Goal: Task Accomplishment & Management: Use online tool/utility

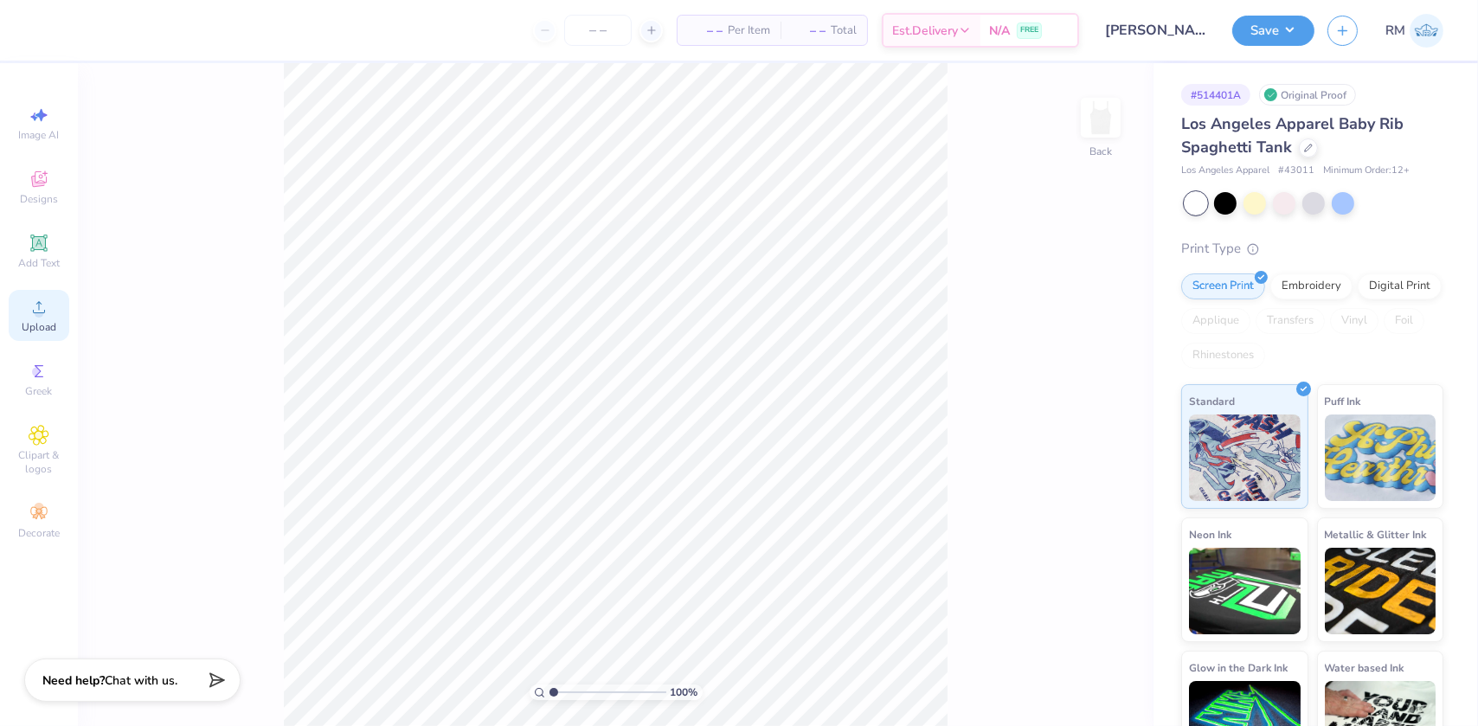
click at [50, 315] on div "Upload" at bounding box center [39, 315] width 61 height 51
click at [28, 196] on span "Designs" at bounding box center [39, 199] width 38 height 14
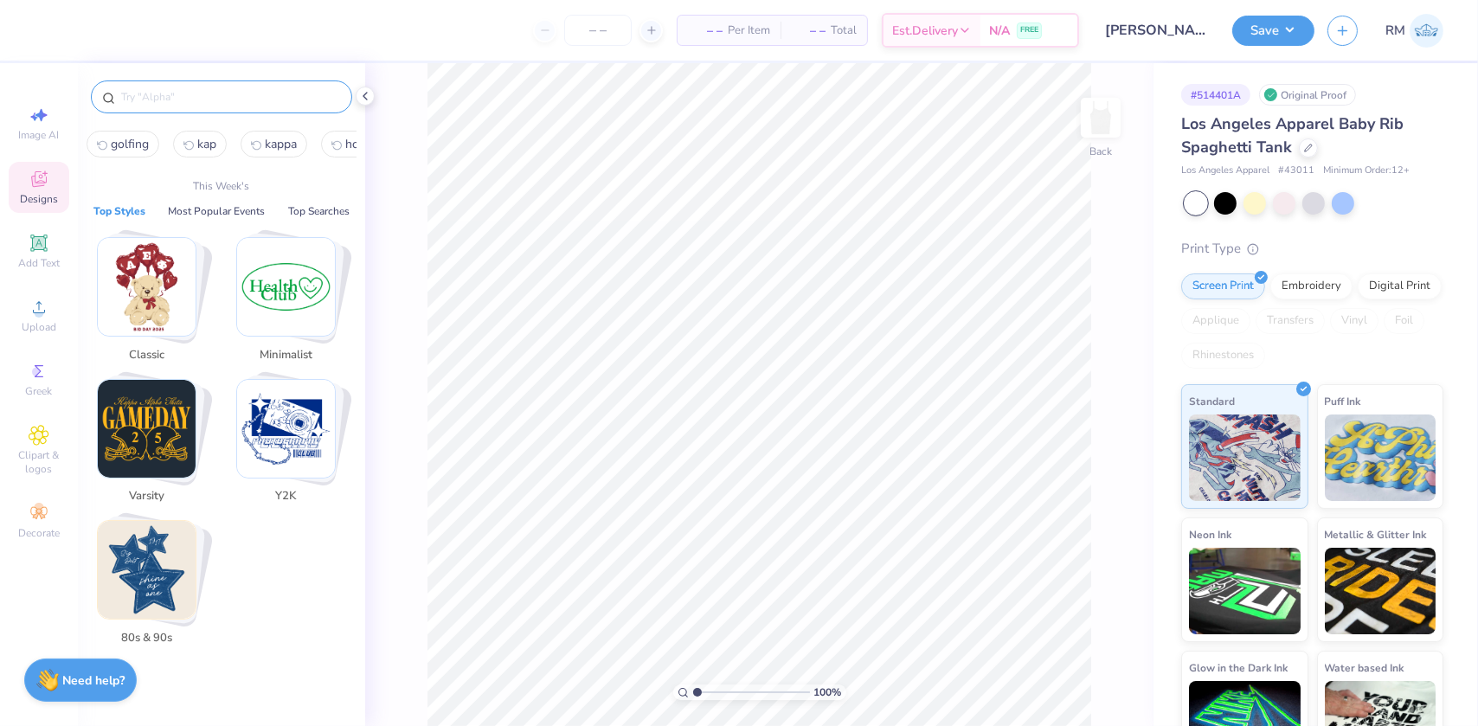
click at [166, 96] on input "text" at bounding box center [230, 96] width 222 height 17
paste input "Chi Omega Key with Heart"
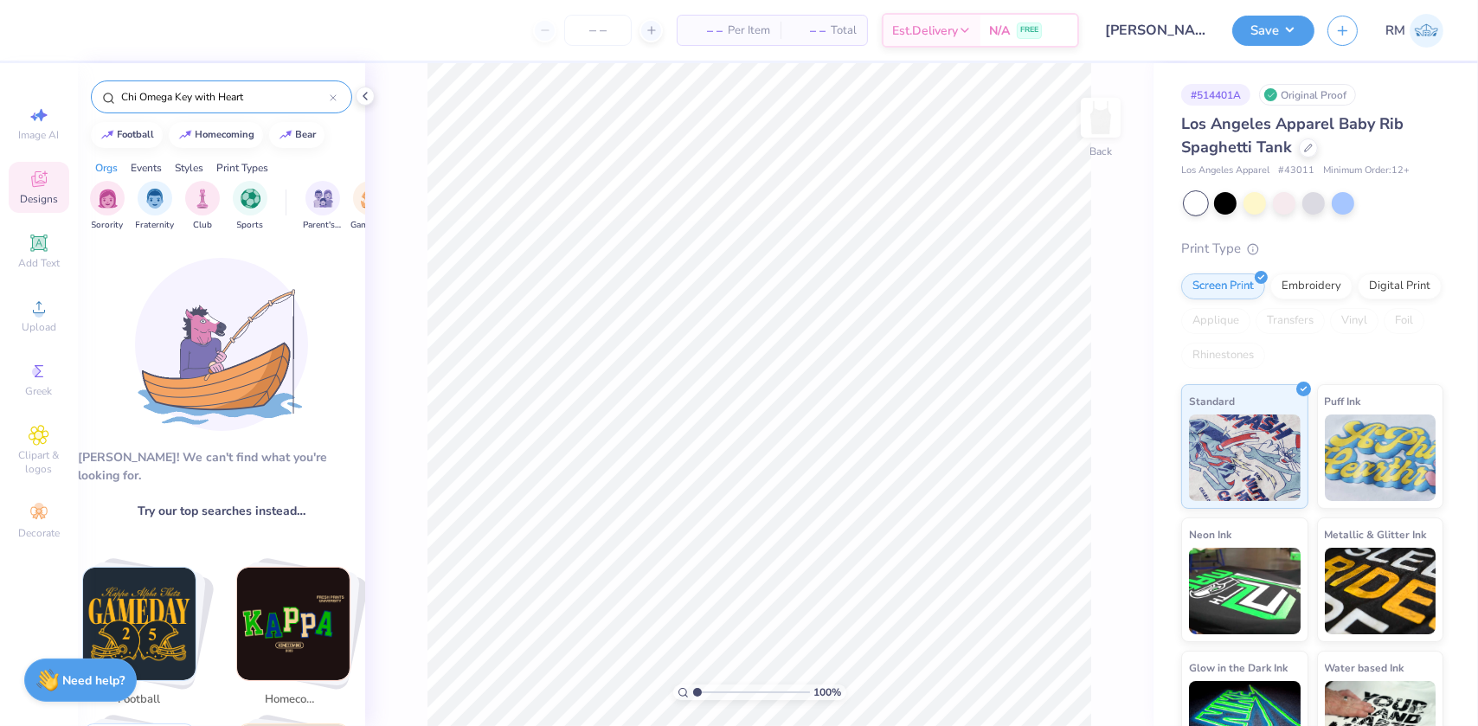
click at [268, 94] on input "Chi Omega Key with Heart" at bounding box center [224, 96] width 210 height 17
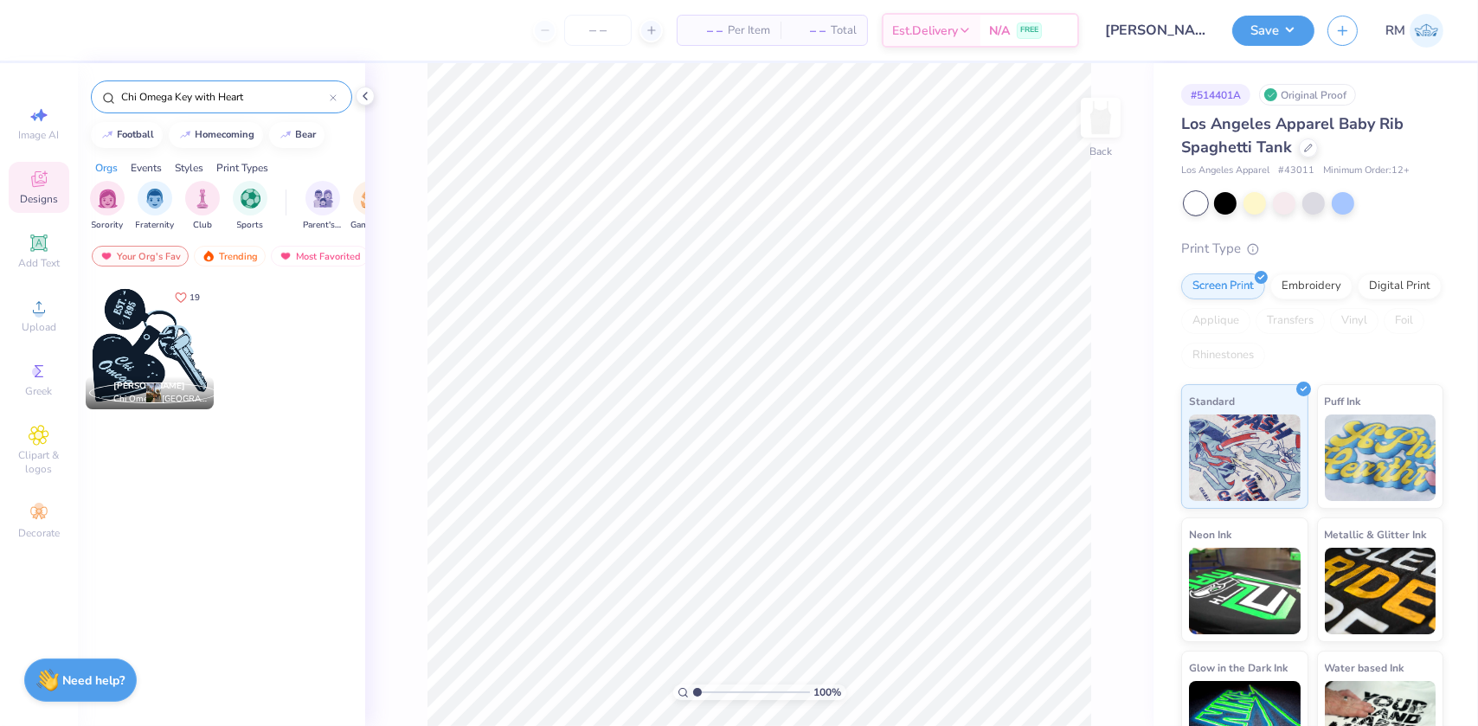
click at [260, 95] on input "Chi Omega Key with Heart" at bounding box center [224, 96] width 210 height 17
type input "Chi Omega Key with Heart"
click at [157, 348] on div at bounding box center [150, 345] width 128 height 128
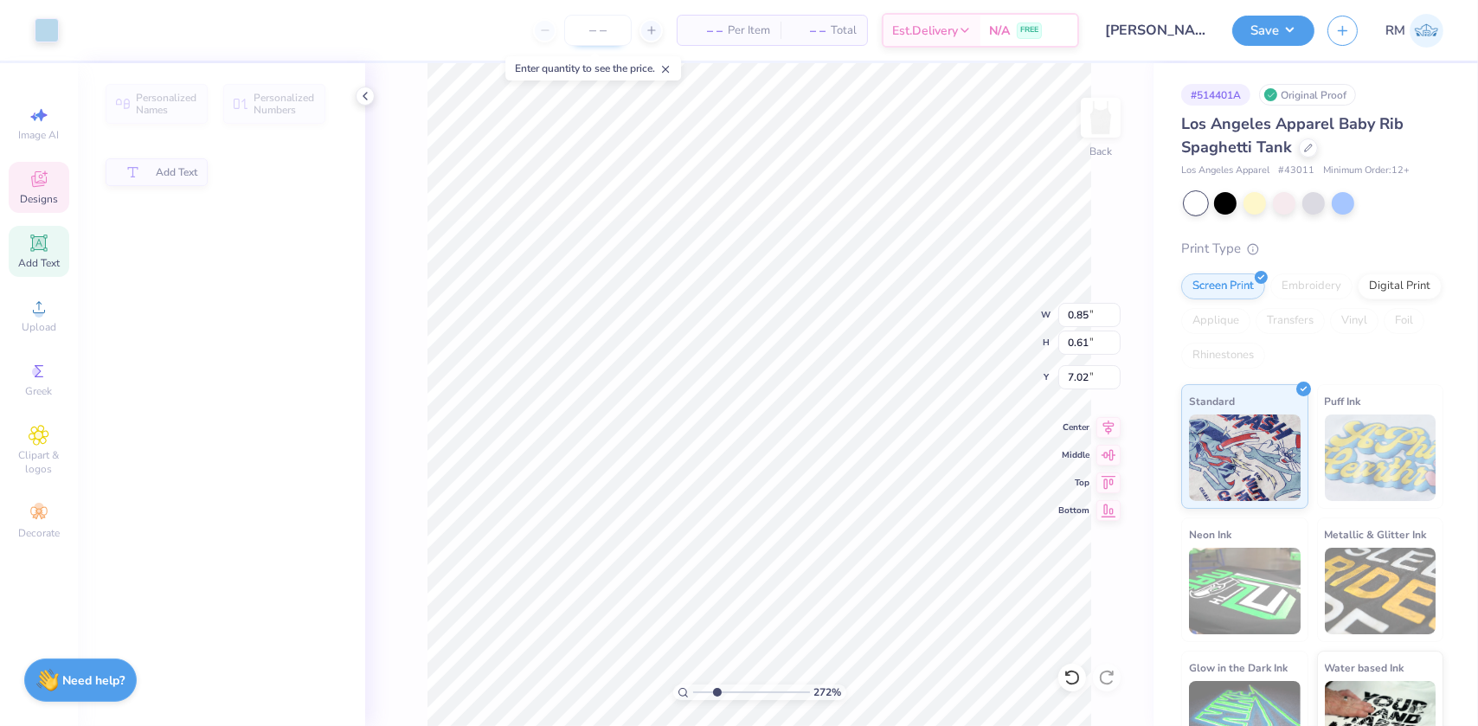
type input "2.7196421574667"
type input "0.85"
type input "0.61"
type input "7.02"
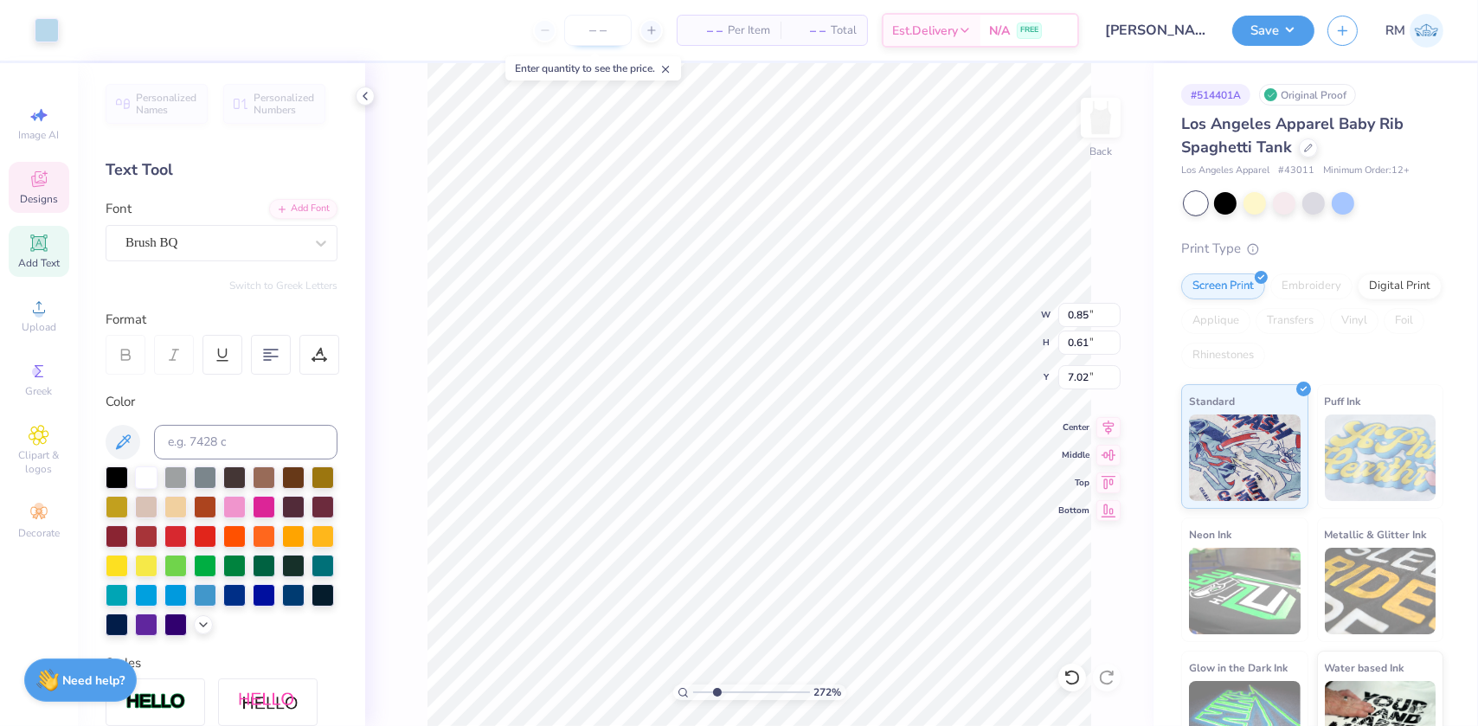
scroll to position [12, 1]
type input "2.7196421574667"
type textarea "a"
type input "2.7196421574667"
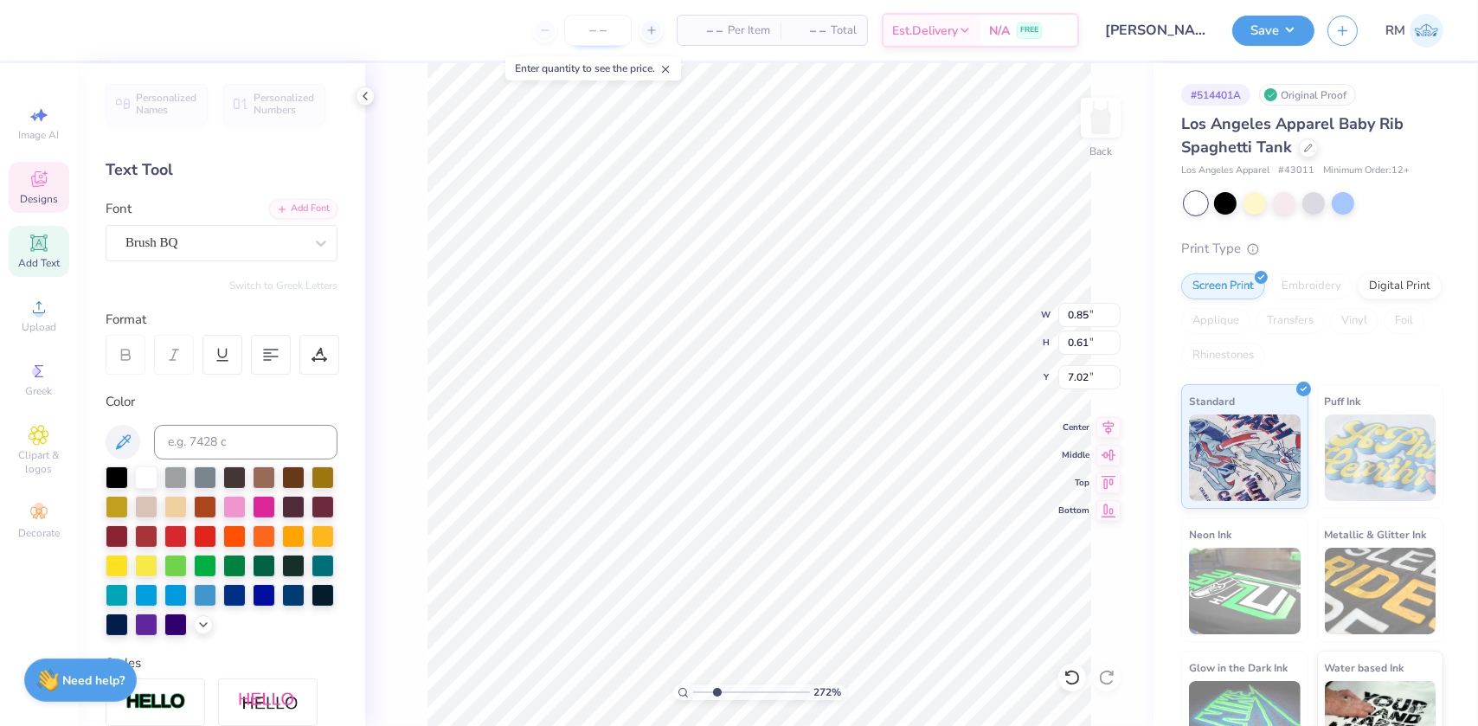
type textarea "A"
type input "2.7196421574667"
type textarea "Al"
type input "2.7196421574667"
type textarea "Alp"
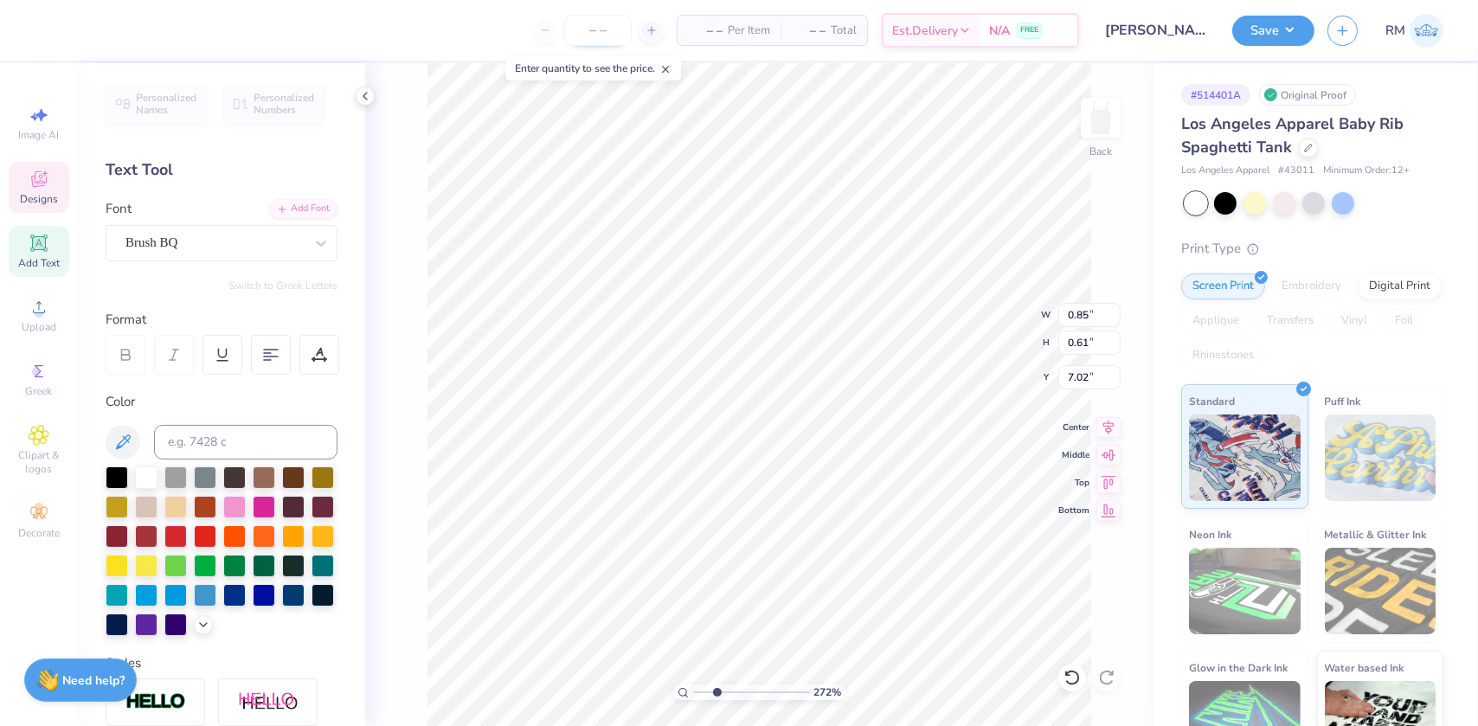
type input "2.7196421574667"
type textarea "Alph"
type input "2.7196421574667"
type textarea "Alpha"
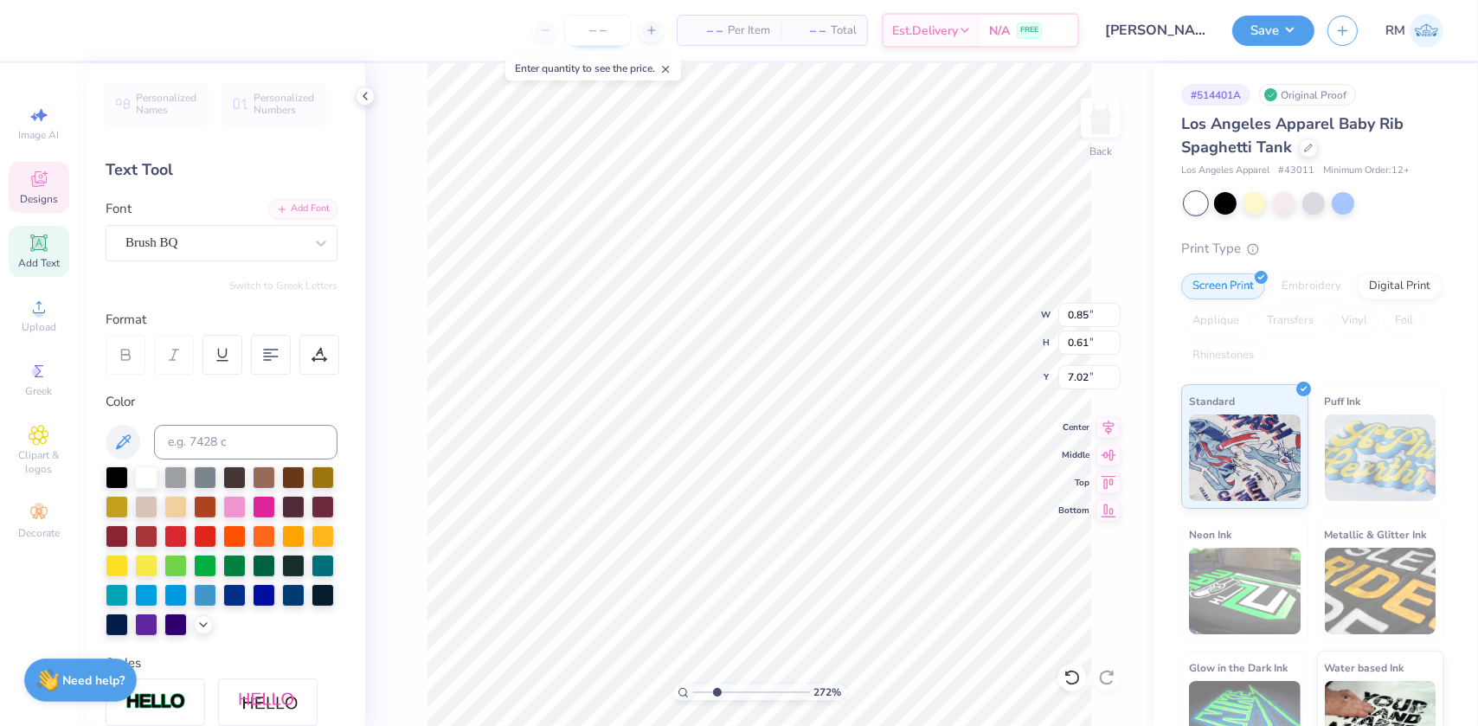
type input "2.7196421574667"
type textarea "Alpha"
type input "2.7196421574667"
type textarea "Alpha"
type input "2.7196421574667"
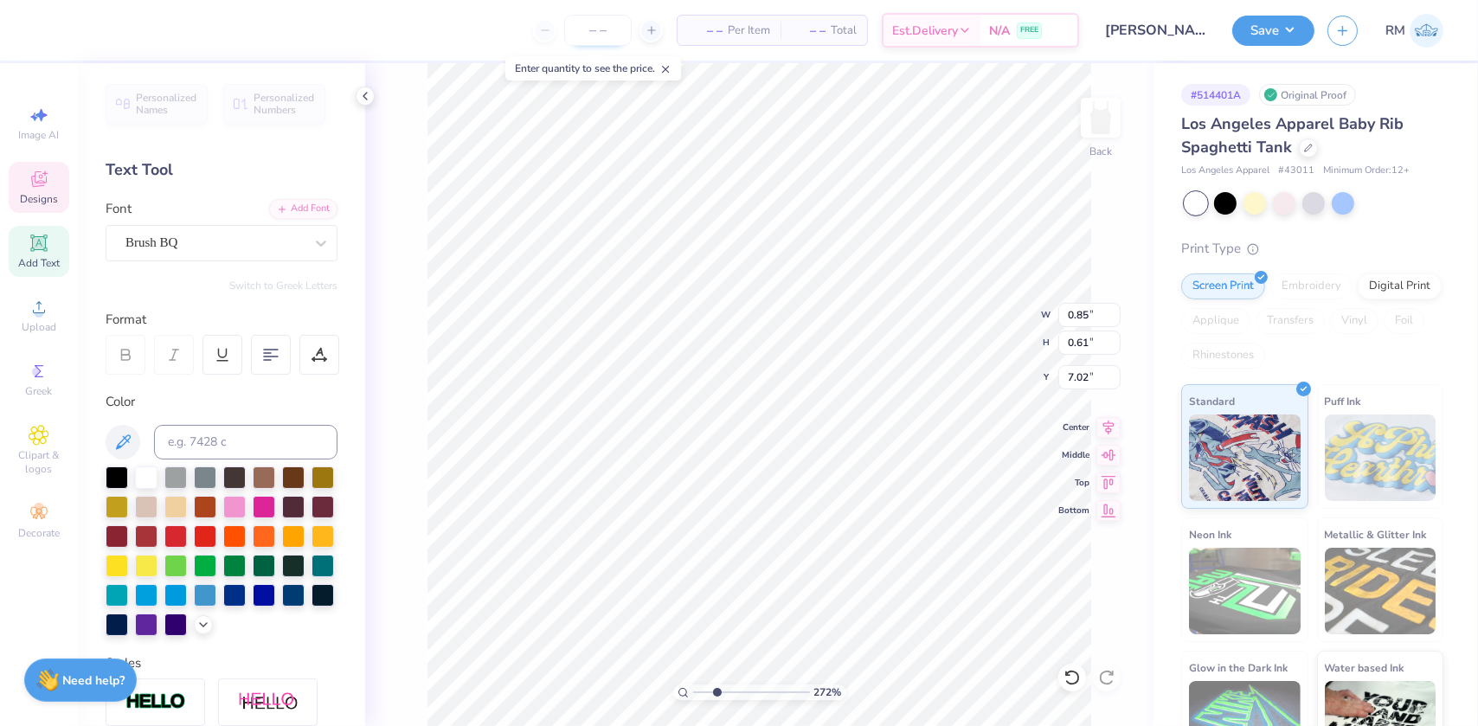
type textarea "Alpha"
type input "2.7196421574667"
type textarea "Alpha K"
type input "2.7196421574667"
type textarea "Alpha Ka"
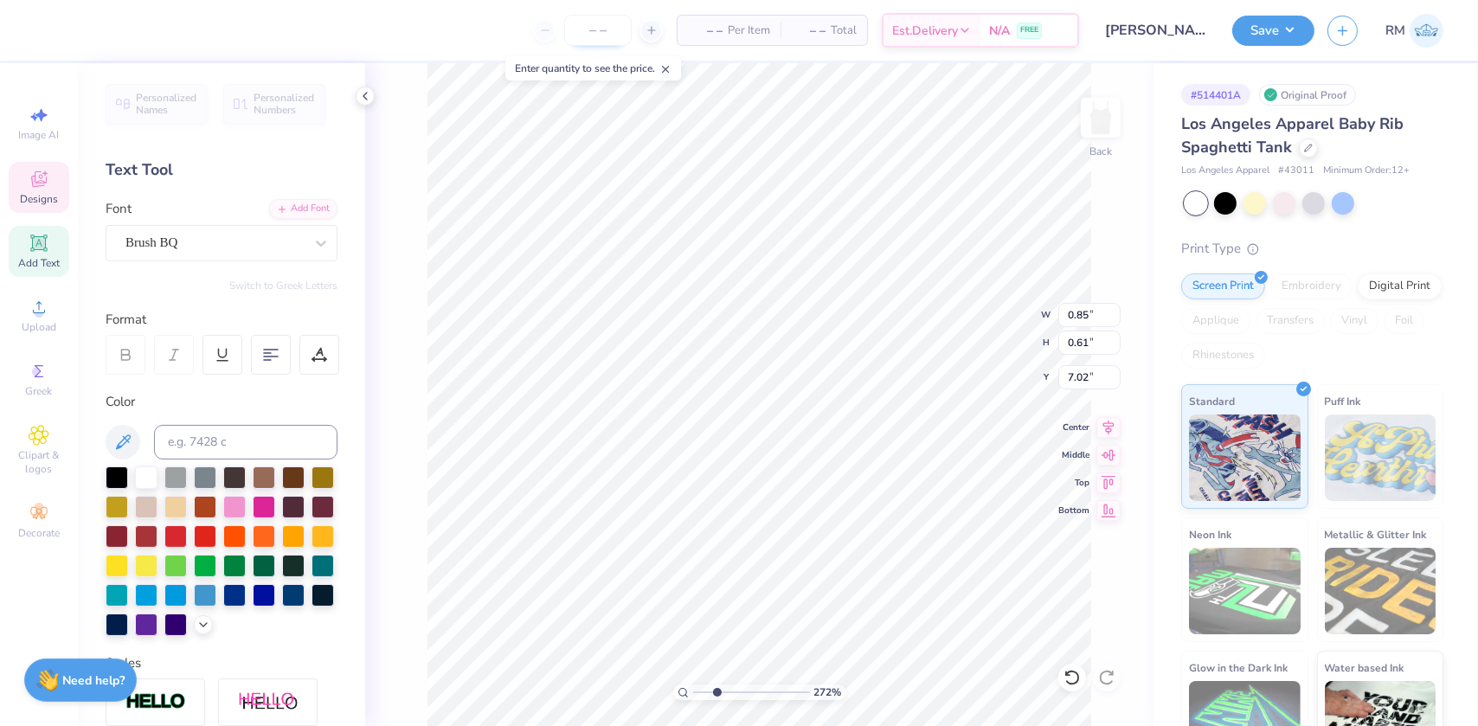
type input "2.7196421574667"
type textarea "Alpha Kap"
type input "2.7196421574667"
type textarea "Alpha Kapp"
type input "2.7196421574667"
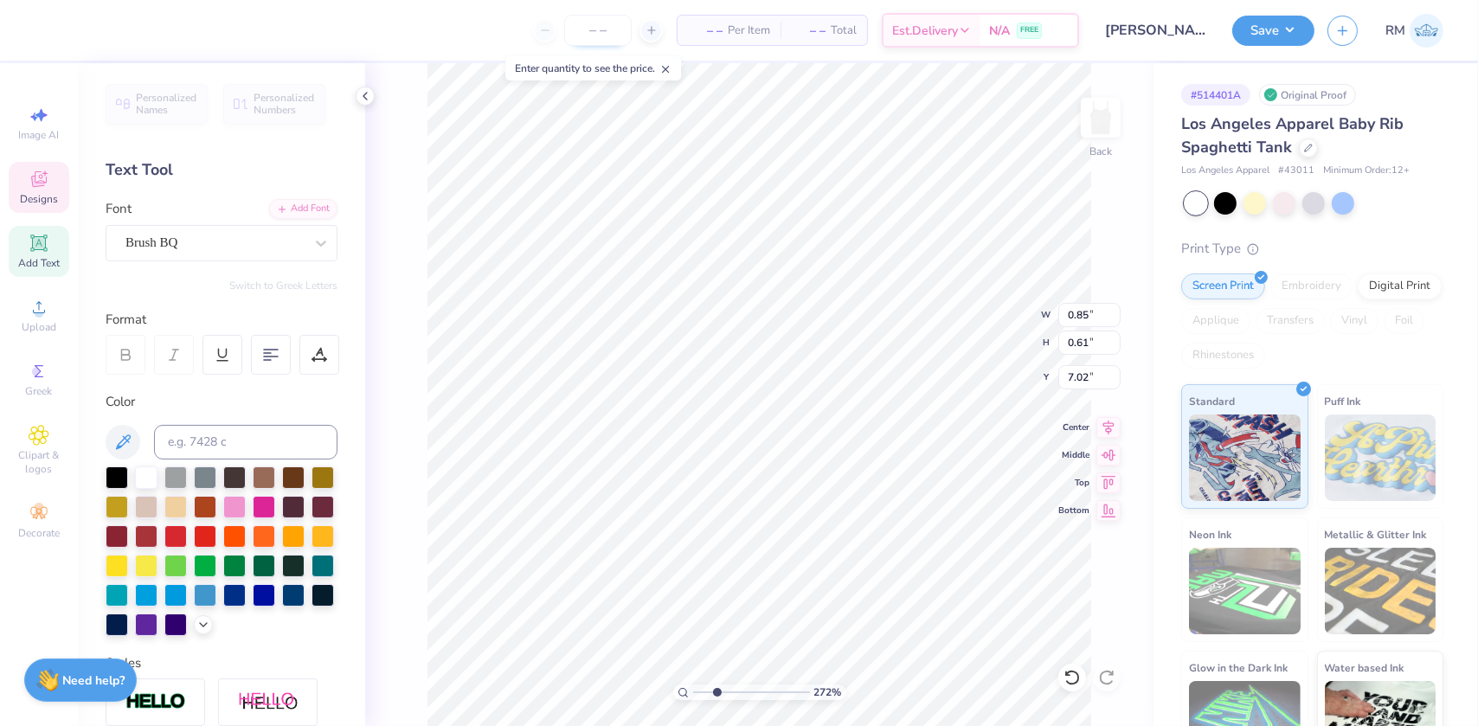
type textarea "Alpha Kappa"
type input "2.7196421574667"
type input "1.48"
type input "1.11"
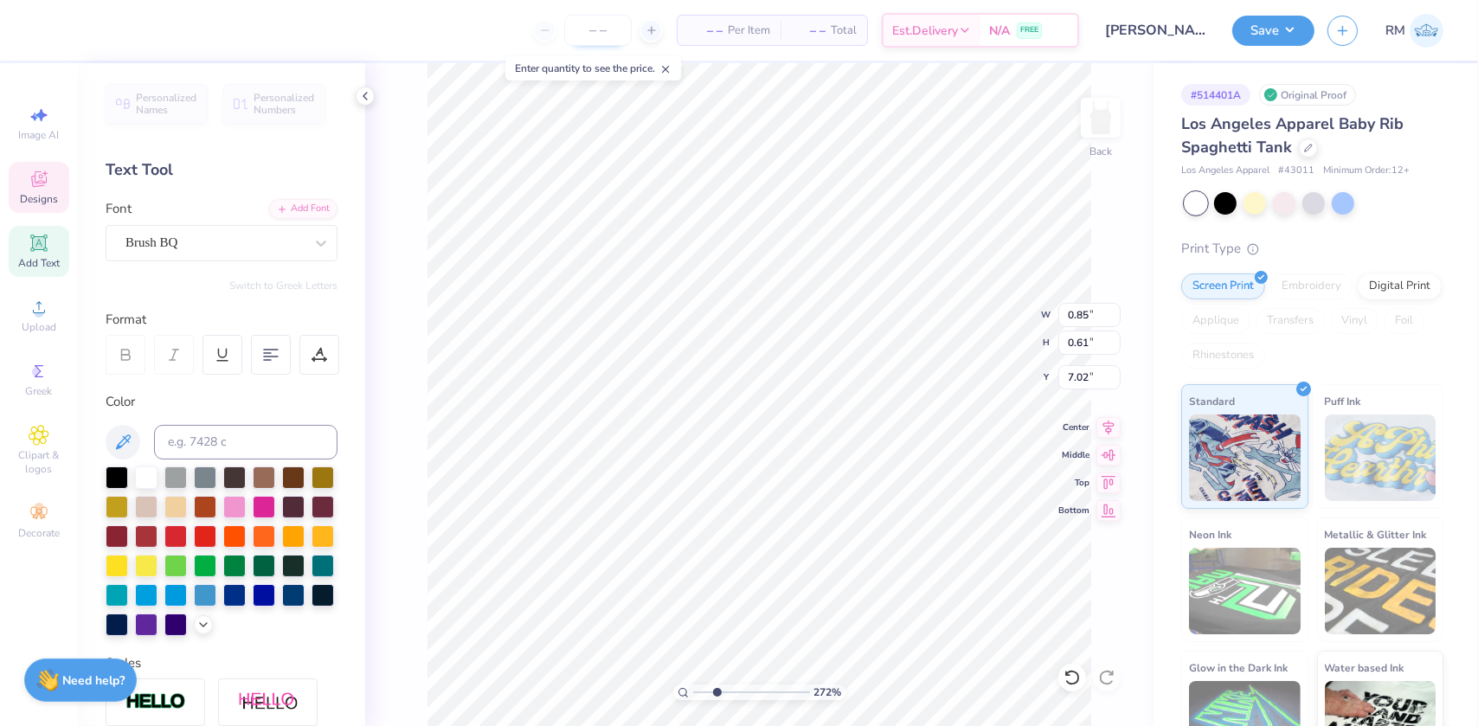
type input "7.17"
type input "2.7196421574667"
type textarea "P"
type input "2.7196421574667"
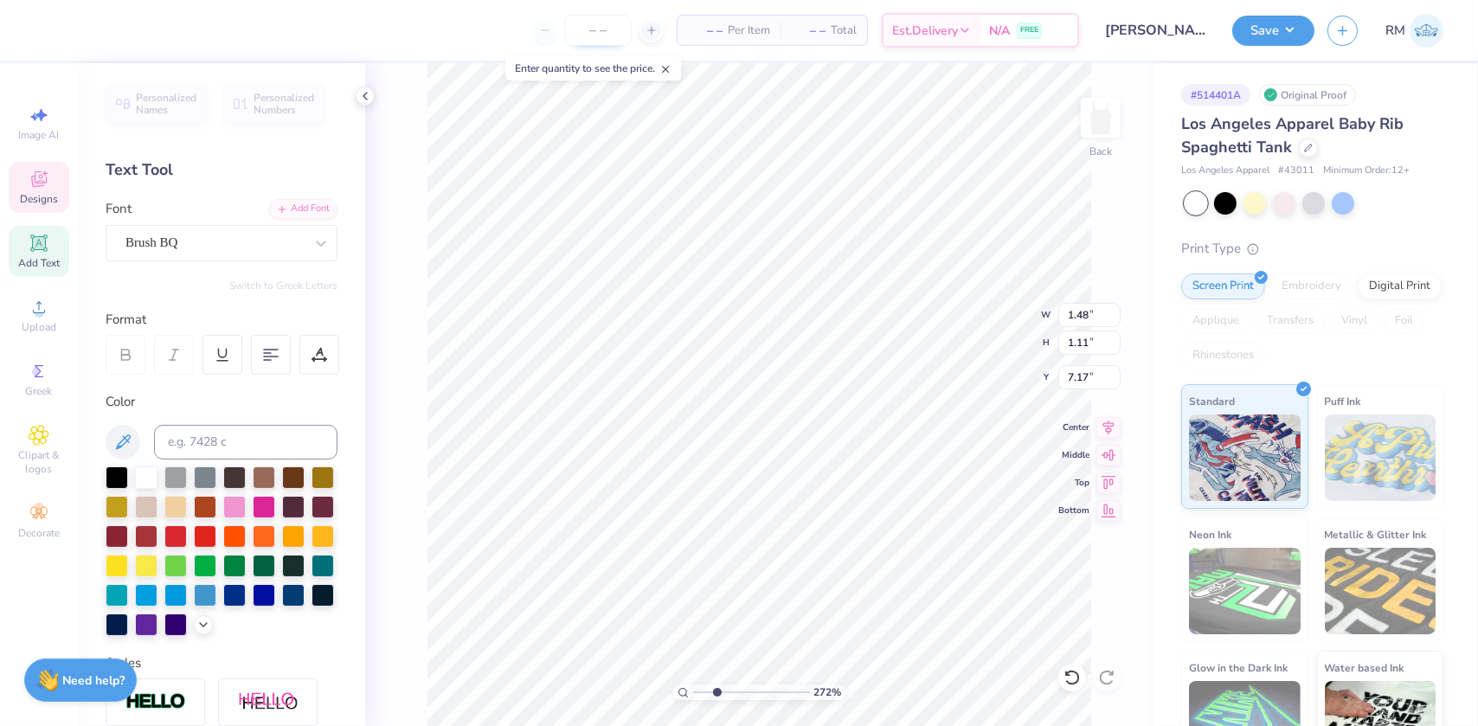
type textarea "Ps"
type input "2.7196421574667"
type textarea "Psi"
type input "2.7196421574667"
type input "2.70"
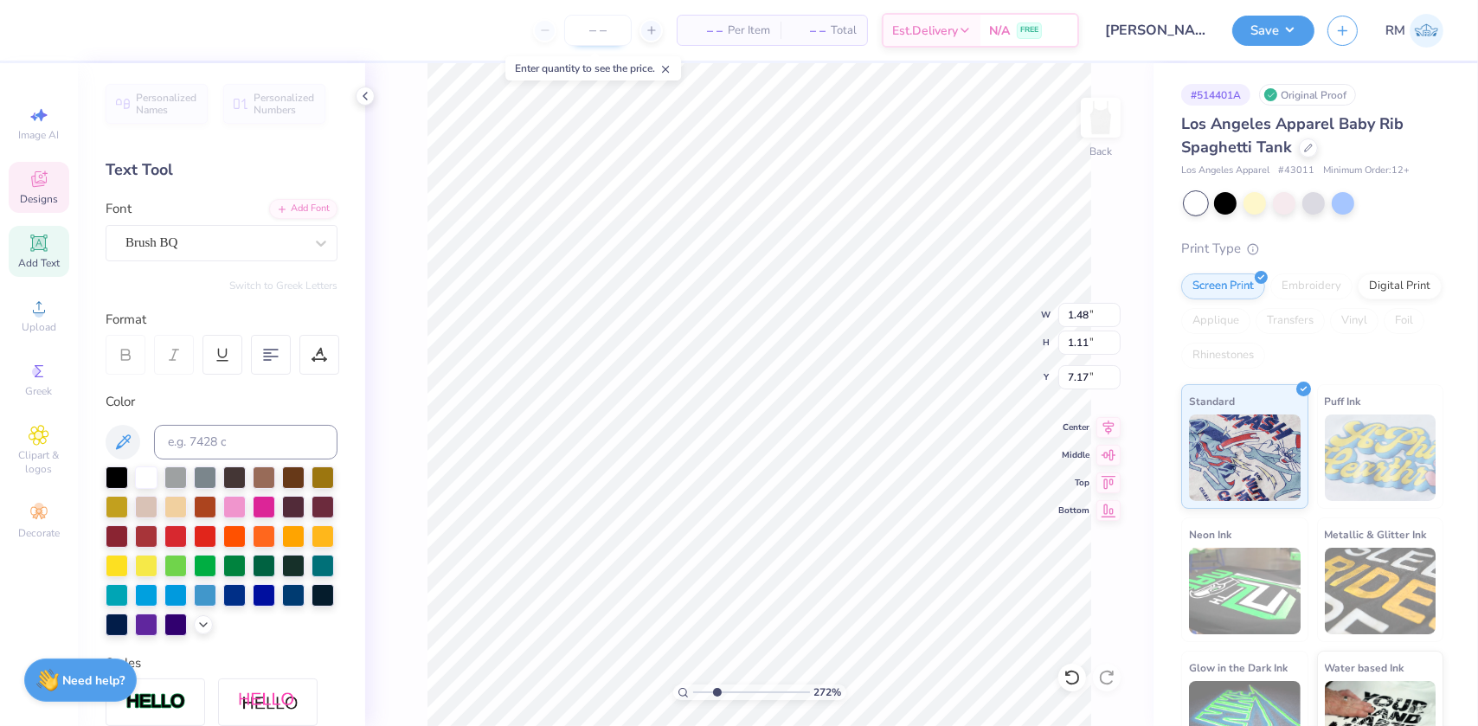
type input "2.03"
type input "6.32"
type input "2.7196421574667"
type input "0.97"
type input "0.72"
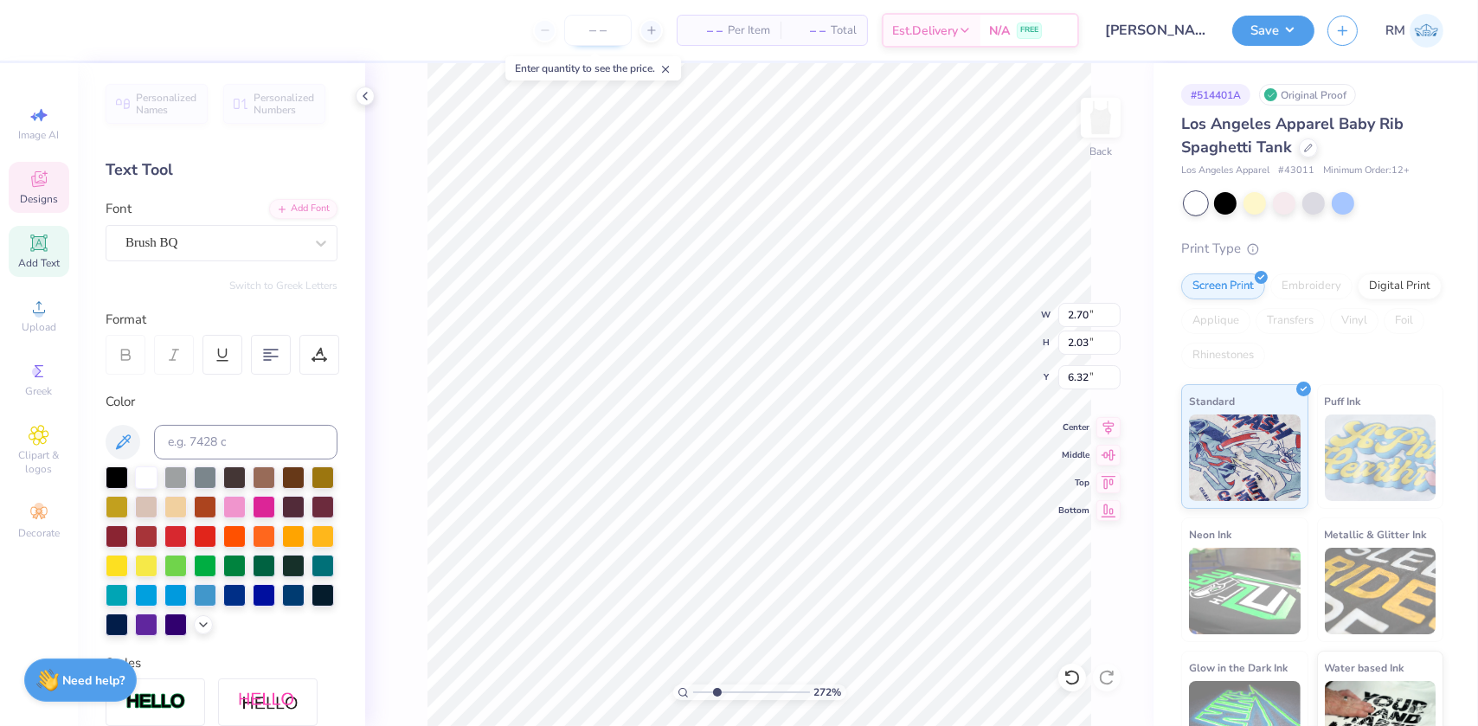
type input "7.36"
type input "2.7196421574667"
type input "7.74"
type input "2.7196421574667"
type input "2.70"
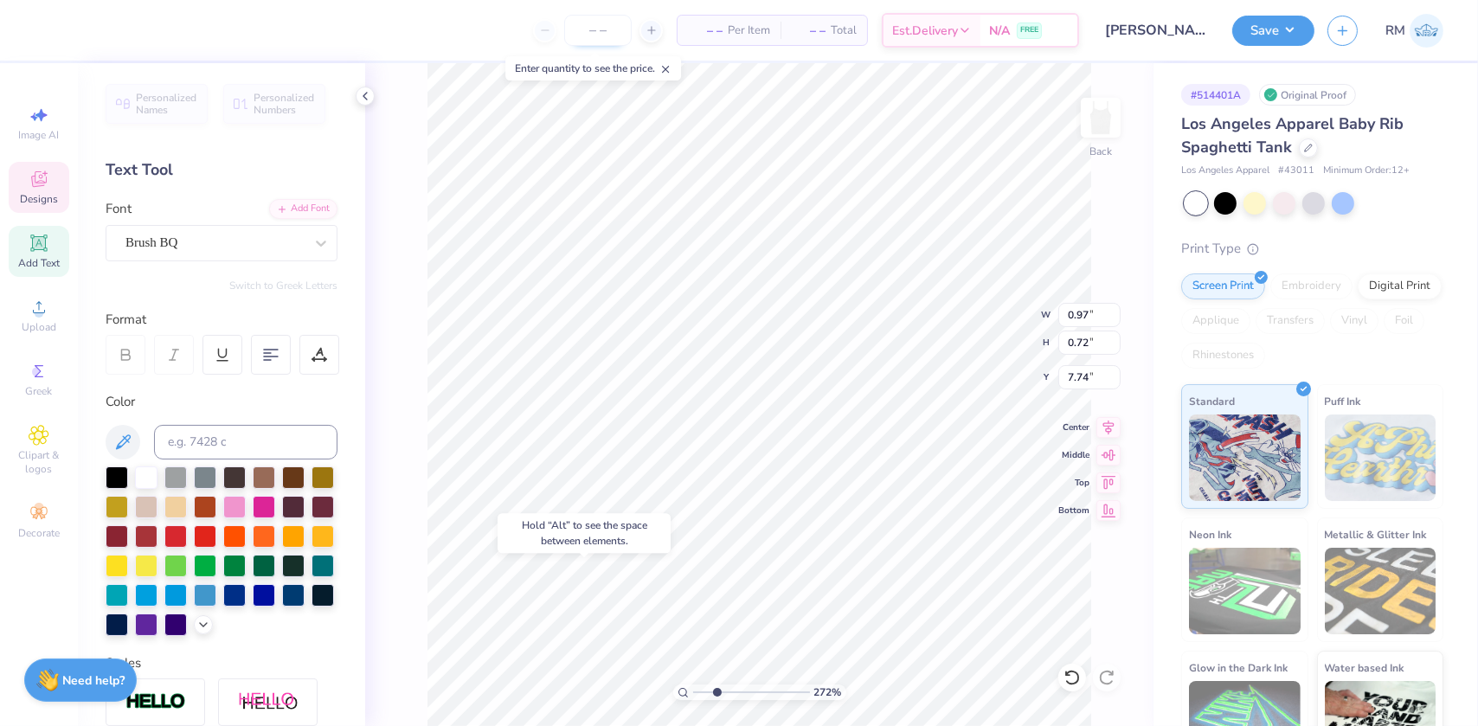
type input "2.03"
type input "6.32"
type input "2.7196421574667"
type textarea "Alpha"
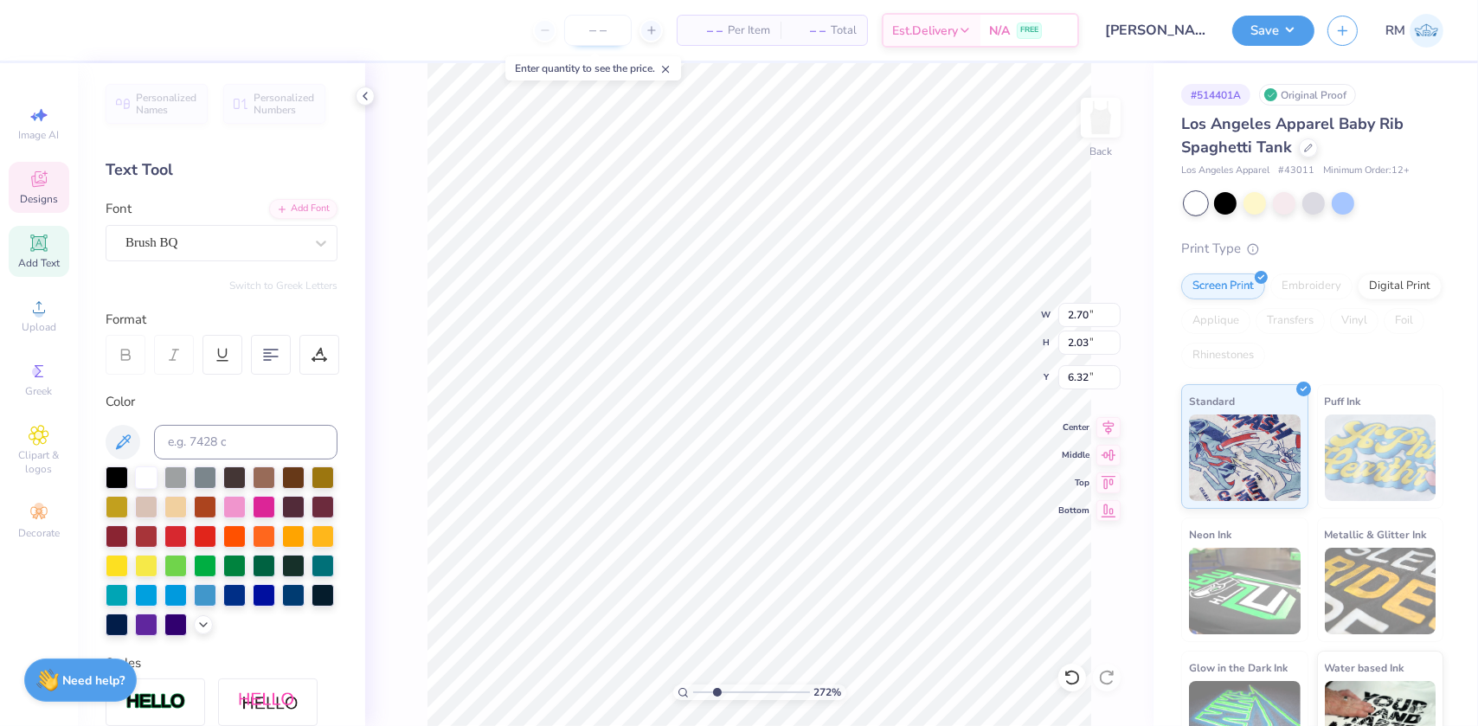
type input "2.7196421574667"
type textarea "Alpha"
click at [766, 430] on li "Download vector" at bounding box center [799, 436] width 136 height 34
drag, startPoint x: 714, startPoint y: 687, endPoint x: 704, endPoint y: 687, distance: 10.4
click at [704, 687] on input "range" at bounding box center [751, 693] width 117 height 16
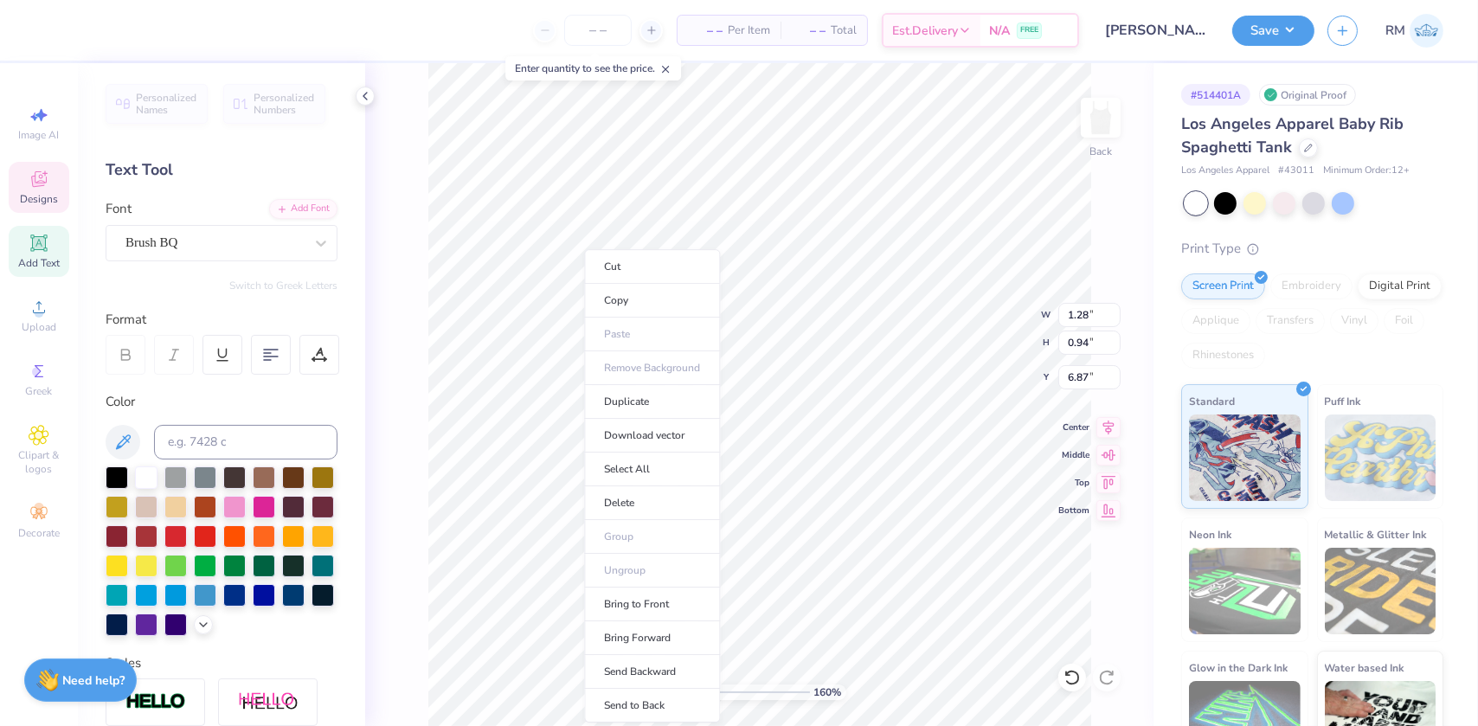
type input "1"
click at [637, 395] on li "Duplicate" at bounding box center [652, 402] width 136 height 34
type input "7.87"
drag, startPoint x: 696, startPoint y: 692, endPoint x: 734, endPoint y: 691, distance: 38.1
type input "4.17"
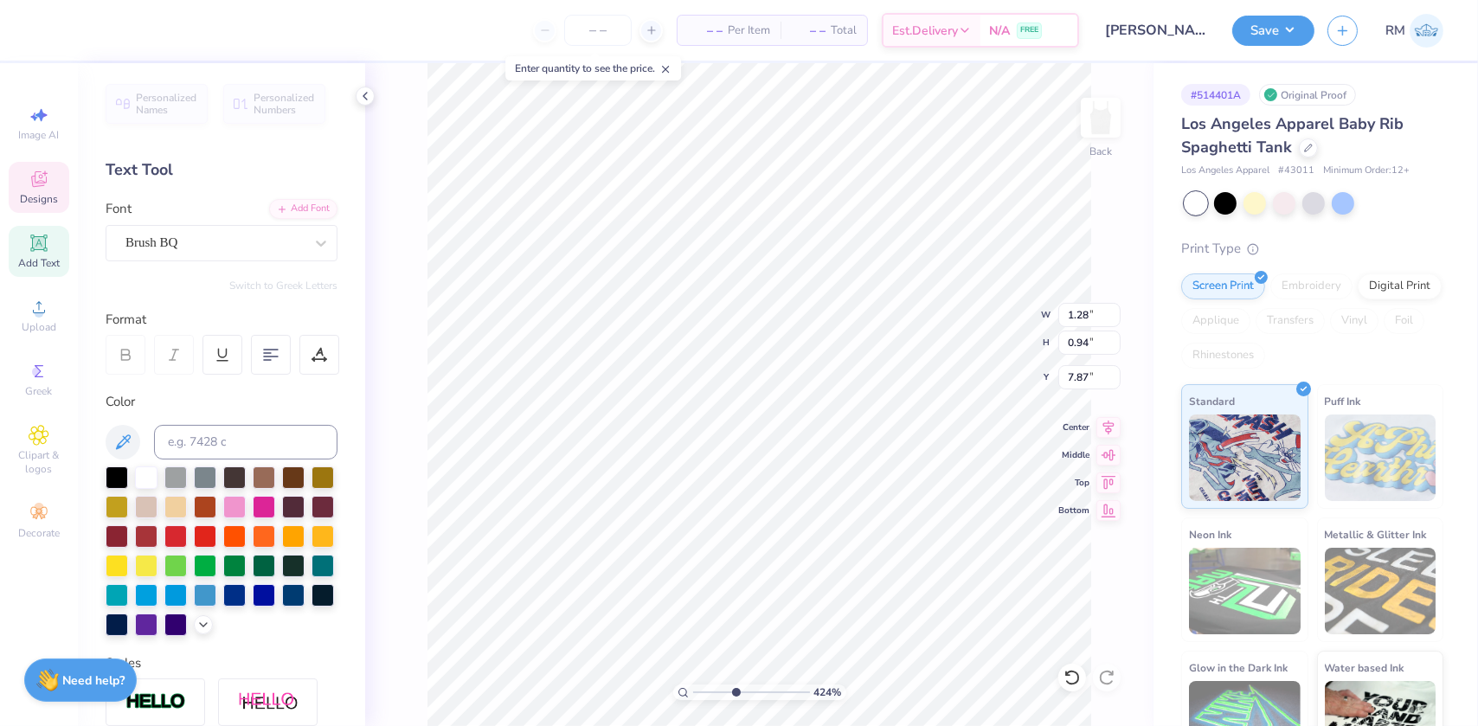
click at [734, 691] on input "range" at bounding box center [751, 693] width 117 height 16
type input "7.27"
type textarea "Kappa"
type input "5.07"
type input "4.99"
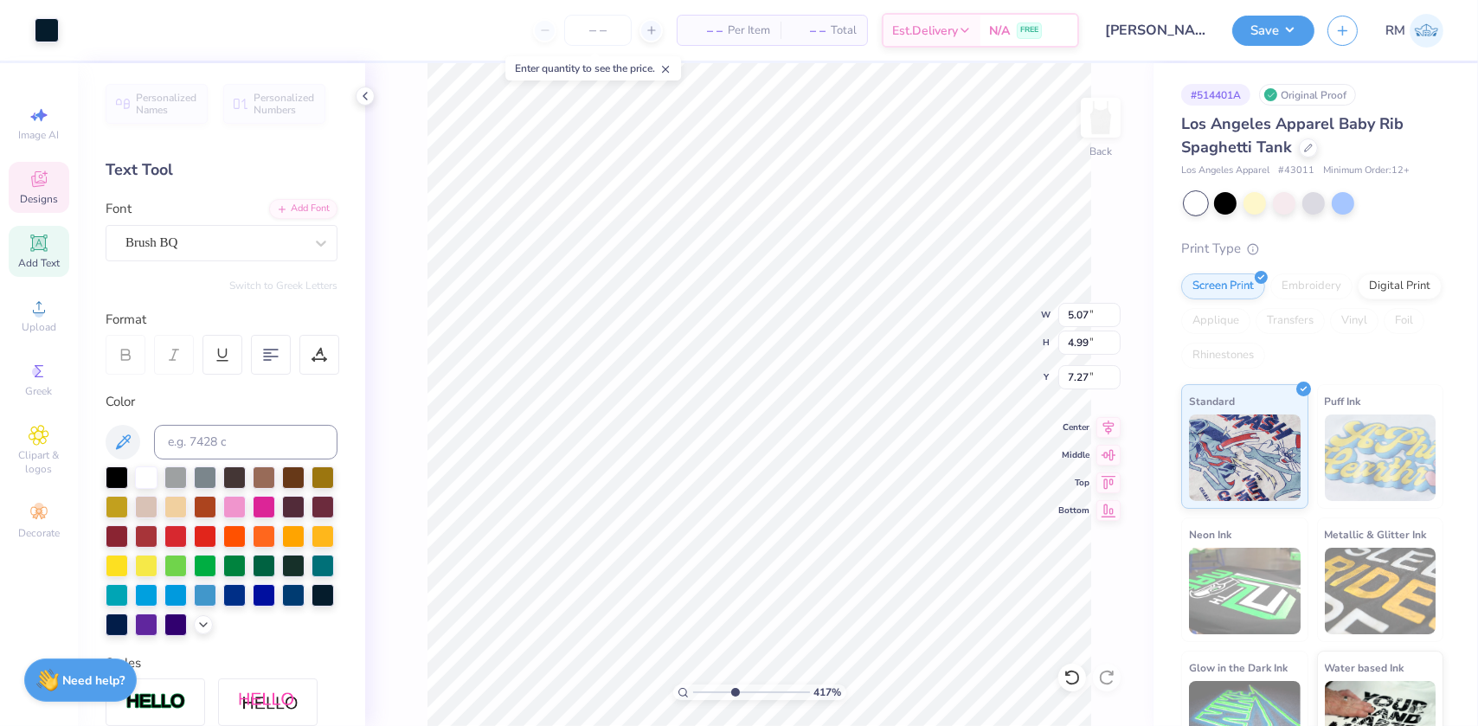
type input "4.01"
type input "1.28"
type input "0.94"
type input "6.75"
type input "1.33"
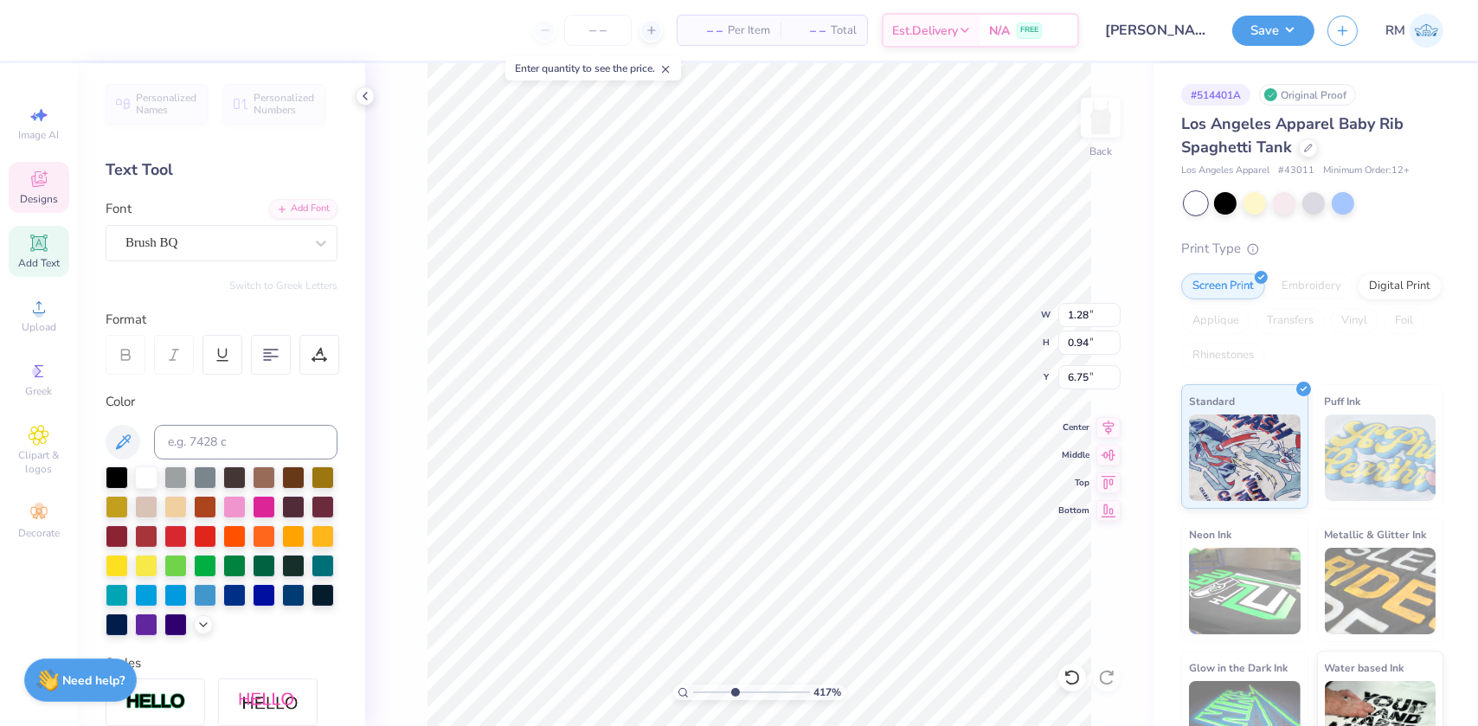
type input "1.18"
type input "6.97"
type input "0.97"
type input "0.72"
type input "7.64"
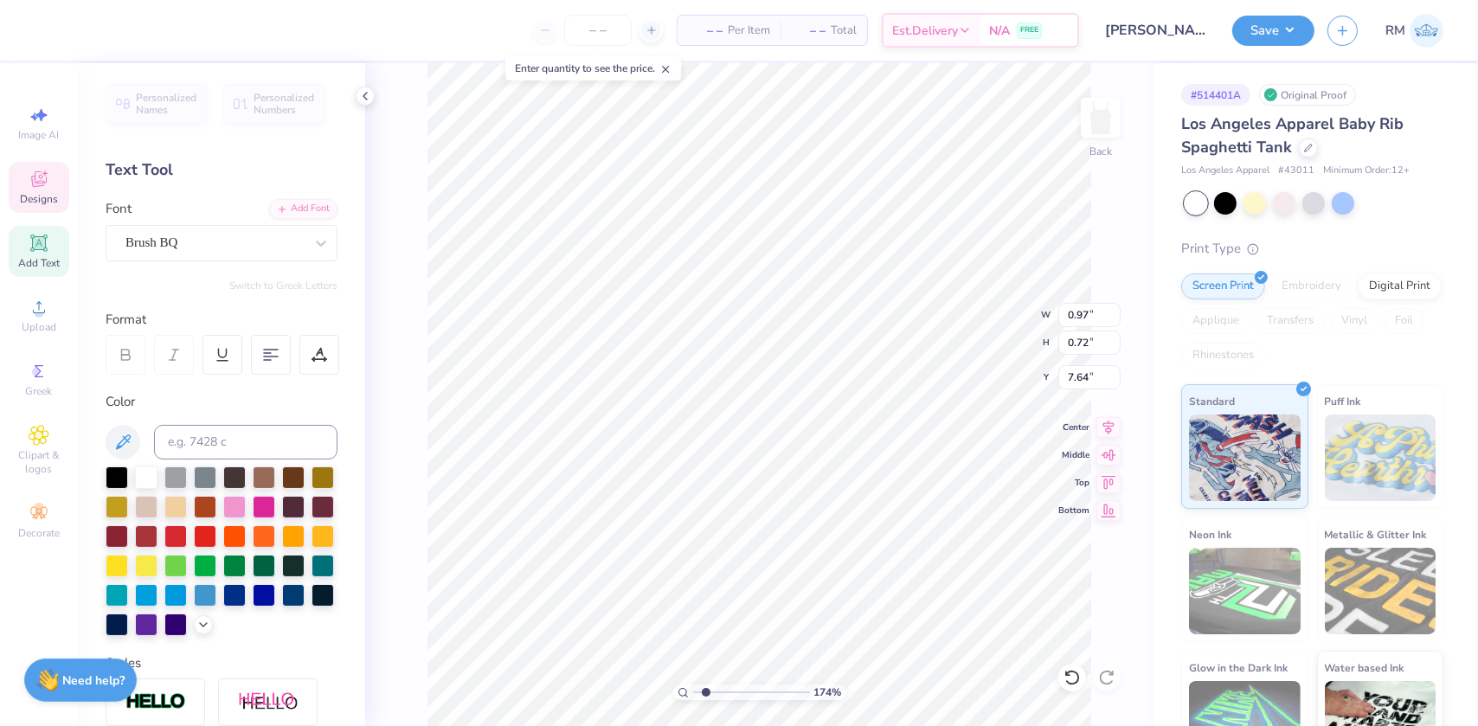
drag, startPoint x: 731, startPoint y: 691, endPoint x: 705, endPoint y: 691, distance: 26.0
click at [705, 691] on input "range" at bounding box center [751, 693] width 117 height 16
type input "3.2889459381056"
type textarea "19"
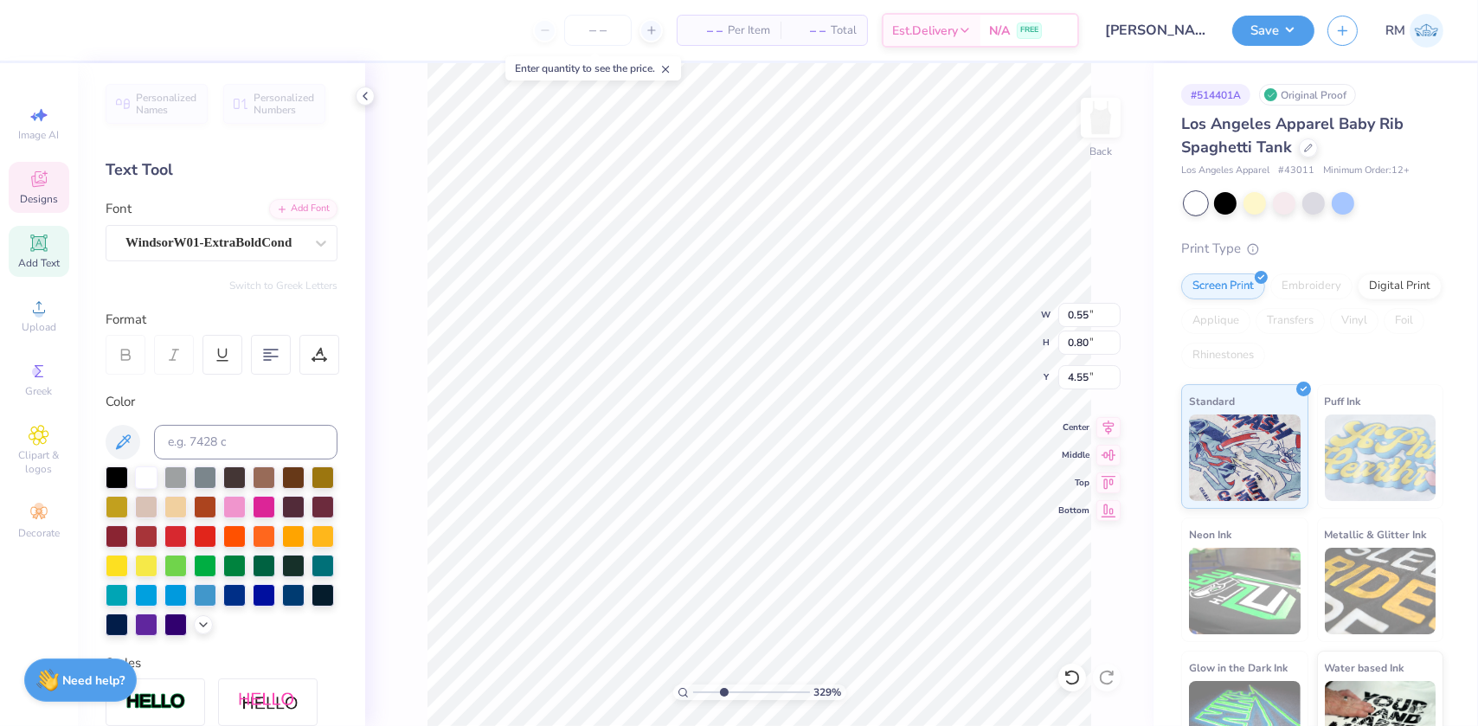
type input "3.2889459381056"
type textarea "190"
type input "3.2889459381056"
type textarea "1904"
drag, startPoint x: 723, startPoint y: 699, endPoint x: 681, endPoint y: 692, distance: 42.0
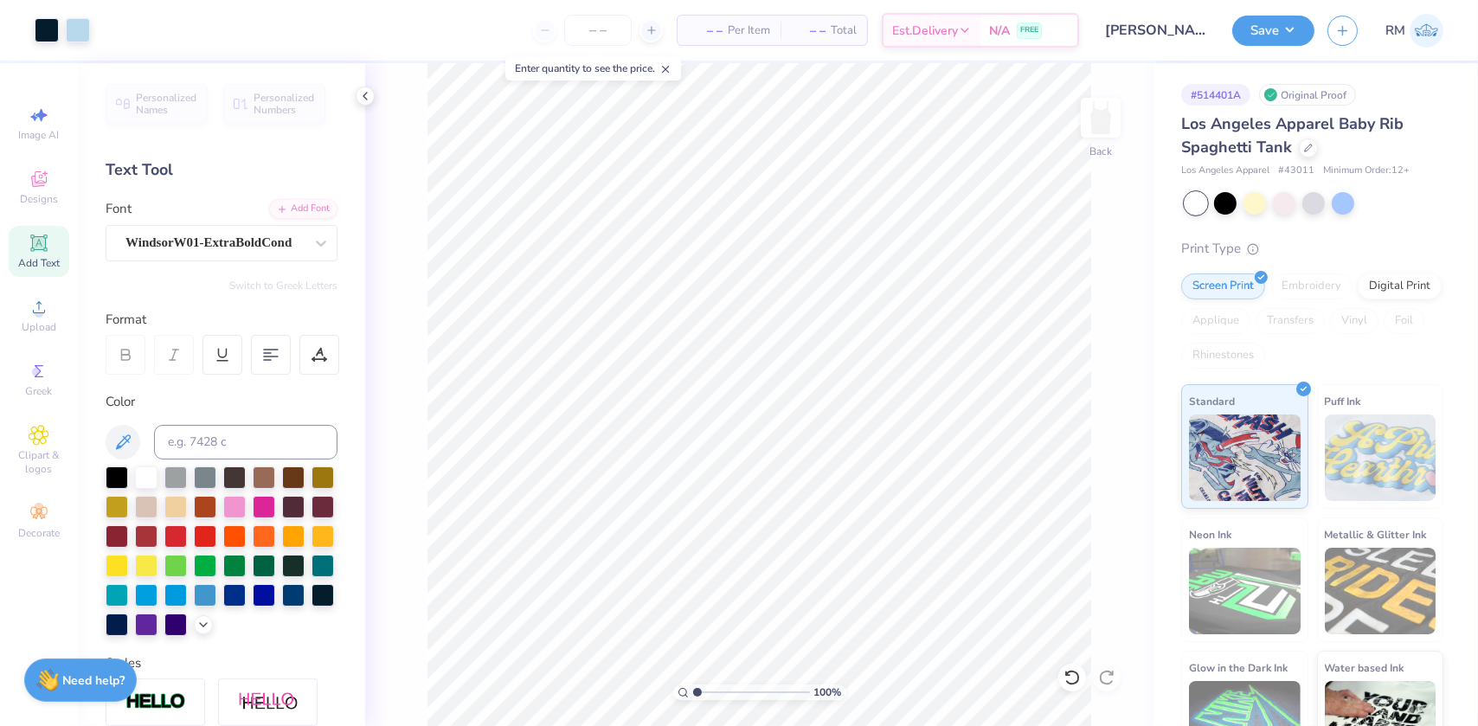
type input "1"
click at [693, 692] on input "range" at bounding box center [751, 693] width 117 height 16
click at [782, 528] on li "Group" at bounding box center [813, 537] width 136 height 34
click at [1083, 312] on input "5.07" at bounding box center [1090, 315] width 62 height 24
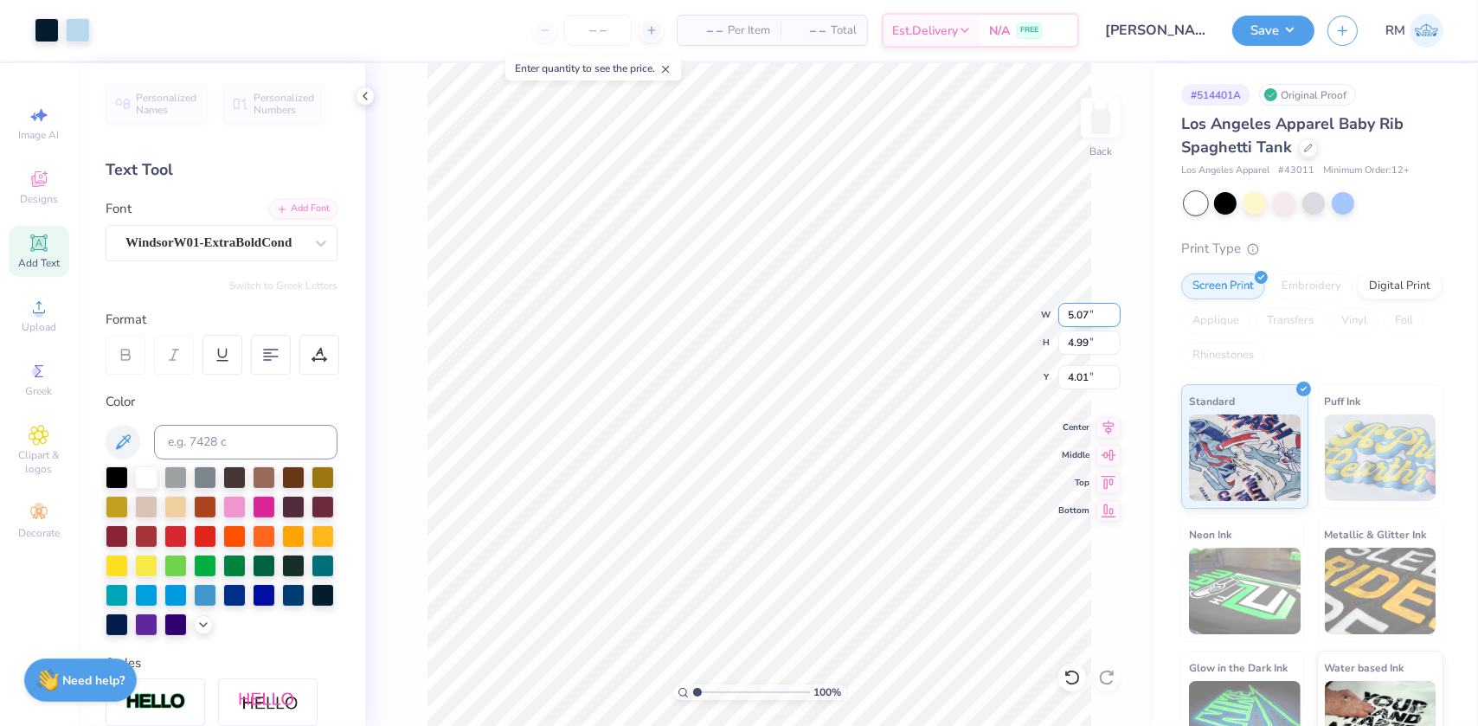
click at [1083, 312] on input "5.07" at bounding box center [1090, 315] width 62 height 24
type input "7.00"
type input "6.89"
type input "3.05"
click at [1077, 314] on input "7.00" at bounding box center [1090, 315] width 62 height 24
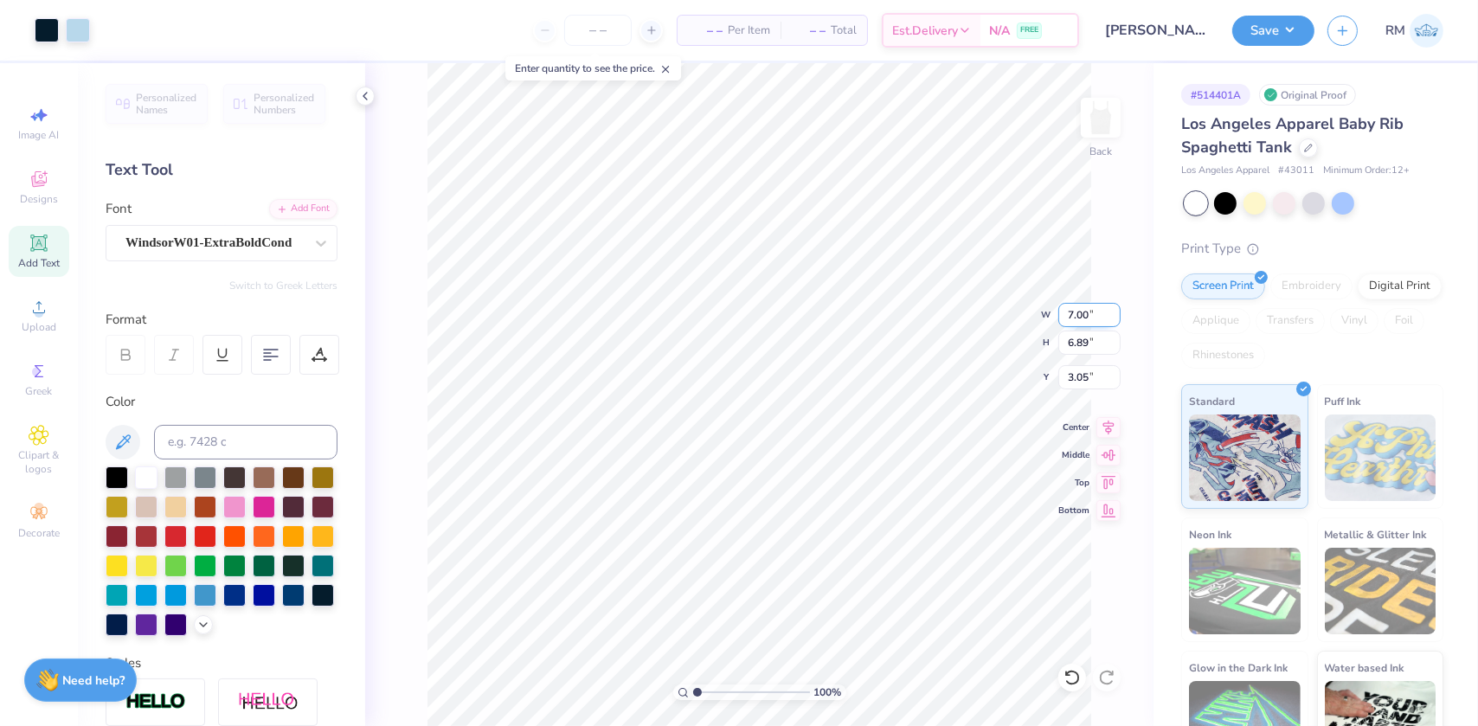
click at [1076, 314] on input "7.00" at bounding box center [1090, 315] width 62 height 24
click at [1075, 314] on input "7.00" at bounding box center [1090, 315] width 62 height 24
type input "6.00"
type input "5.91"
click at [1079, 339] on input "5.91" at bounding box center [1090, 343] width 62 height 24
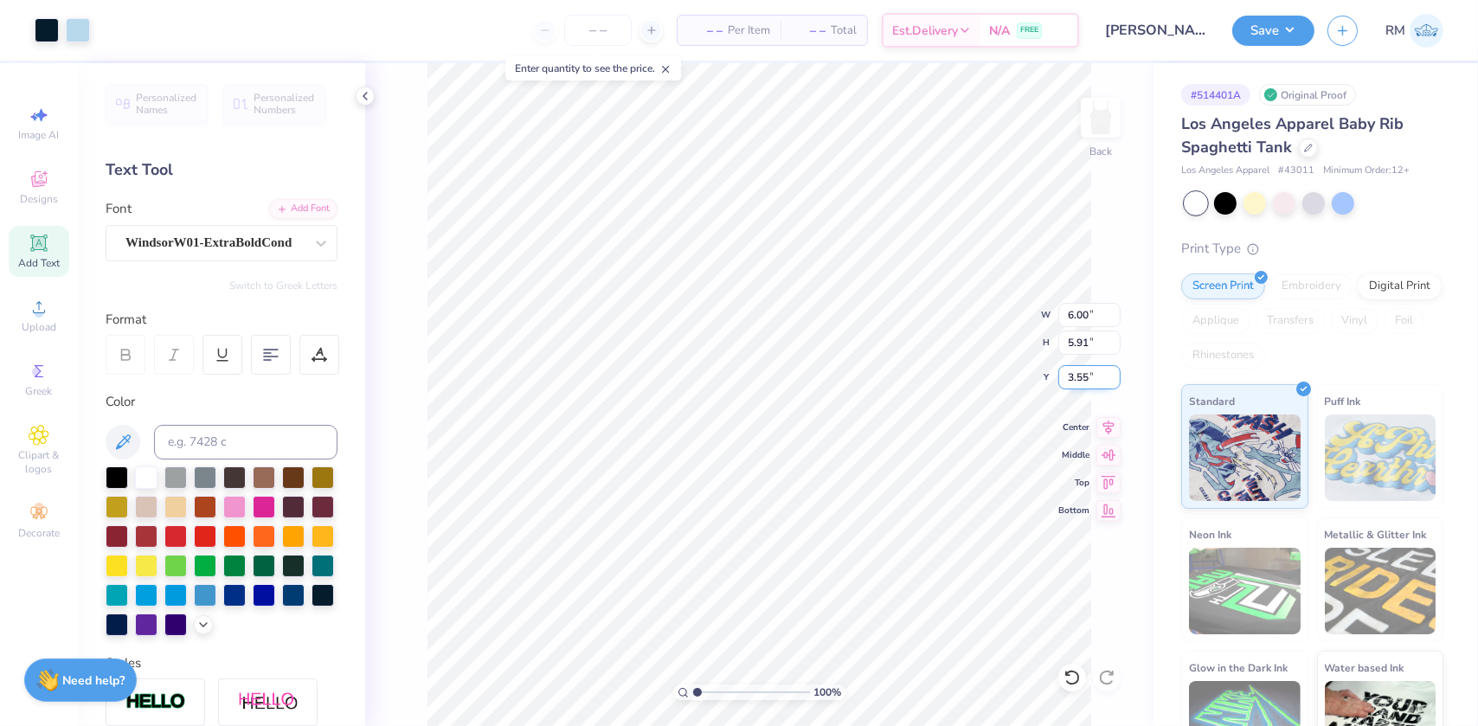
click at [1076, 370] on input "3.55" at bounding box center [1090, 377] width 62 height 24
click at [1081, 371] on input "2.50" at bounding box center [1090, 377] width 62 height 24
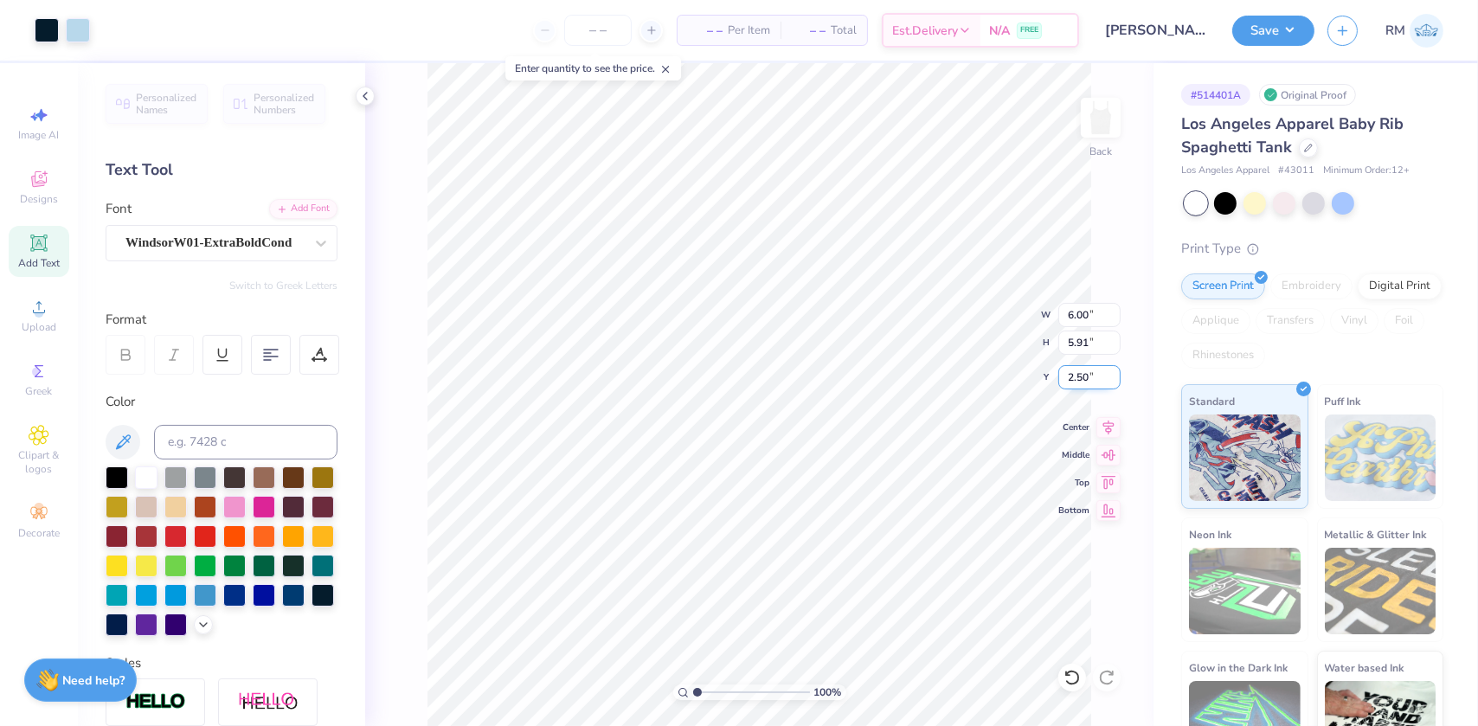
click at [1081, 371] on input "2.50" at bounding box center [1090, 377] width 62 height 24
type input "1.50"
click at [976, 725] on html "Art colors – – Per Item – – Total Est. Delivery N/A FREE Design Title George Wa…" at bounding box center [739, 363] width 1478 height 726
click at [1303, 13] on div "Save RM" at bounding box center [1356, 30] width 246 height 61
click at [1298, 41] on button "Save" at bounding box center [1274, 28] width 82 height 30
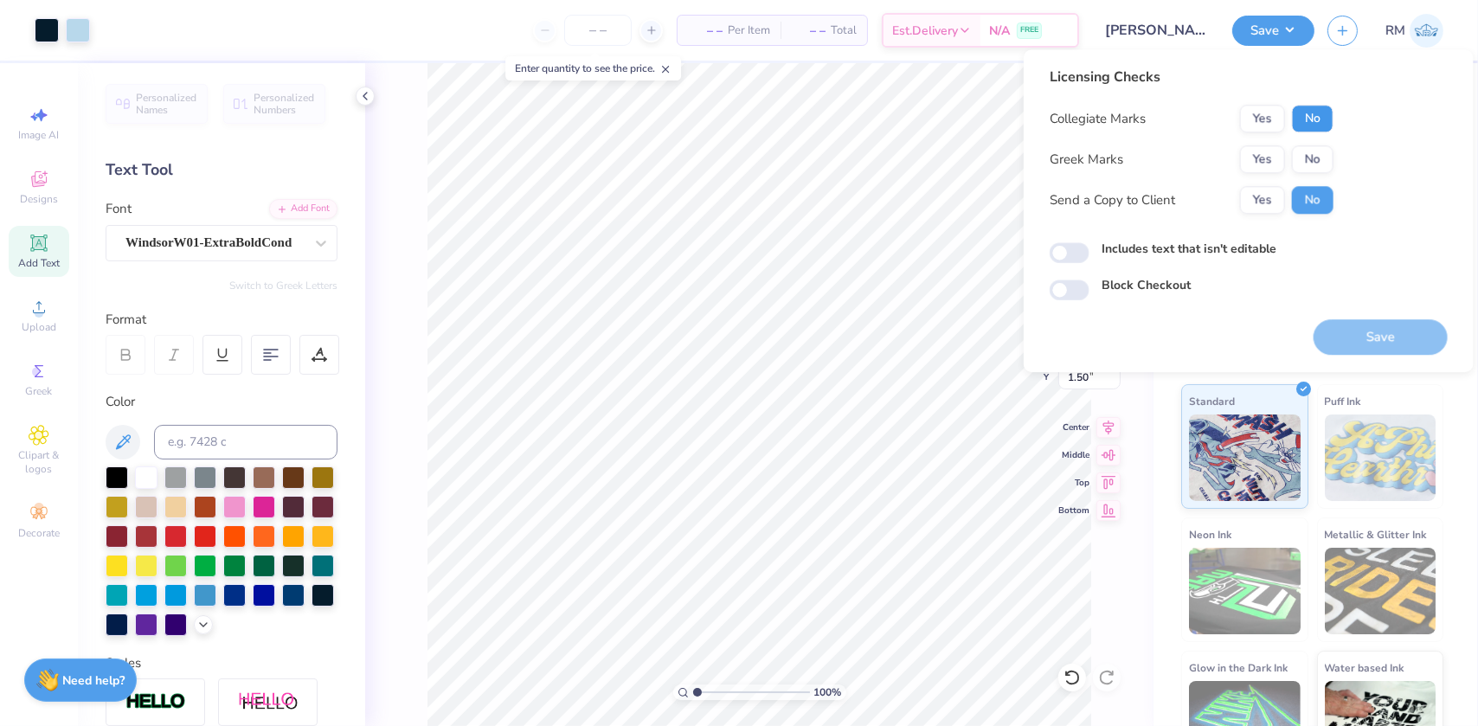
click at [1314, 113] on button "No" at bounding box center [1313, 119] width 42 height 28
click at [1276, 168] on button "Yes" at bounding box center [1262, 159] width 45 height 28
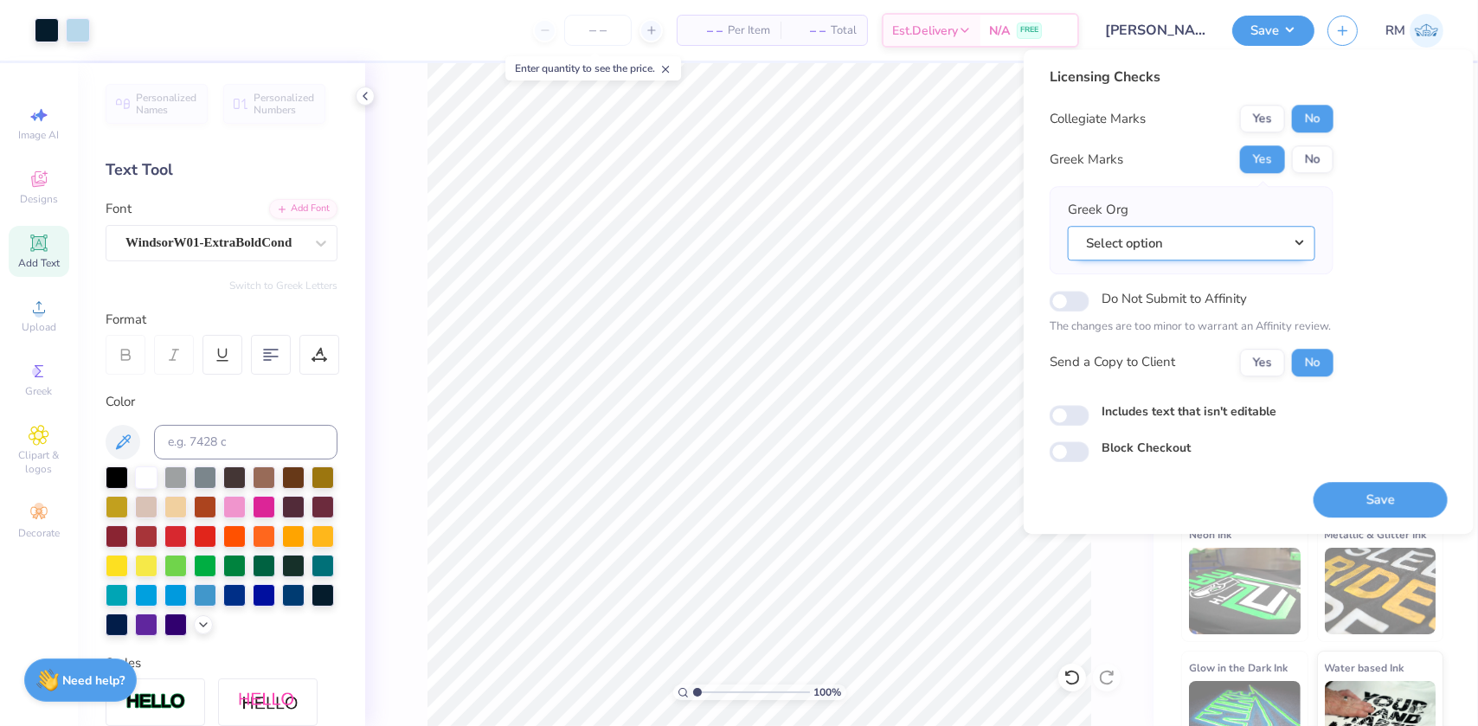
click at [1162, 246] on button "Select option" at bounding box center [1192, 243] width 248 height 35
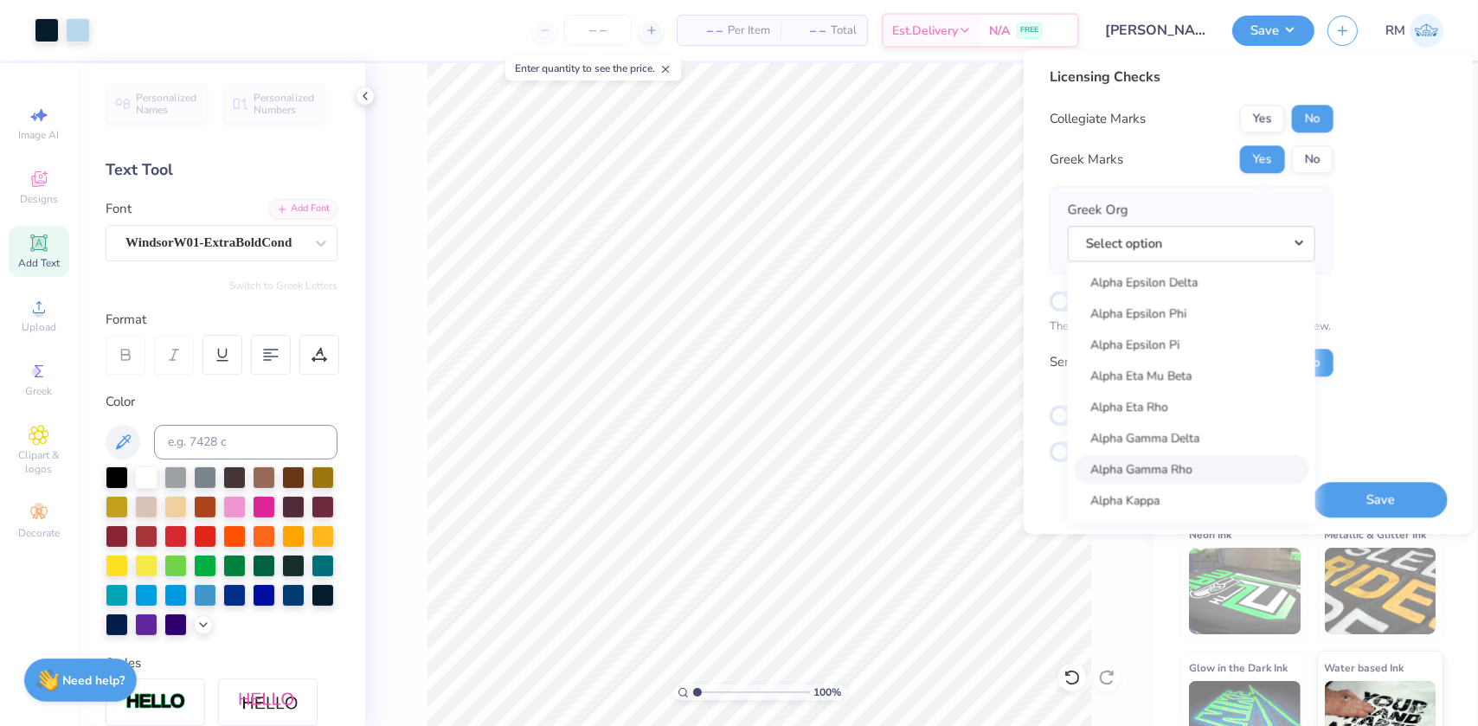
scroll to position [708, 0]
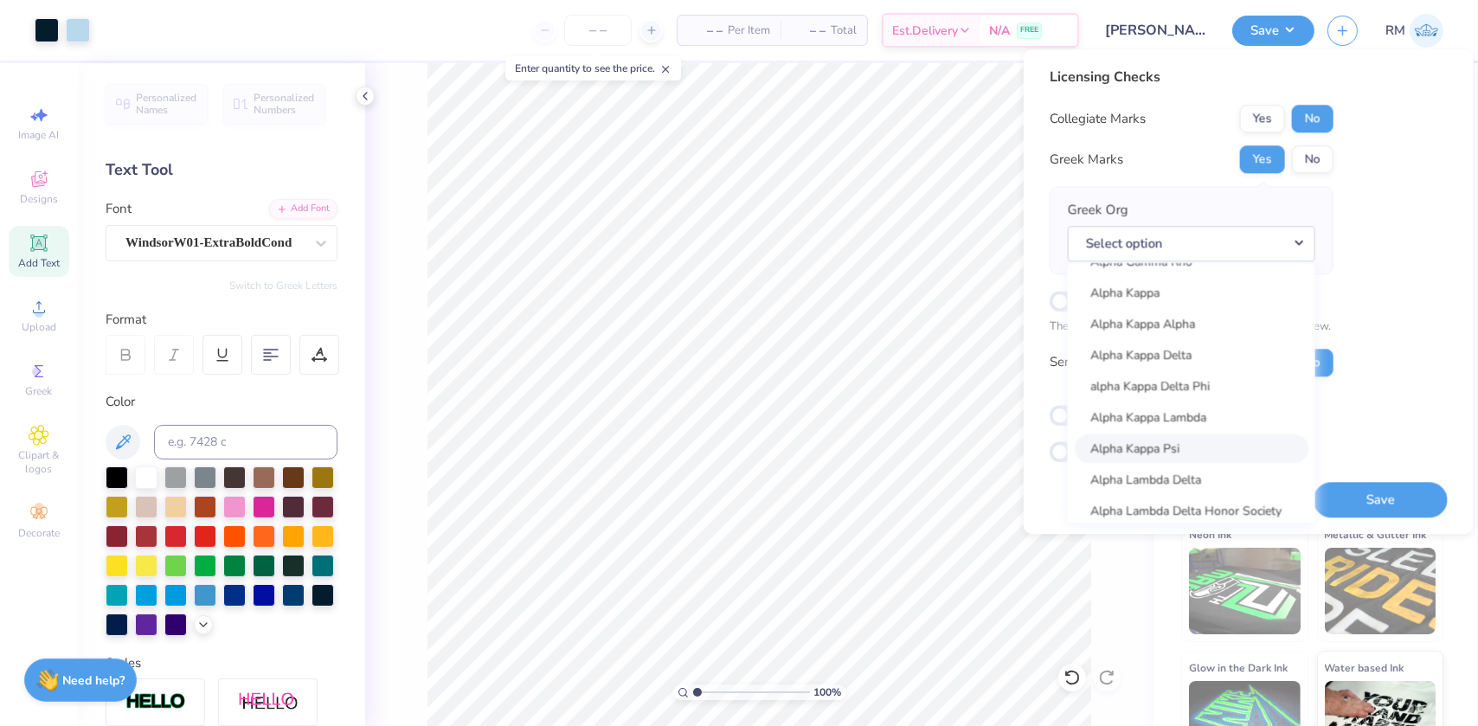
click at [1181, 454] on link "Alpha Kappa Psi" at bounding box center [1192, 449] width 234 height 29
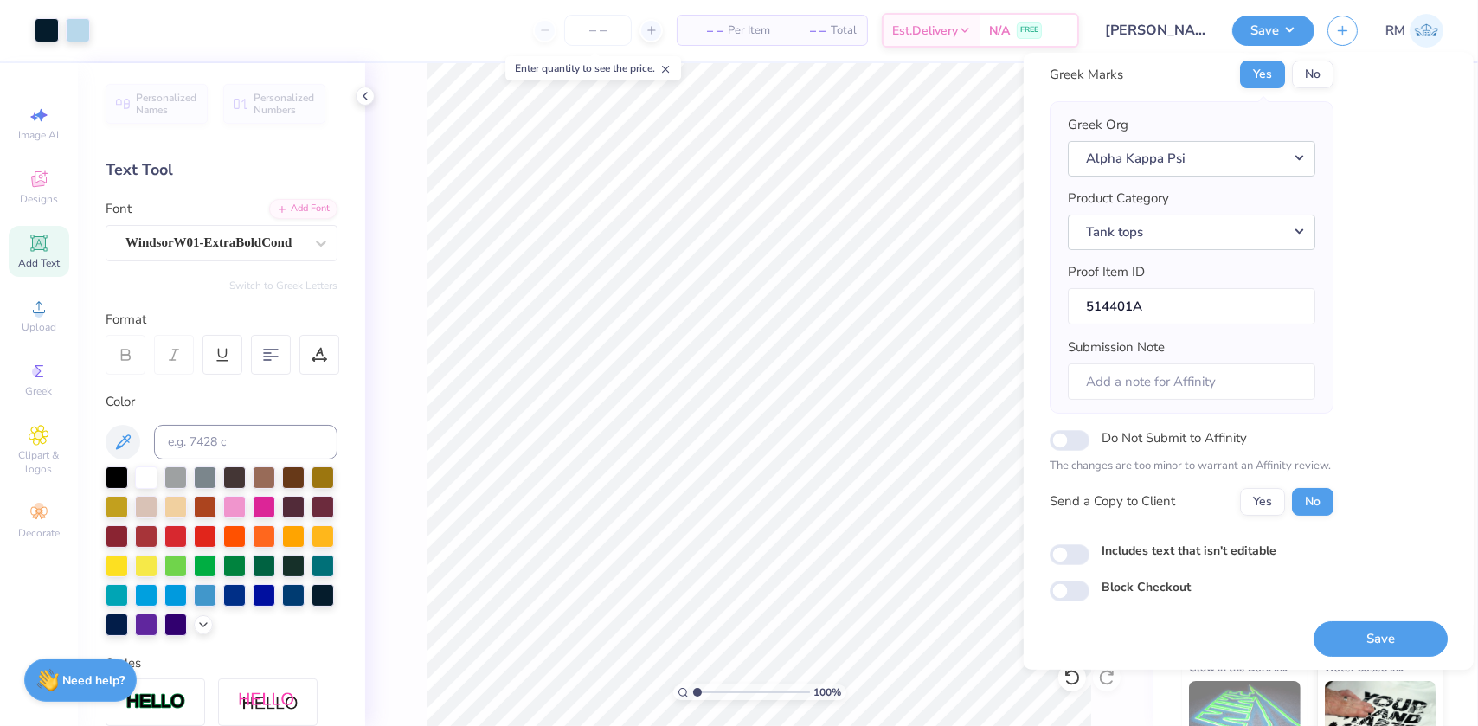
scroll to position [90, 0]
click at [1341, 641] on button "Save" at bounding box center [1381, 636] width 134 height 35
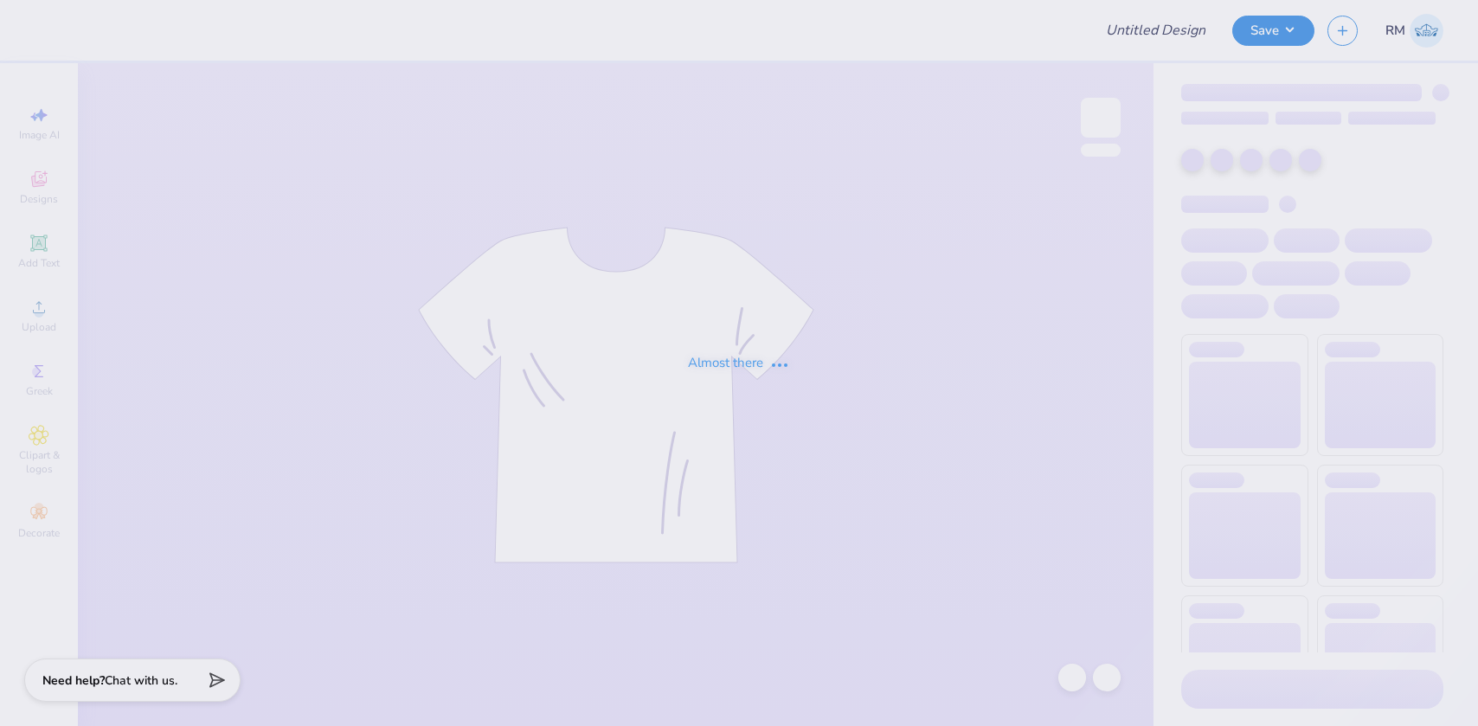
type input "Shorts #1"
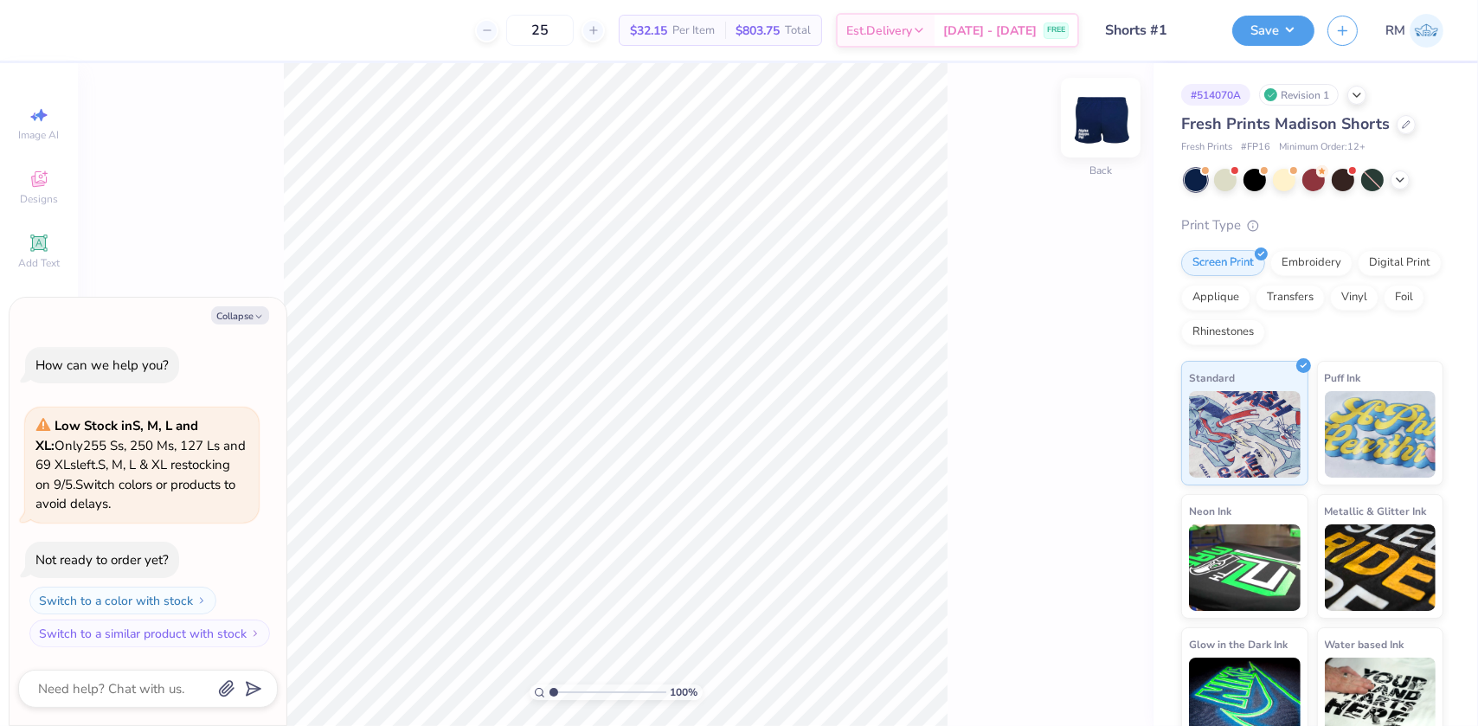
click at [1112, 125] on img at bounding box center [1100, 117] width 69 height 69
type textarea "x"
type input "2.92"
type textarea "x"
type input "2.0701821332242"
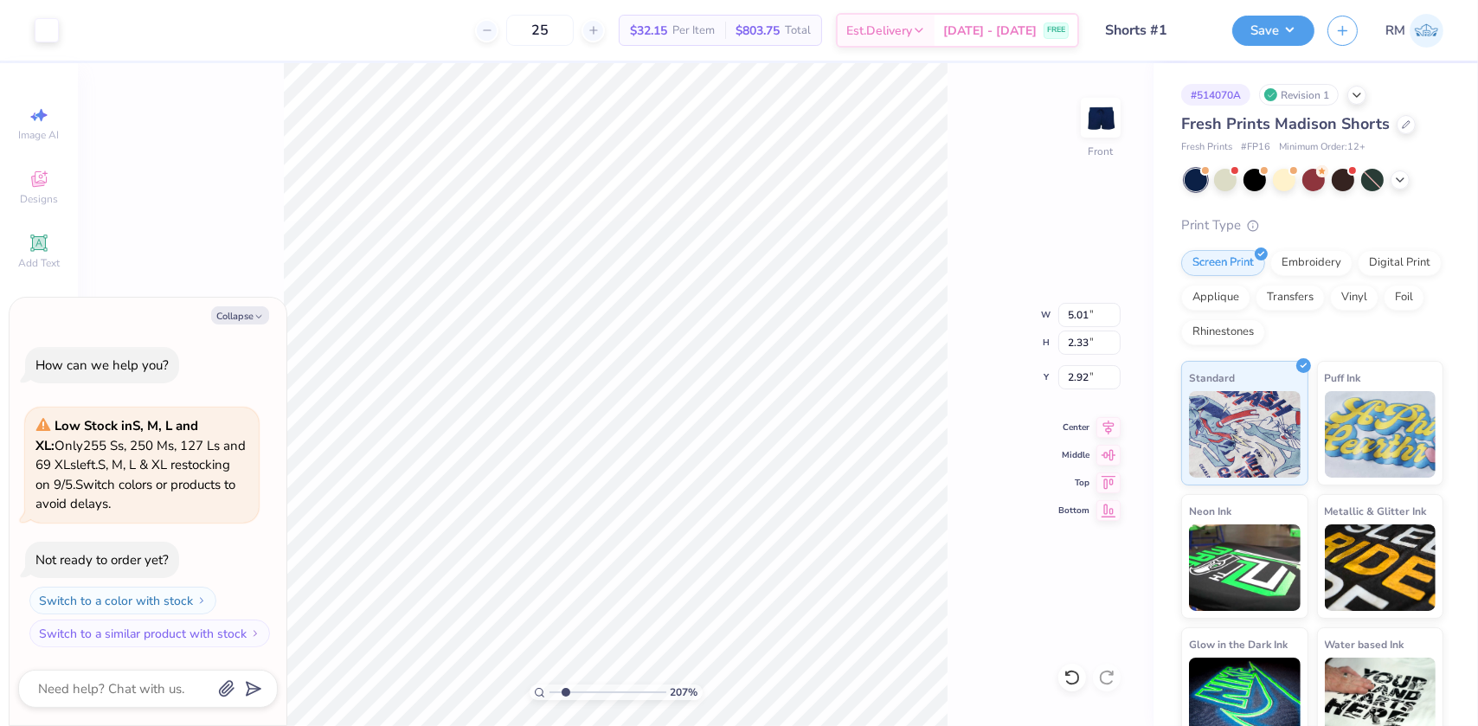
type textarea "x"
type input "2.0701821332242"
type textarea "x"
type input "2.0701821332242"
type textarea "x"
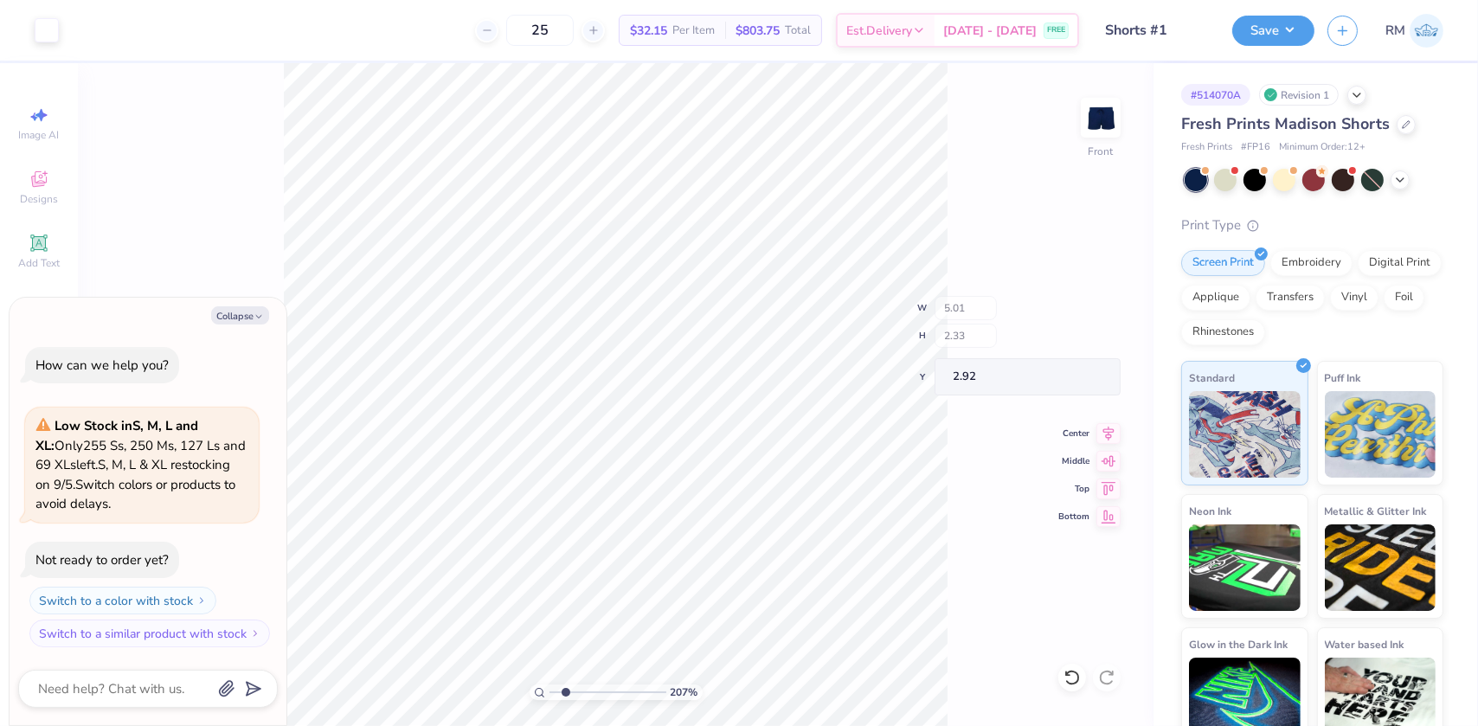
type input "2.0701821332242"
type textarea "x"
type input "2.0701821332242"
type textarea "x"
type input "2.0701821332242"
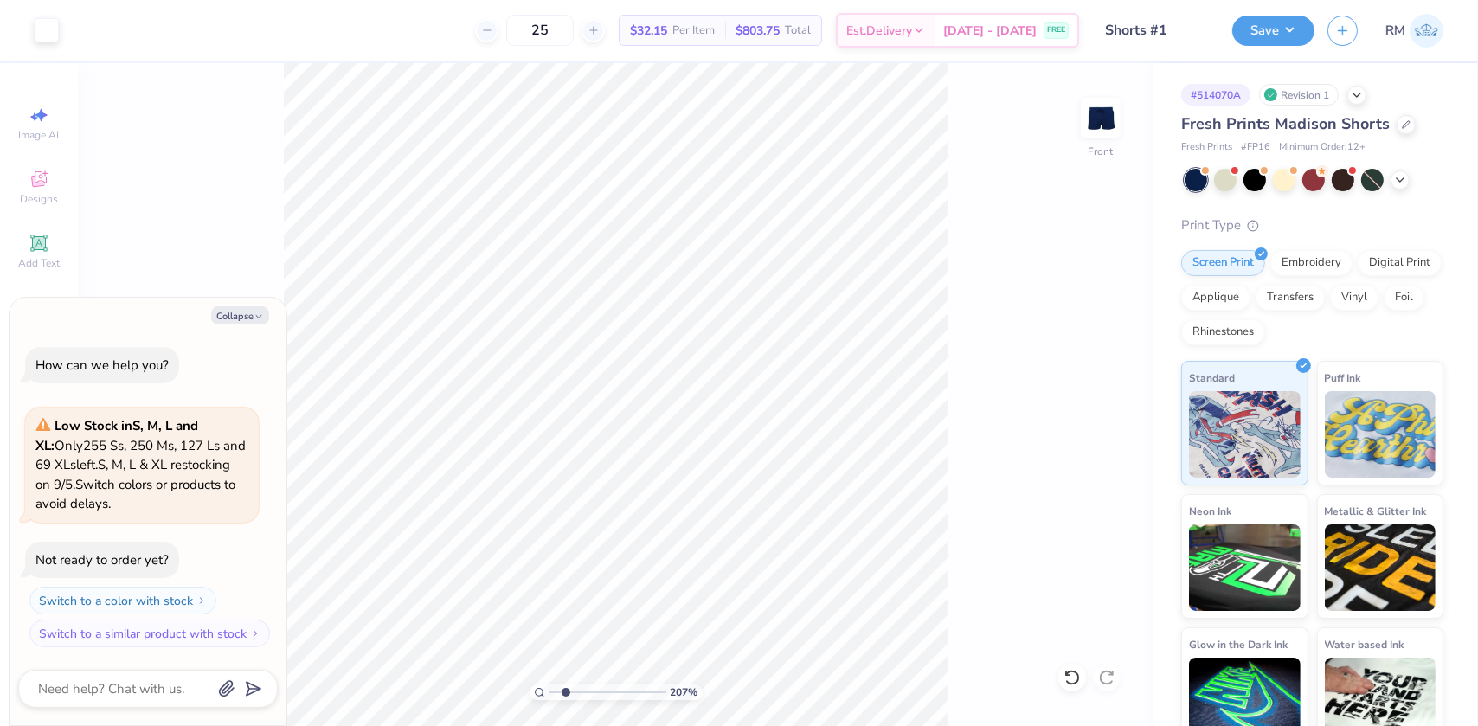
type textarea "x"
type input "2.0701821332242"
type textarea "x"
type input "2.0701821332242"
type textarea "x"
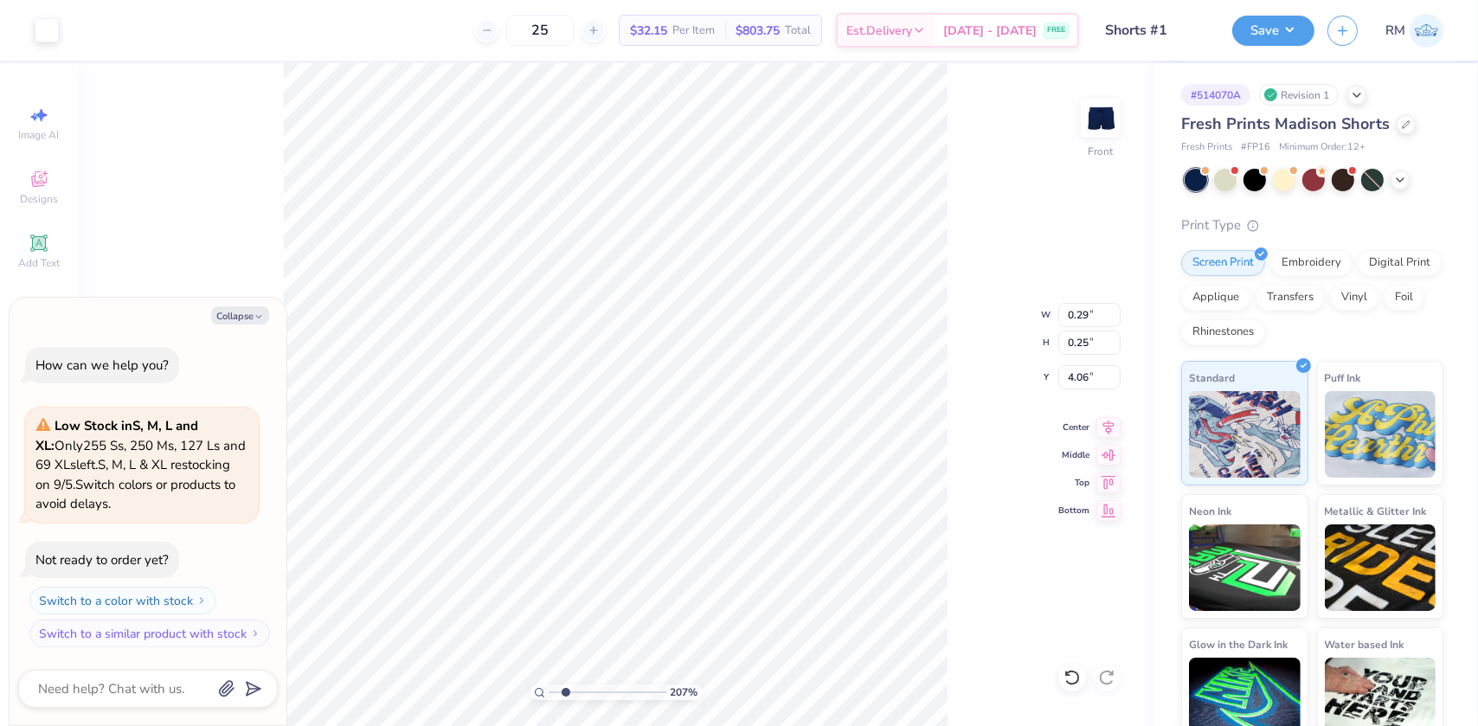
type input "2.0701821332242"
type textarea "x"
type input "2.0701821332242"
type textarea "x"
type input "2.0701821332242"
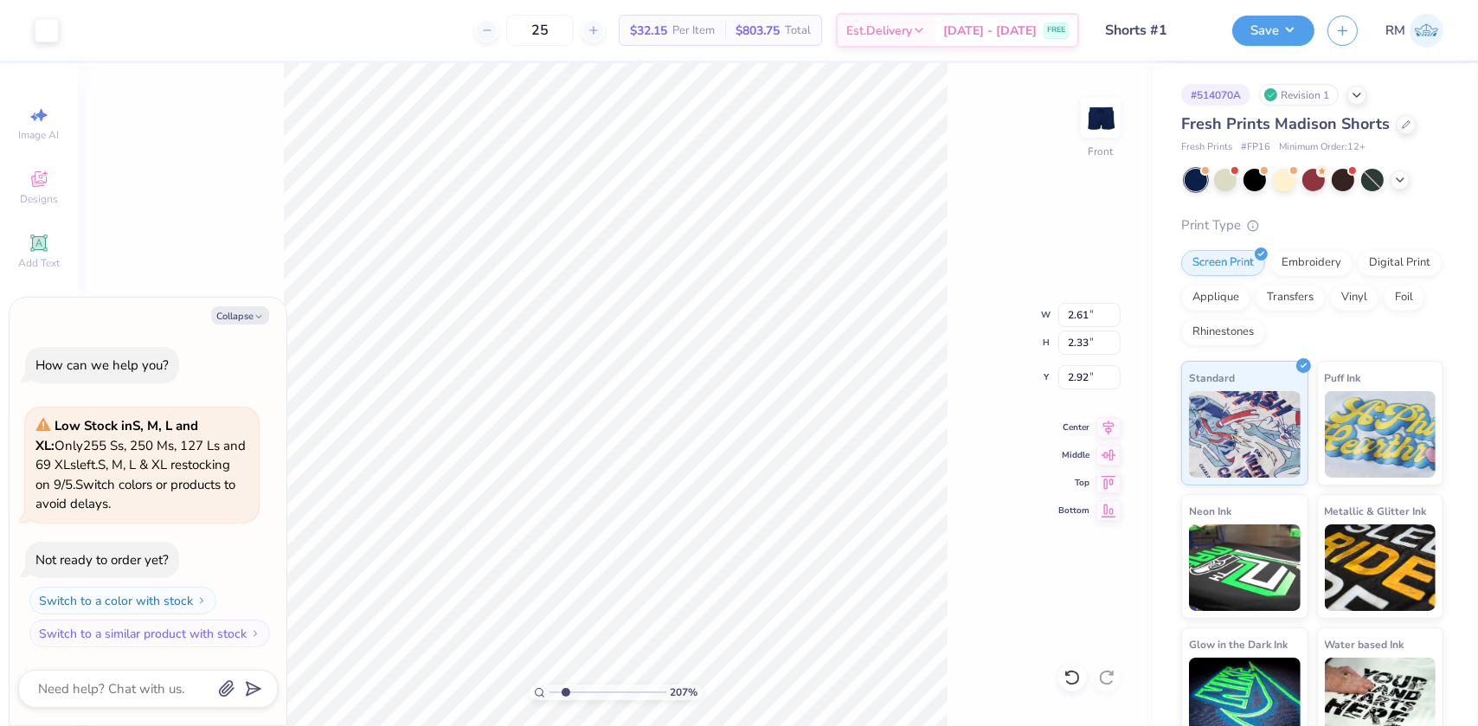
type textarea "x"
type input "1"
click at [577, 525] on li "Group" at bounding box center [605, 537] width 136 height 34
type textarea "x"
type input "1"
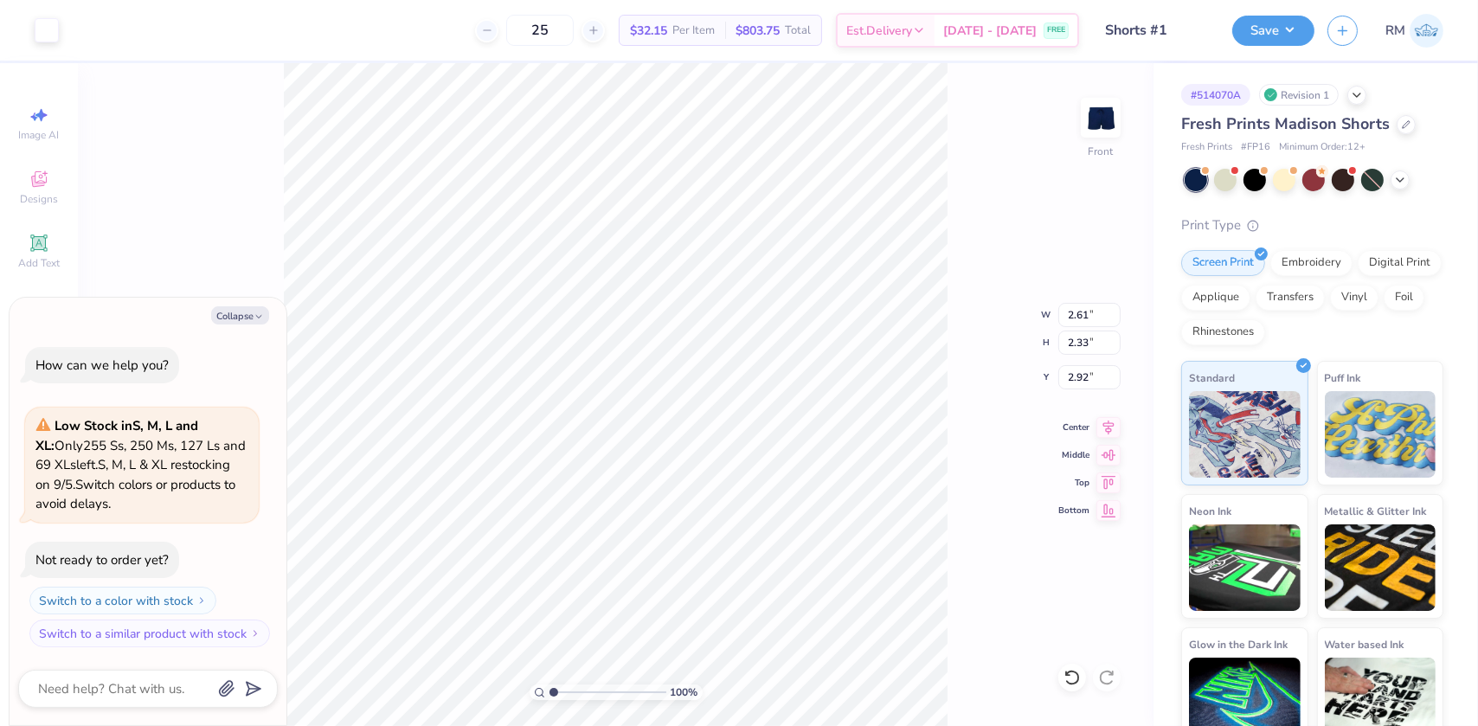
drag, startPoint x: 555, startPoint y: 691, endPoint x: 544, endPoint y: 690, distance: 10.4
click at [550, 690] on input "range" at bounding box center [608, 693] width 117 height 16
click at [768, 725] on html "Art colors 25 $32.15 Per Item $803.75 Total Est. Delivery Sep 14 - 17 FREE Desi…" at bounding box center [739, 363] width 1478 height 726
click at [508, 254] on li "Cut" at bounding box center [548, 266] width 136 height 35
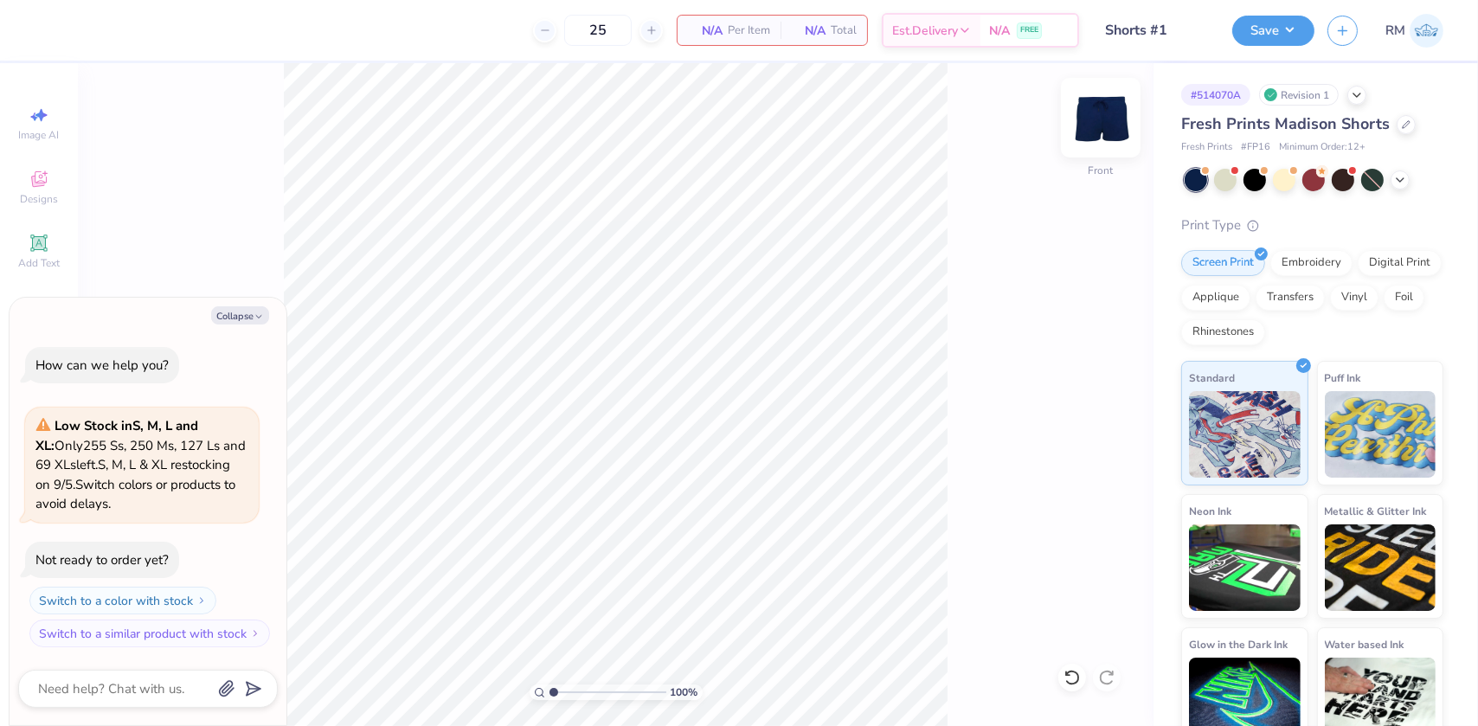
click at [1096, 114] on img at bounding box center [1100, 117] width 69 height 69
click at [768, 331] on li "Paste" at bounding box center [794, 335] width 136 height 34
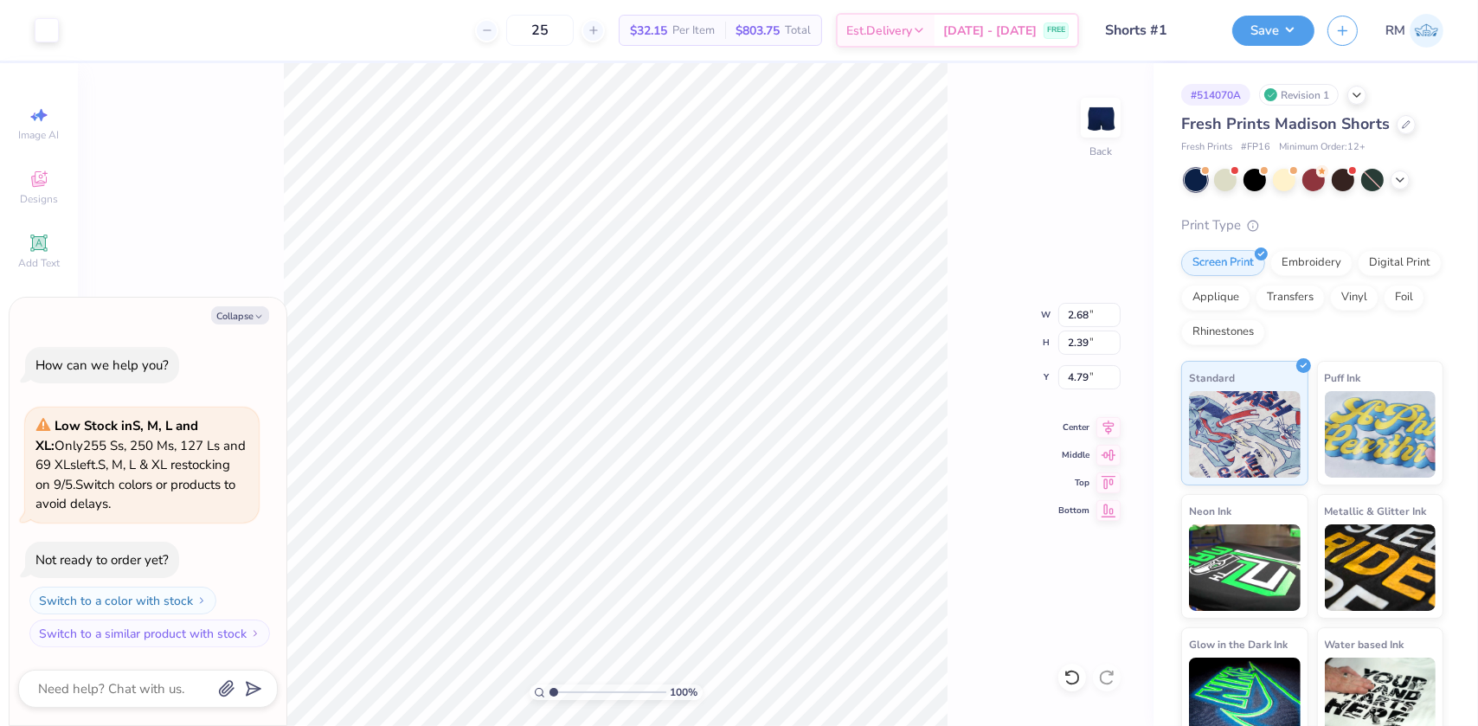
type textarea "x"
type input "7.08"
click at [1070, 319] on input "2.68" at bounding box center [1090, 315] width 62 height 24
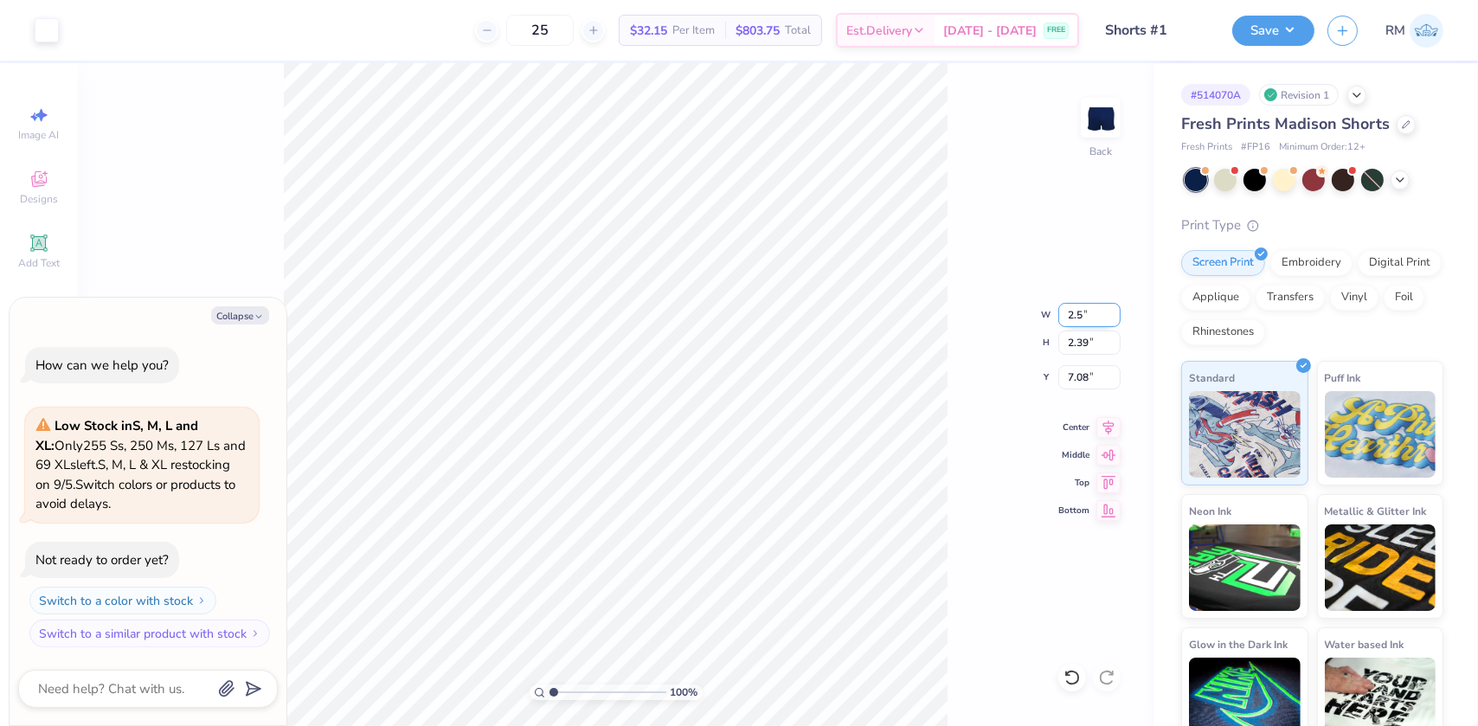
type input "2.5"
type textarea "x"
type input "2.50"
type input "2.23"
type input "7.16"
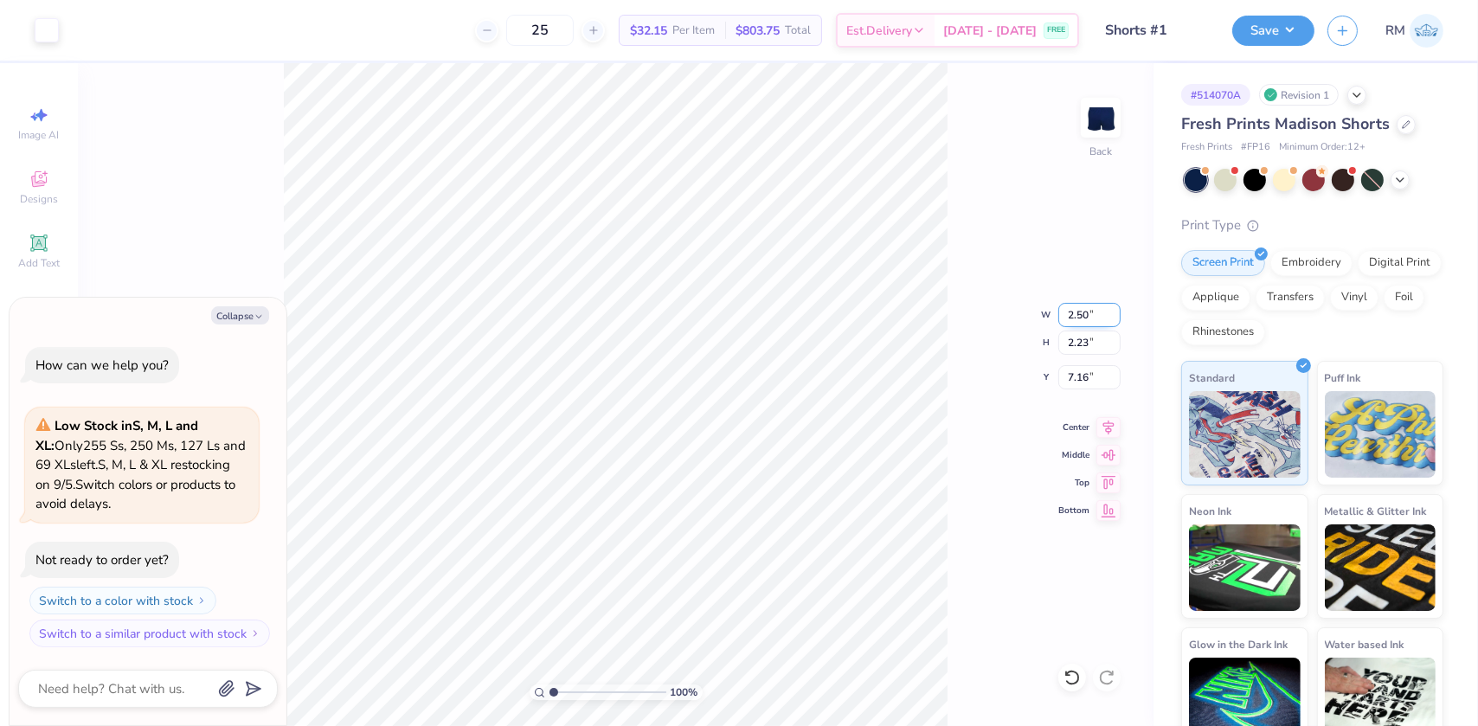
click at [1062, 314] on input "2.50" at bounding box center [1090, 315] width 62 height 24
type input "3"
type textarea "x"
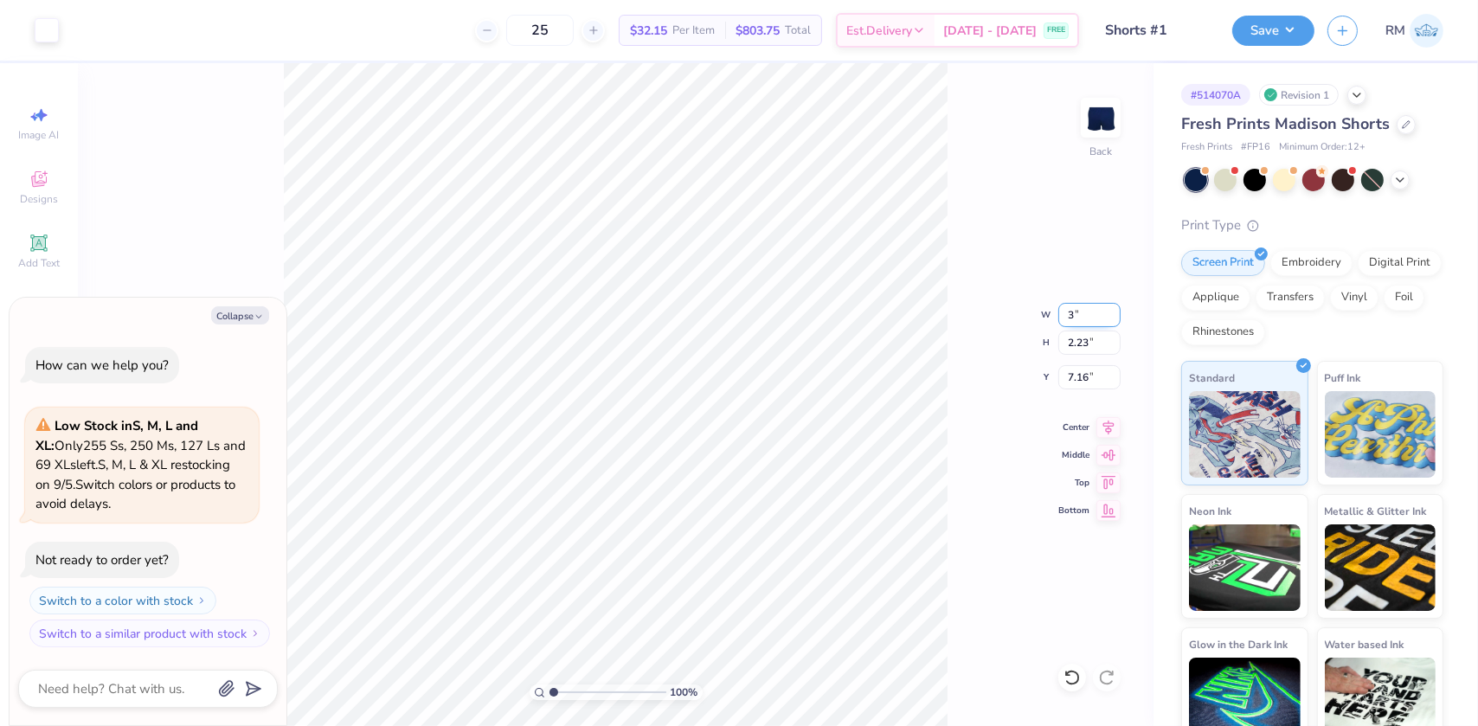
type input "3.00"
type input "2.68"
type input "6.94"
type textarea "x"
click at [1076, 381] on input "6.41" at bounding box center [1090, 377] width 62 height 24
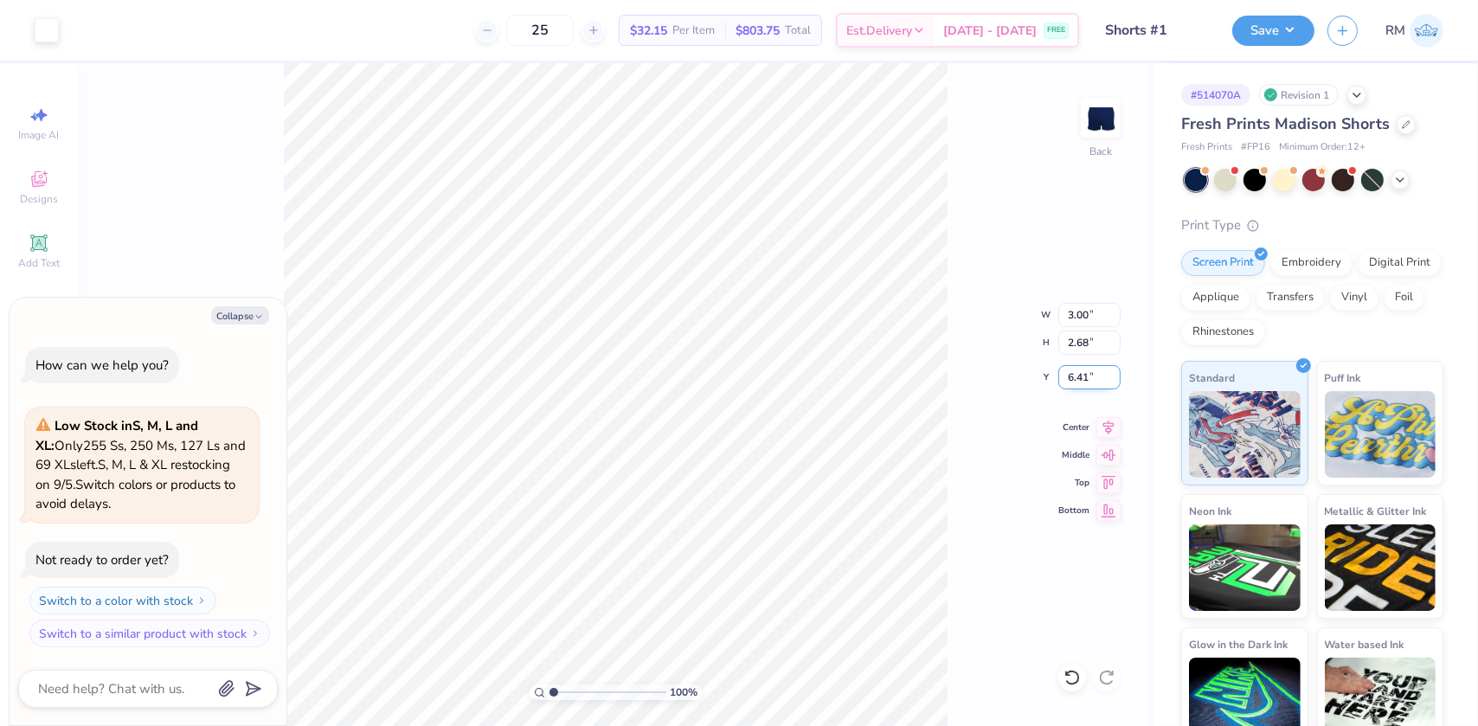
click at [1076, 381] on input "6.41" at bounding box center [1090, 377] width 62 height 24
type input "6.5"
type textarea "x"
type input "6.50"
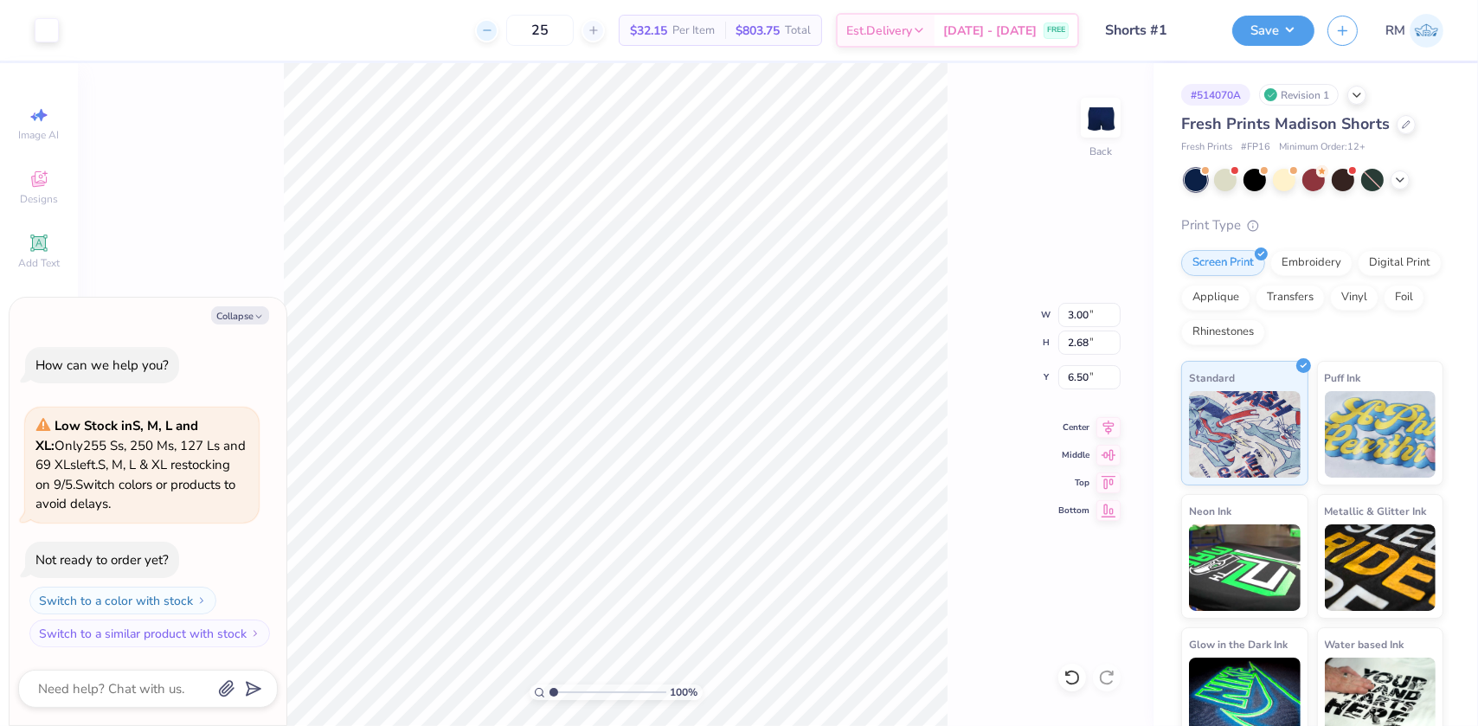
type textarea "x"
click at [1073, 373] on input "6.67" at bounding box center [1090, 377] width 62 height 24
type input "6.5"
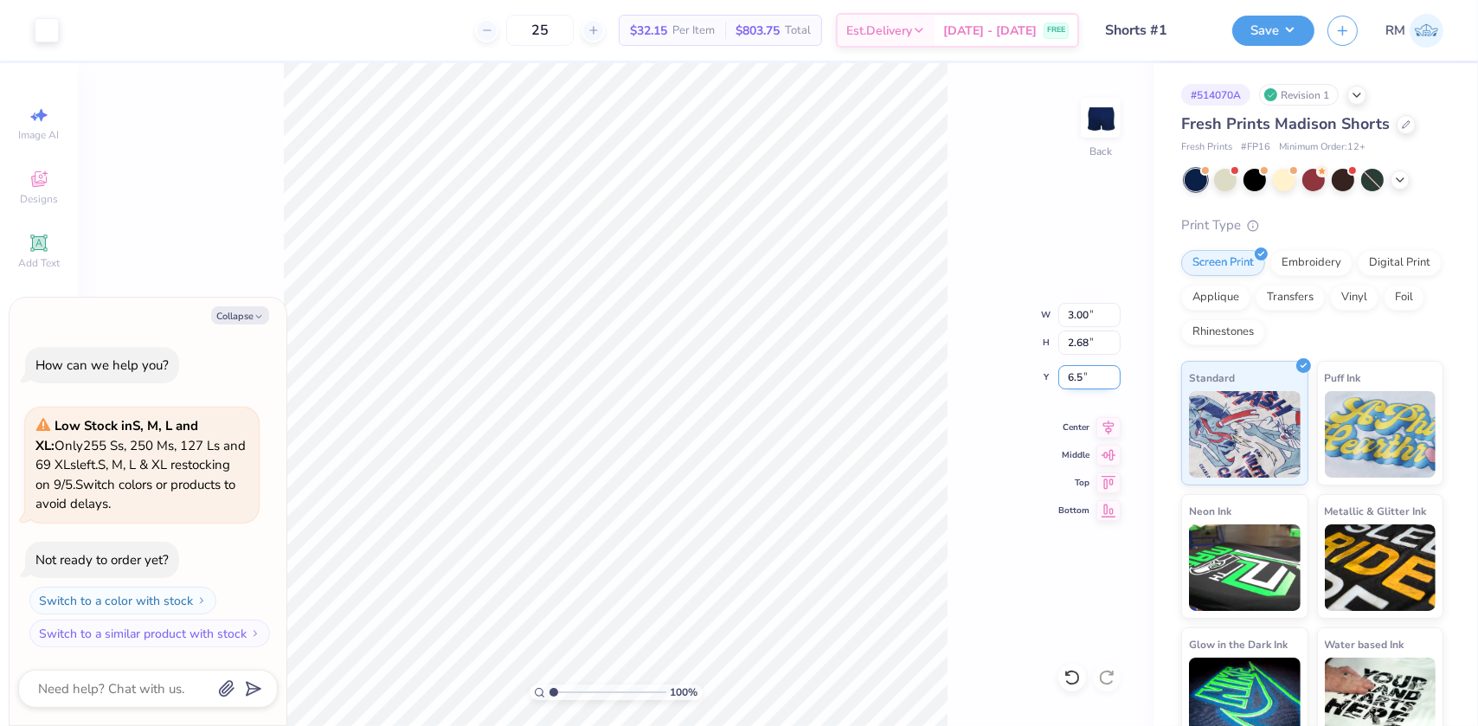
type textarea "x"
type input "6.50"
click at [1264, 35] on button "Save" at bounding box center [1274, 28] width 82 height 30
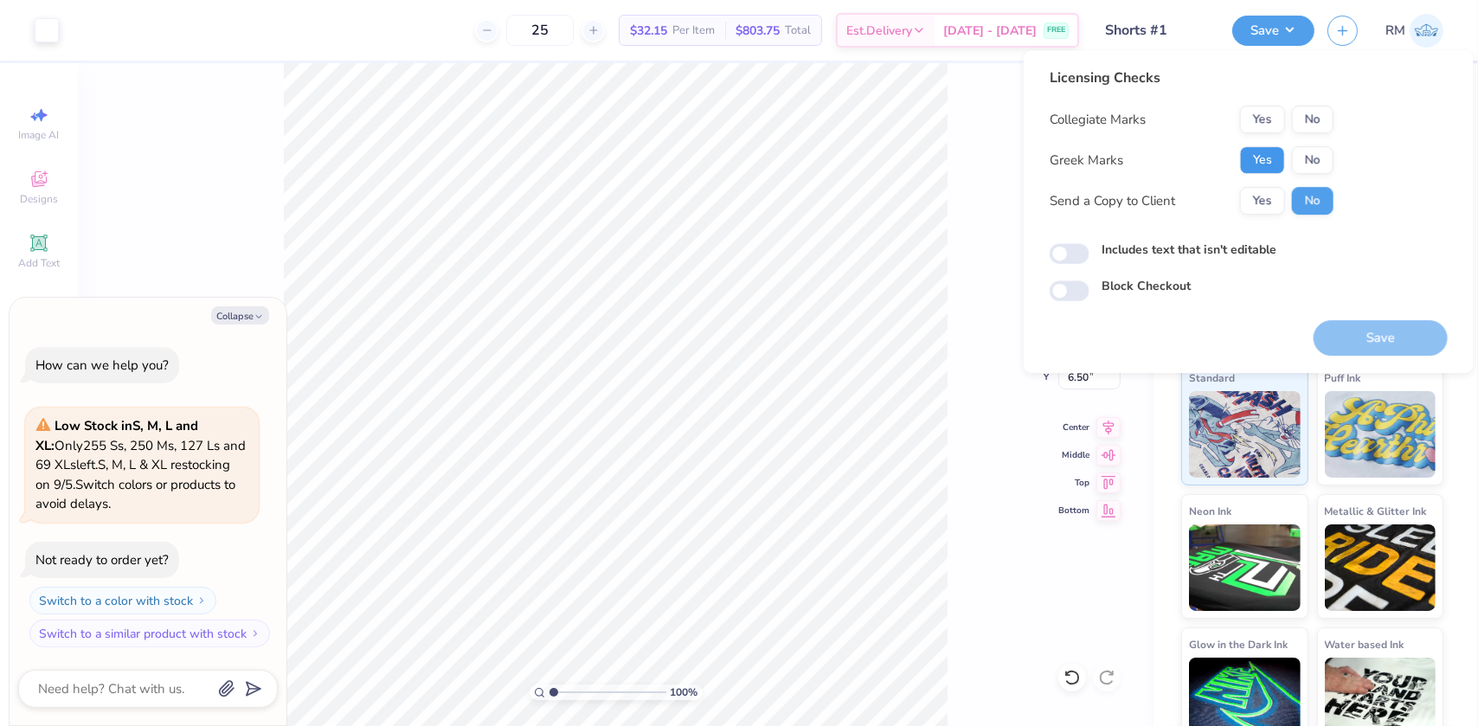
click at [1262, 158] on button "Yes" at bounding box center [1262, 160] width 45 height 28
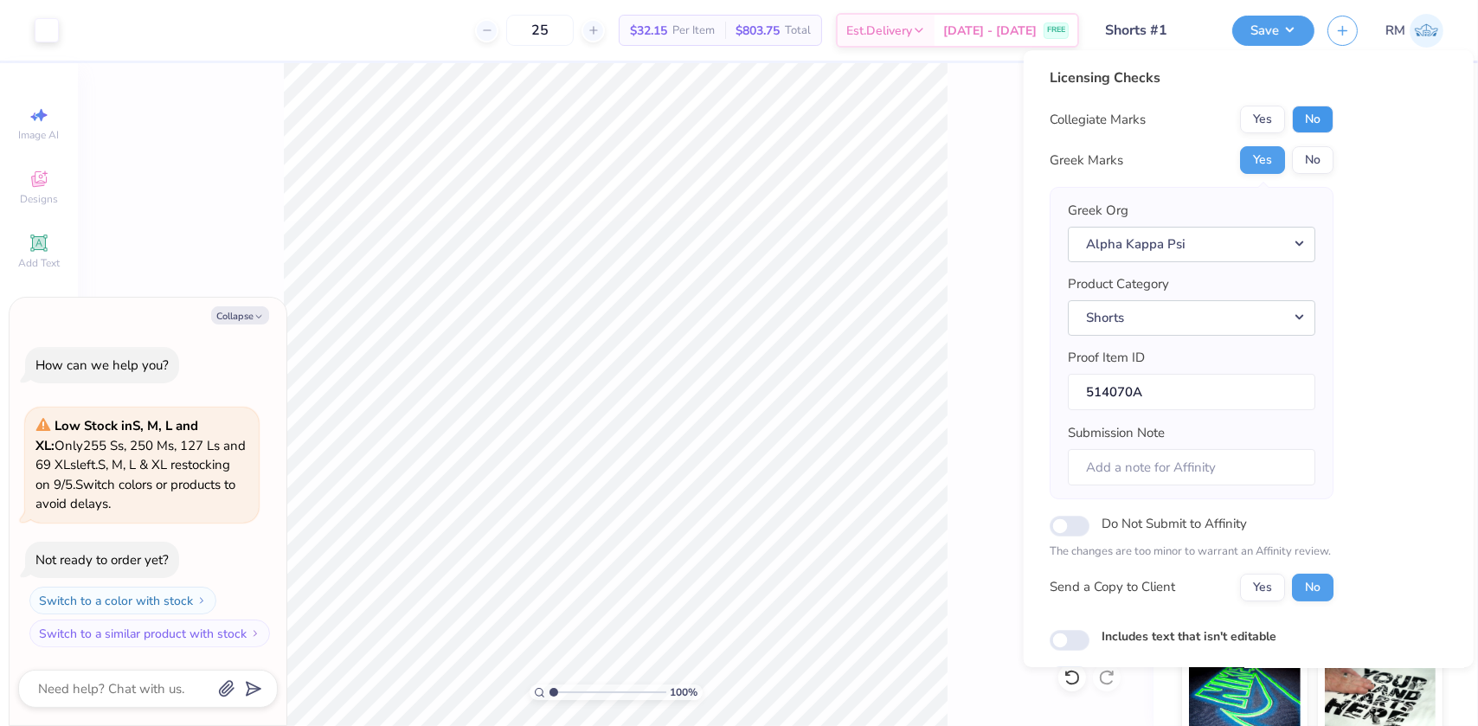
click at [1321, 116] on button "No" at bounding box center [1313, 120] width 42 height 28
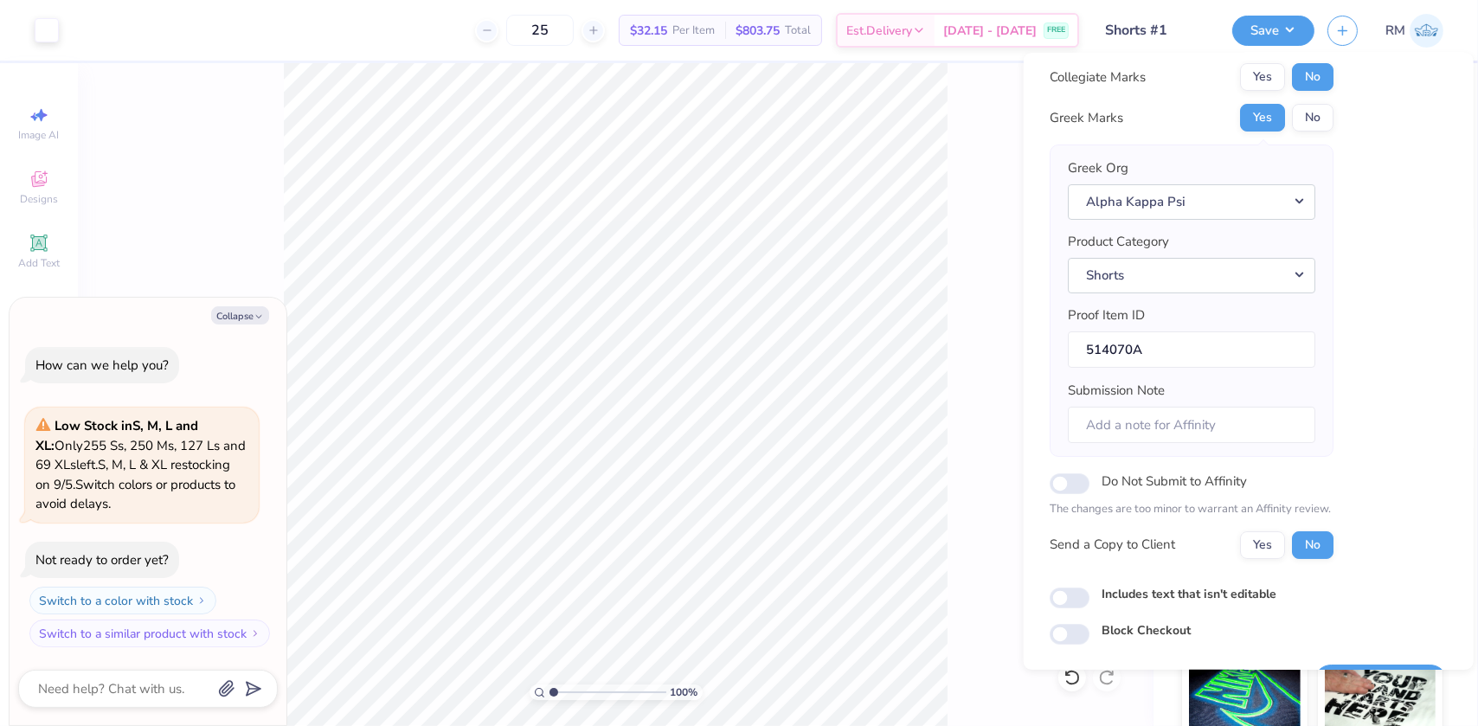
scroll to position [90, 0]
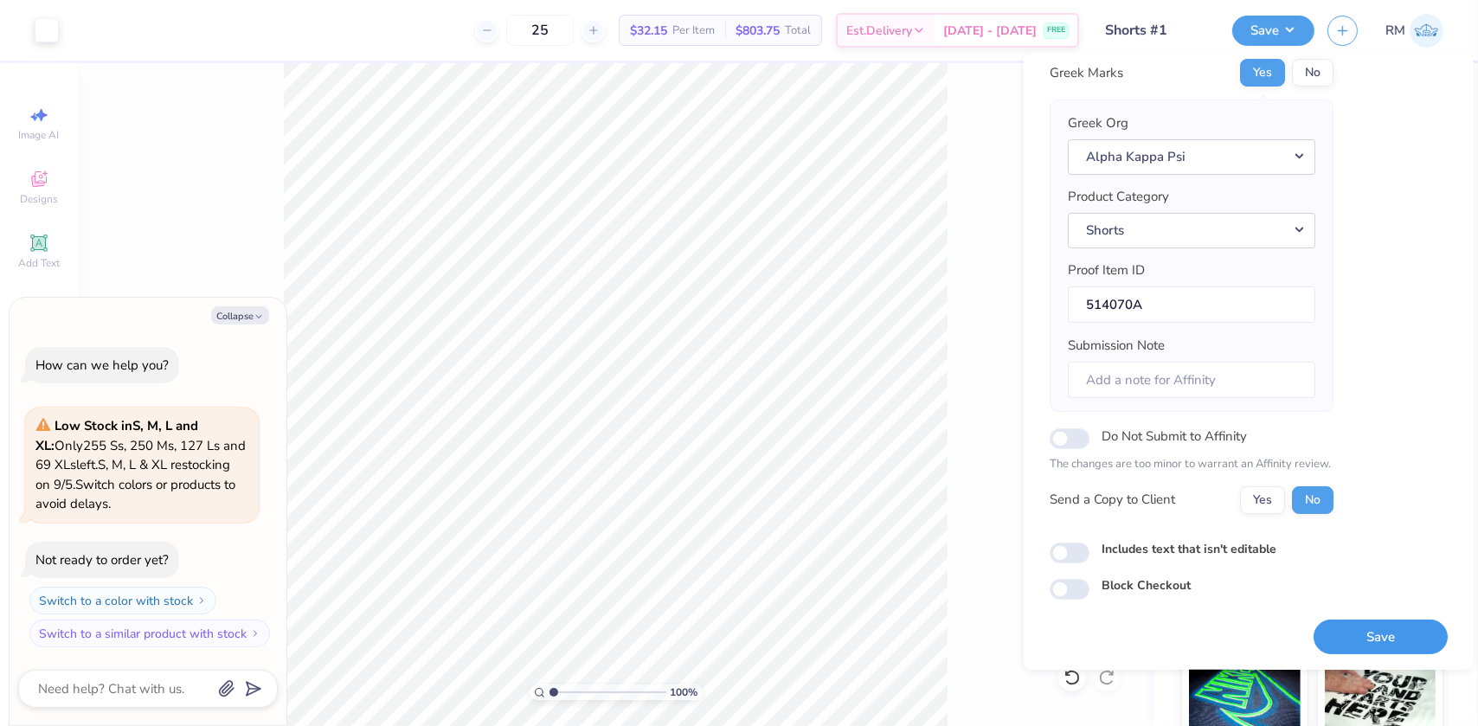
click at [1356, 631] on button "Save" at bounding box center [1381, 636] width 134 height 35
type textarea "x"
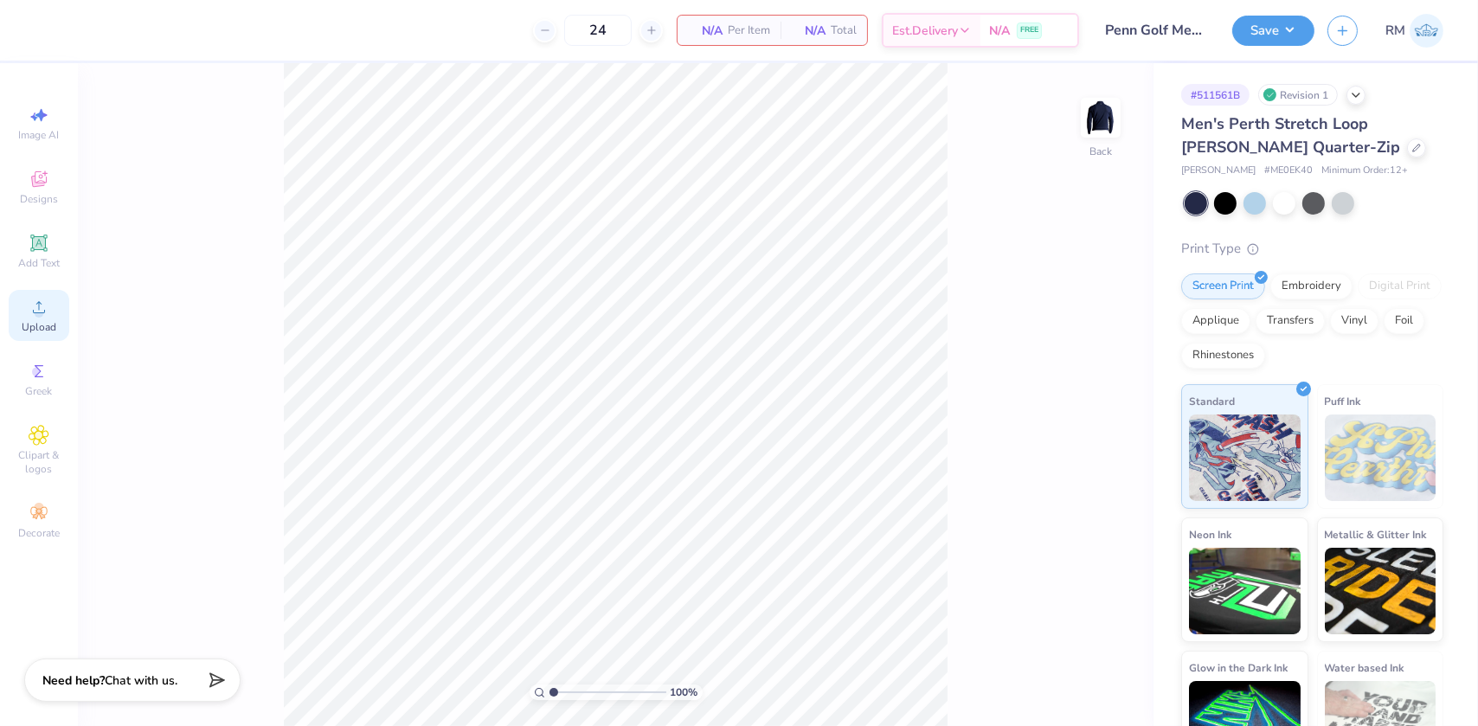
click at [55, 292] on div "Upload" at bounding box center [39, 315] width 61 height 51
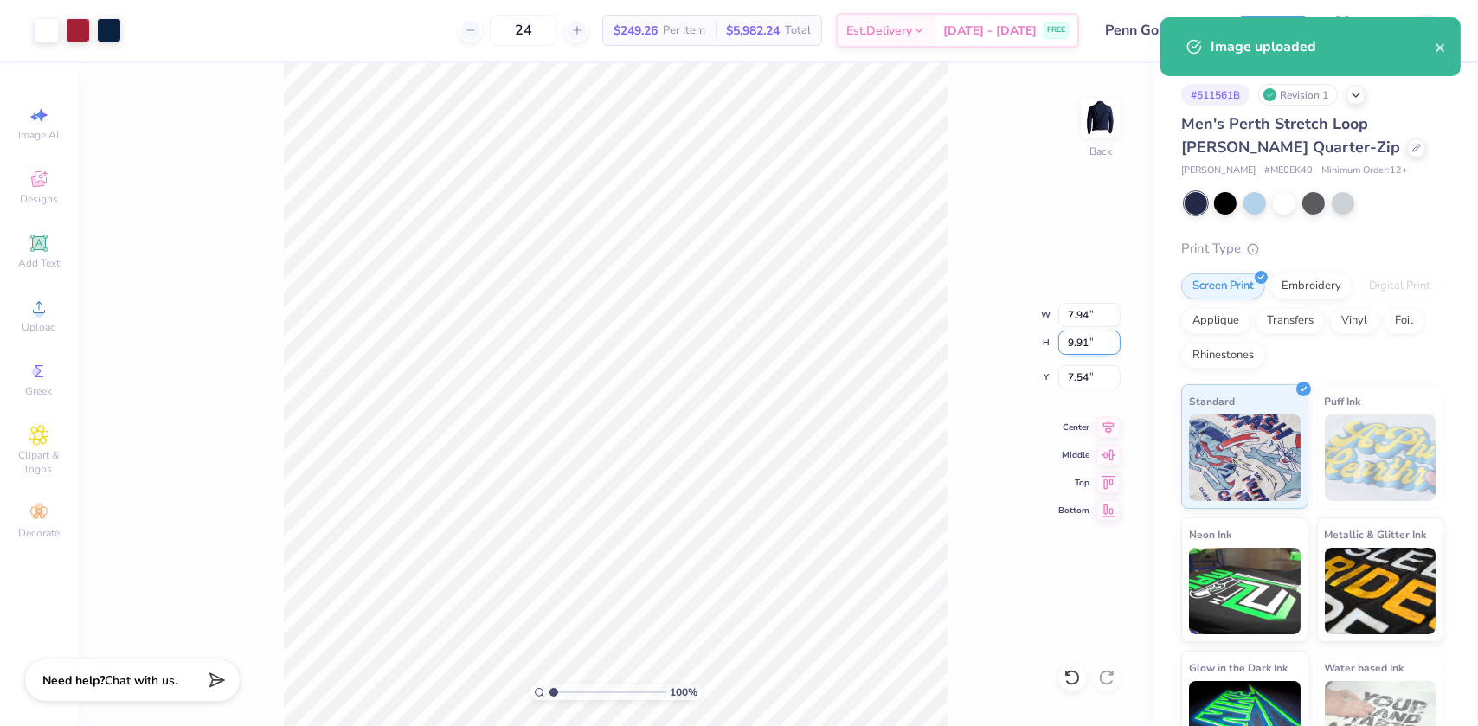
click at [1074, 335] on input "9.91" at bounding box center [1090, 343] width 62 height 24
click at [1078, 336] on input "9.91" at bounding box center [1090, 343] width 62 height 24
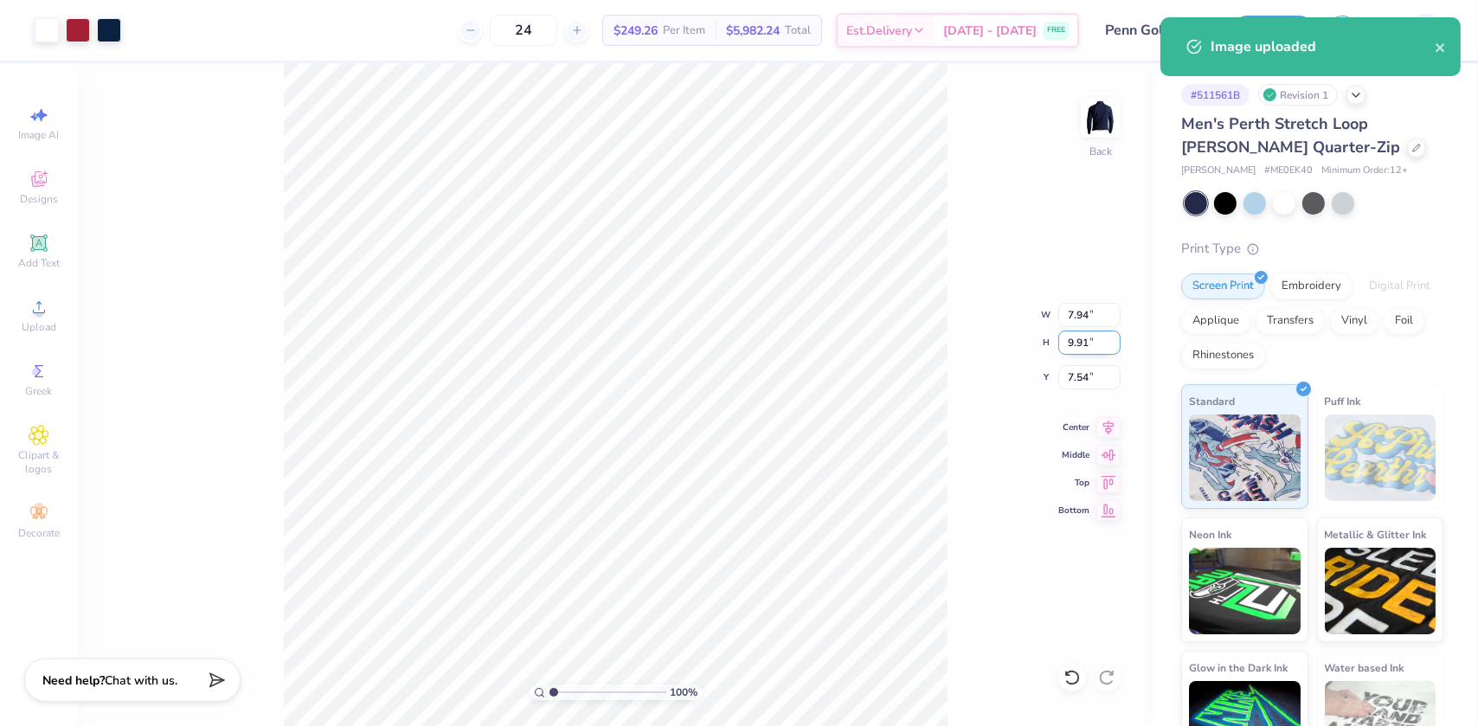
click at [1078, 336] on input "9.91" at bounding box center [1090, 343] width 62 height 24
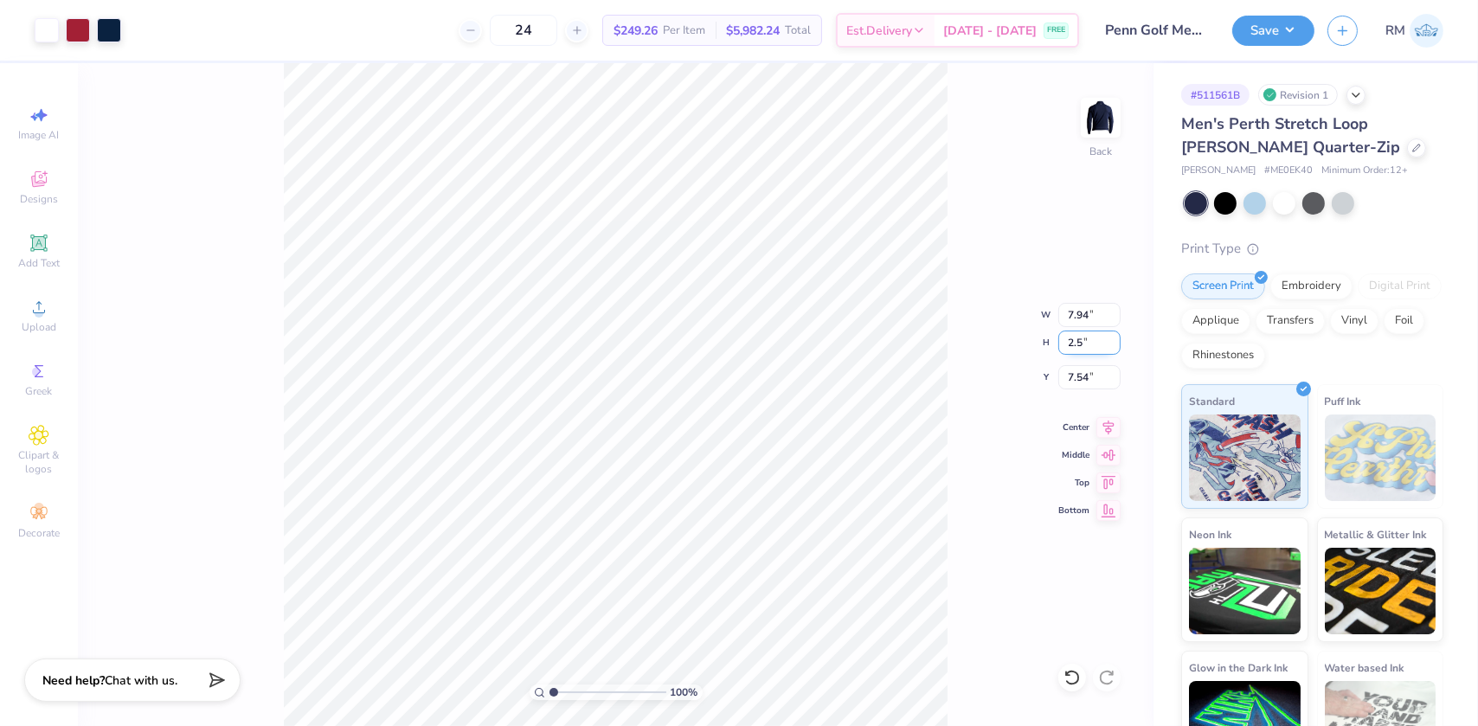
type input "2.5"
type input "2.00"
type input "2.50"
click at [1108, 424] on icon at bounding box center [1109, 424] width 11 height 15
type input "3.00"
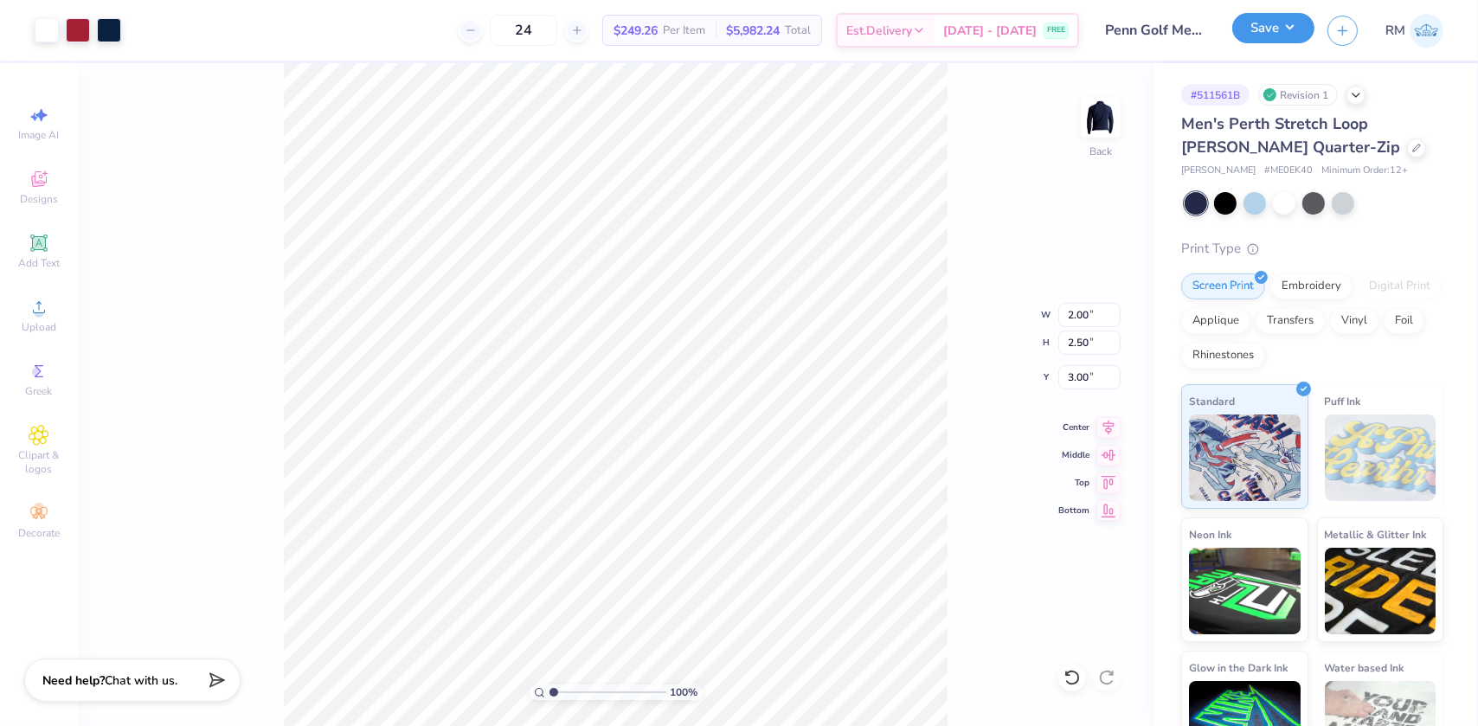
click at [1284, 27] on button "Save" at bounding box center [1274, 28] width 82 height 30
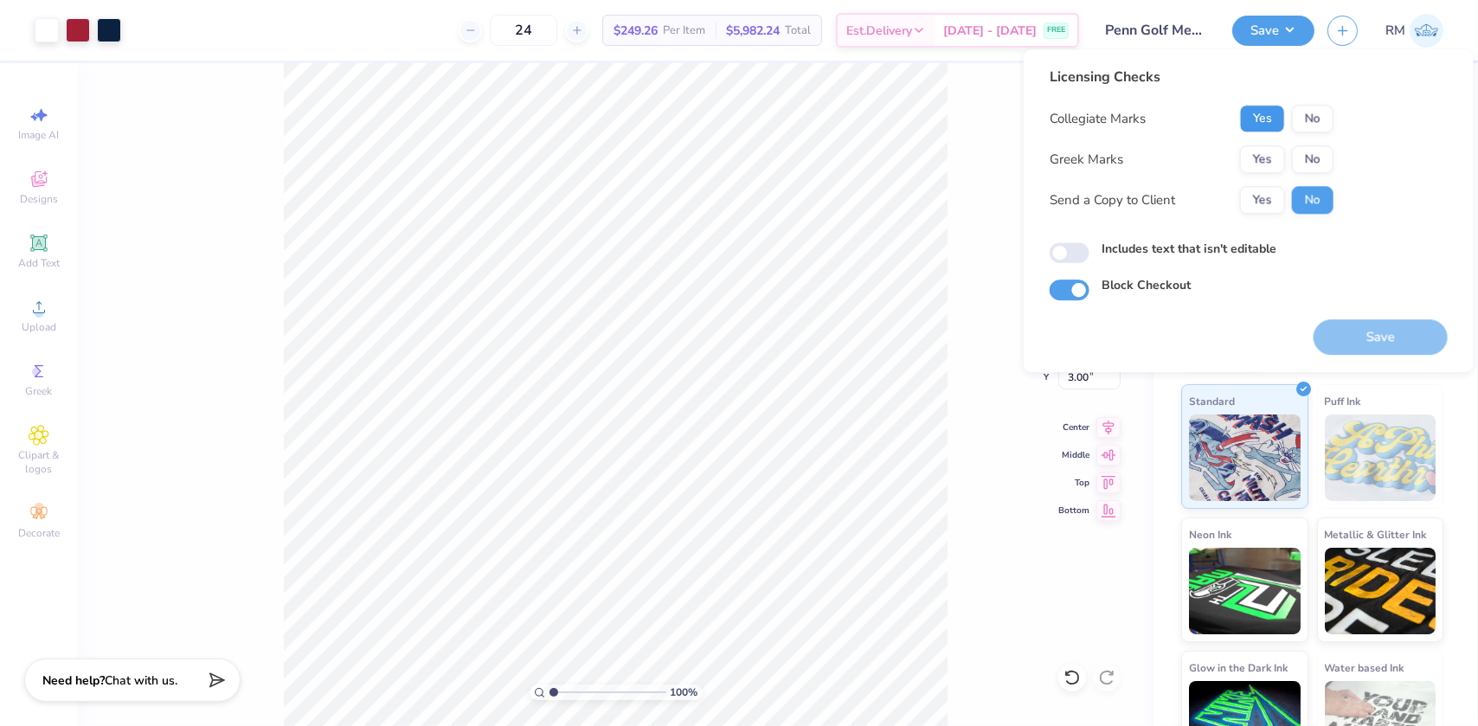
click at [1257, 130] on button "Yes" at bounding box center [1262, 119] width 45 height 28
click at [1257, 127] on button "Yes" at bounding box center [1262, 119] width 45 height 28
click at [1328, 164] on button "No" at bounding box center [1313, 159] width 42 height 28
click at [1412, 343] on button "Save" at bounding box center [1381, 336] width 134 height 35
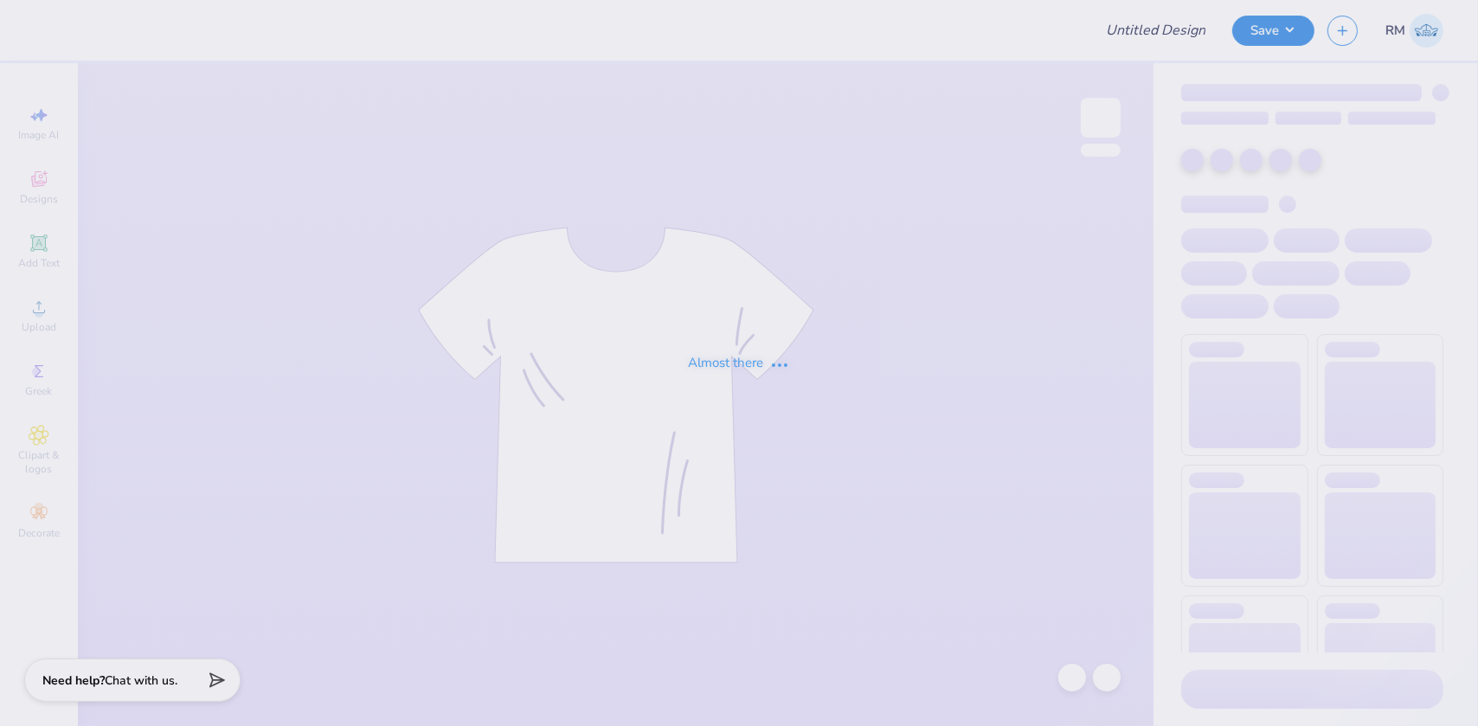
type input "End Overdose General merch"
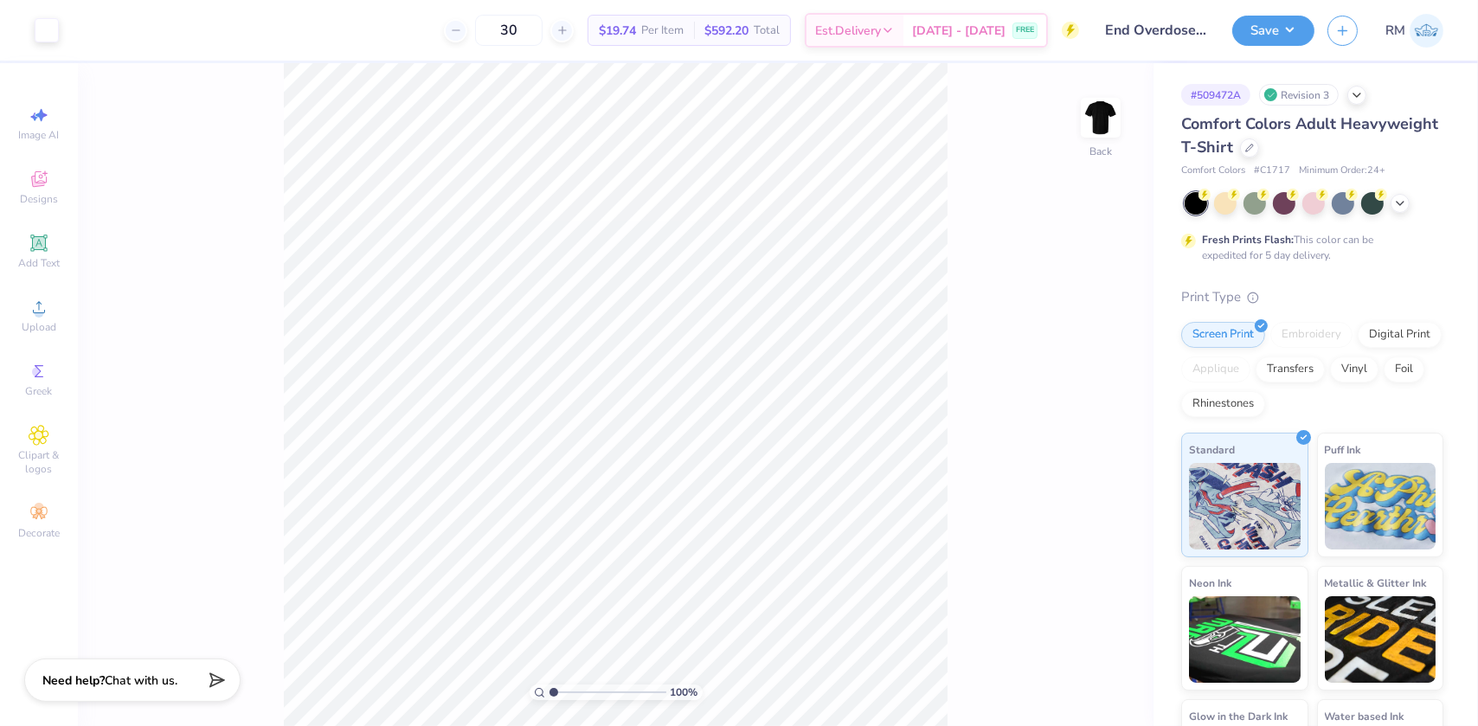
click at [1094, 540] on div "100 % Back" at bounding box center [616, 394] width 1076 height 663
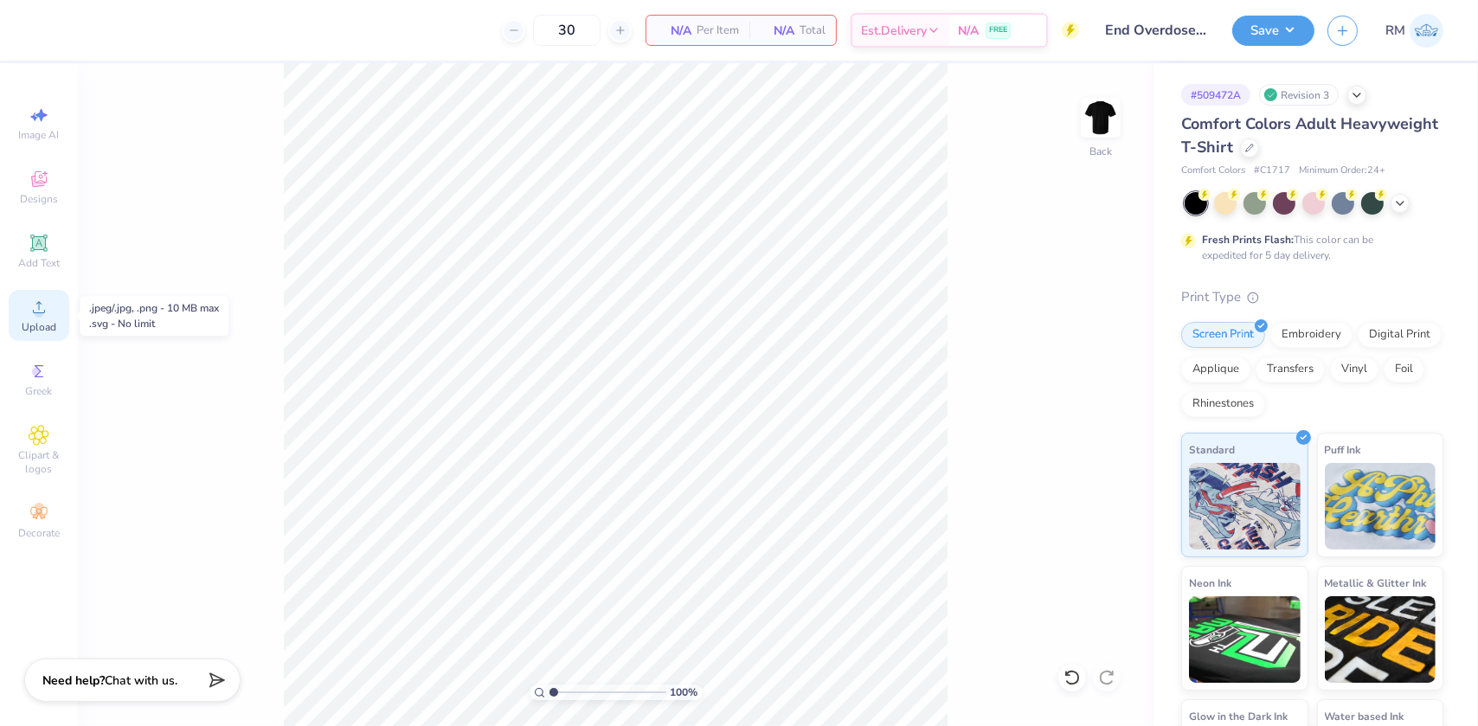
click at [35, 324] on span "Upload" at bounding box center [39, 327] width 35 height 14
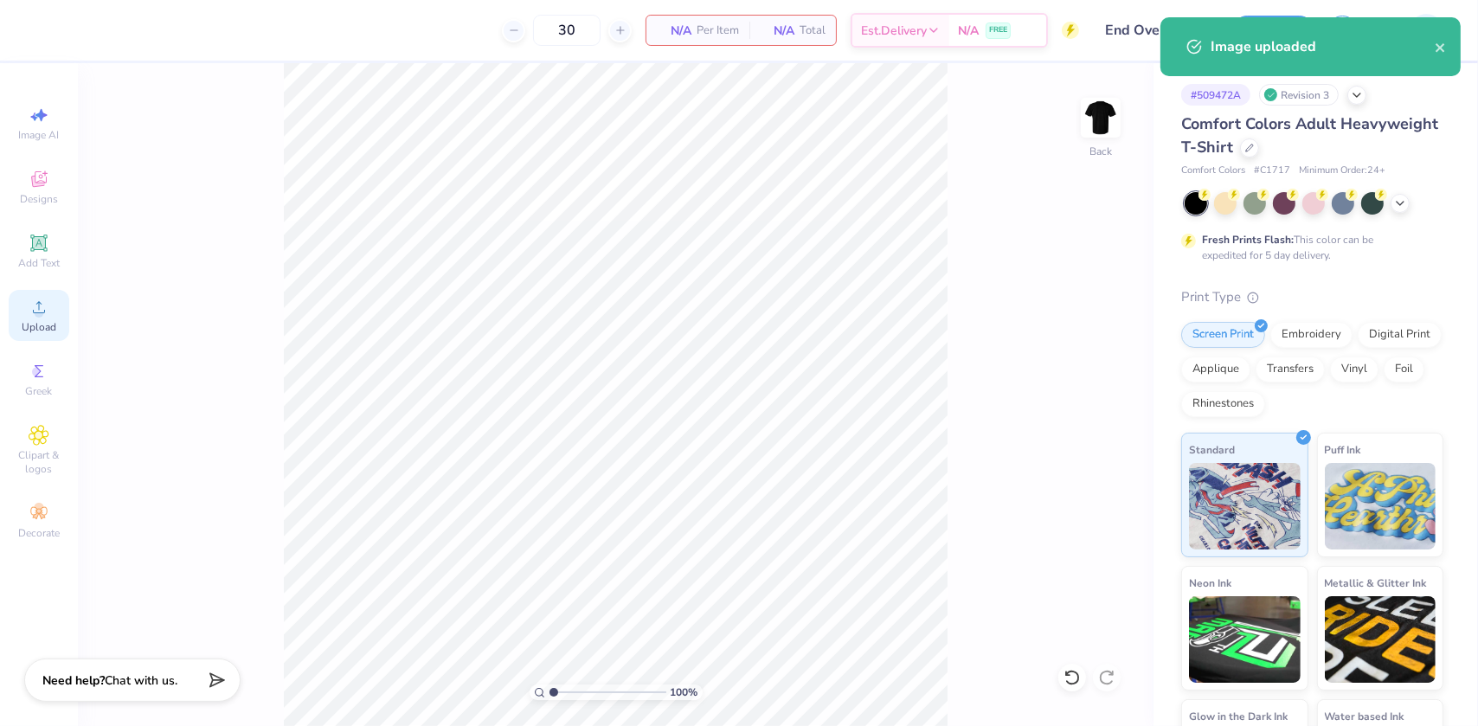
click at [37, 300] on icon at bounding box center [39, 307] width 21 height 21
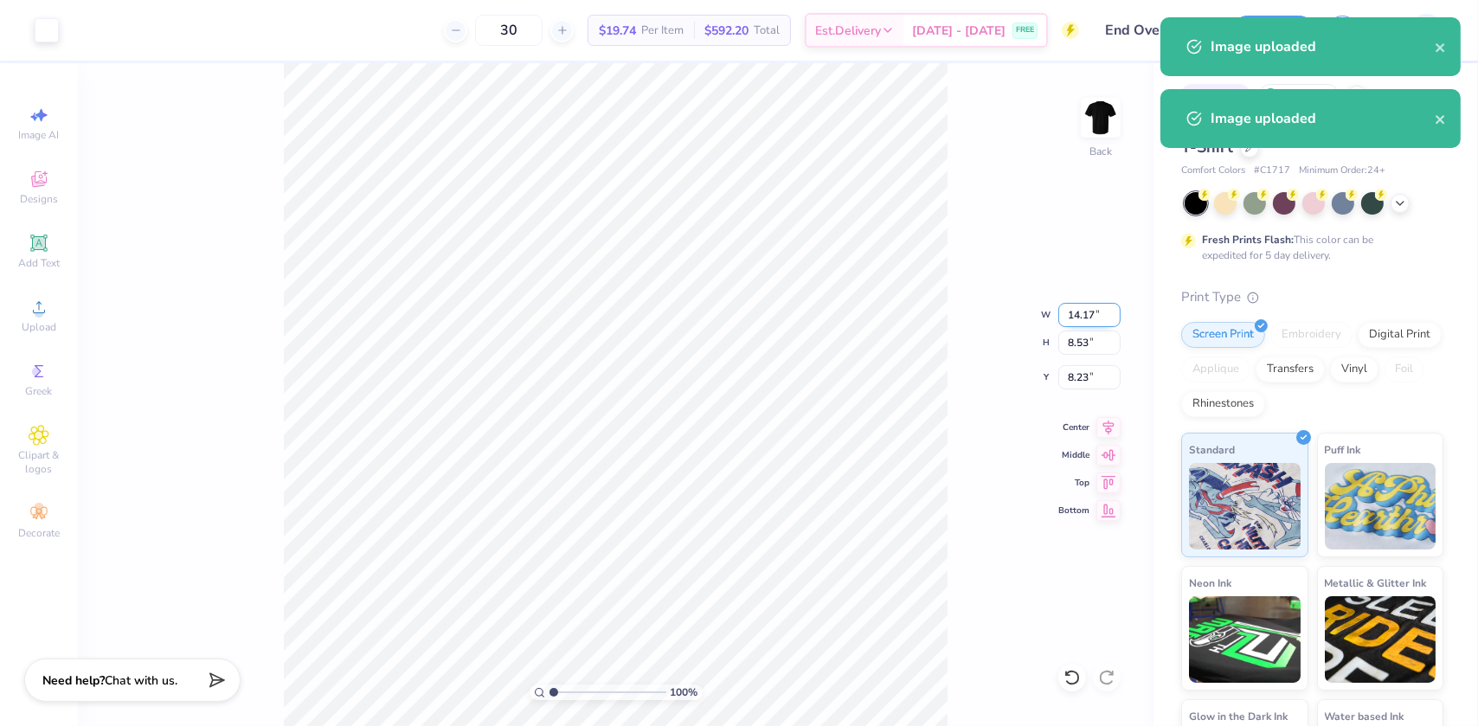
click at [1072, 319] on input "14.17" at bounding box center [1090, 315] width 62 height 24
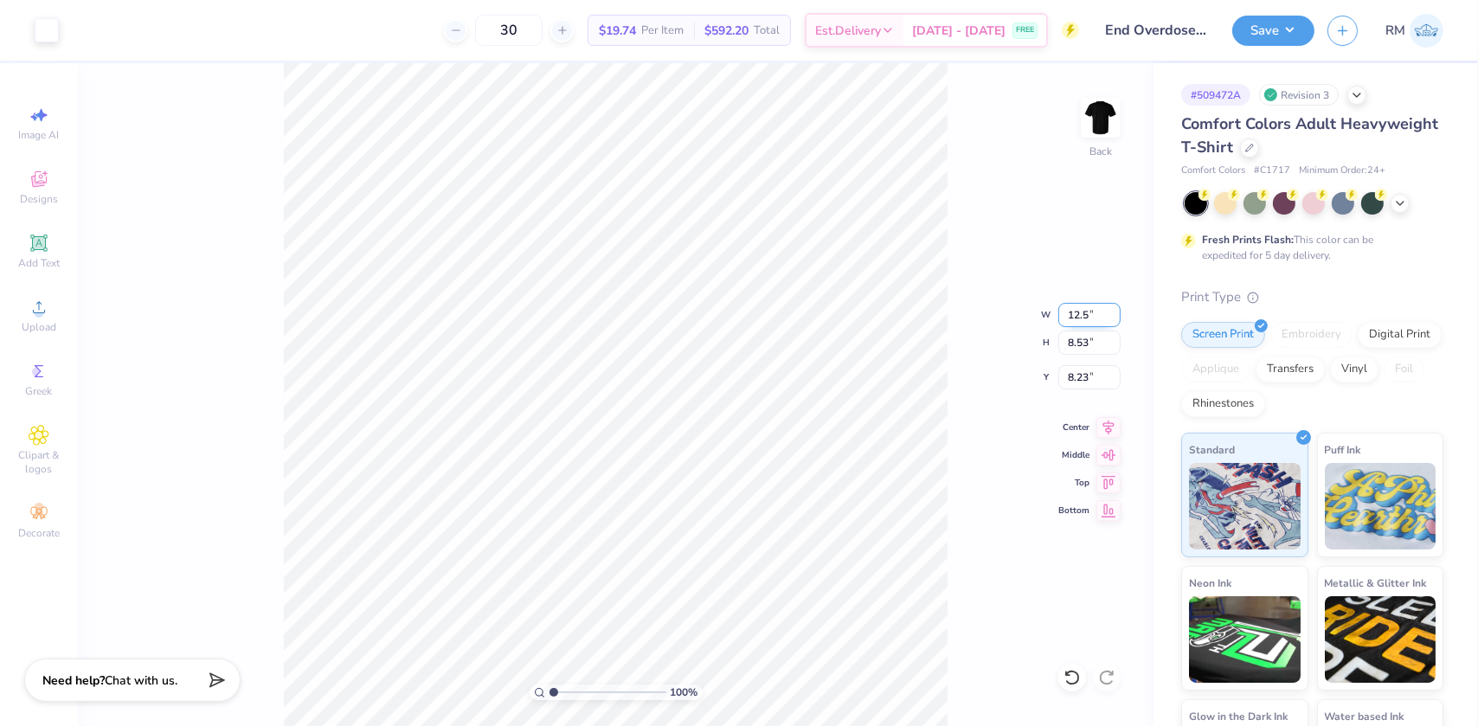
type input "12.50"
type input "7.52"
click at [1079, 383] on input "8.74" at bounding box center [1090, 377] width 62 height 24
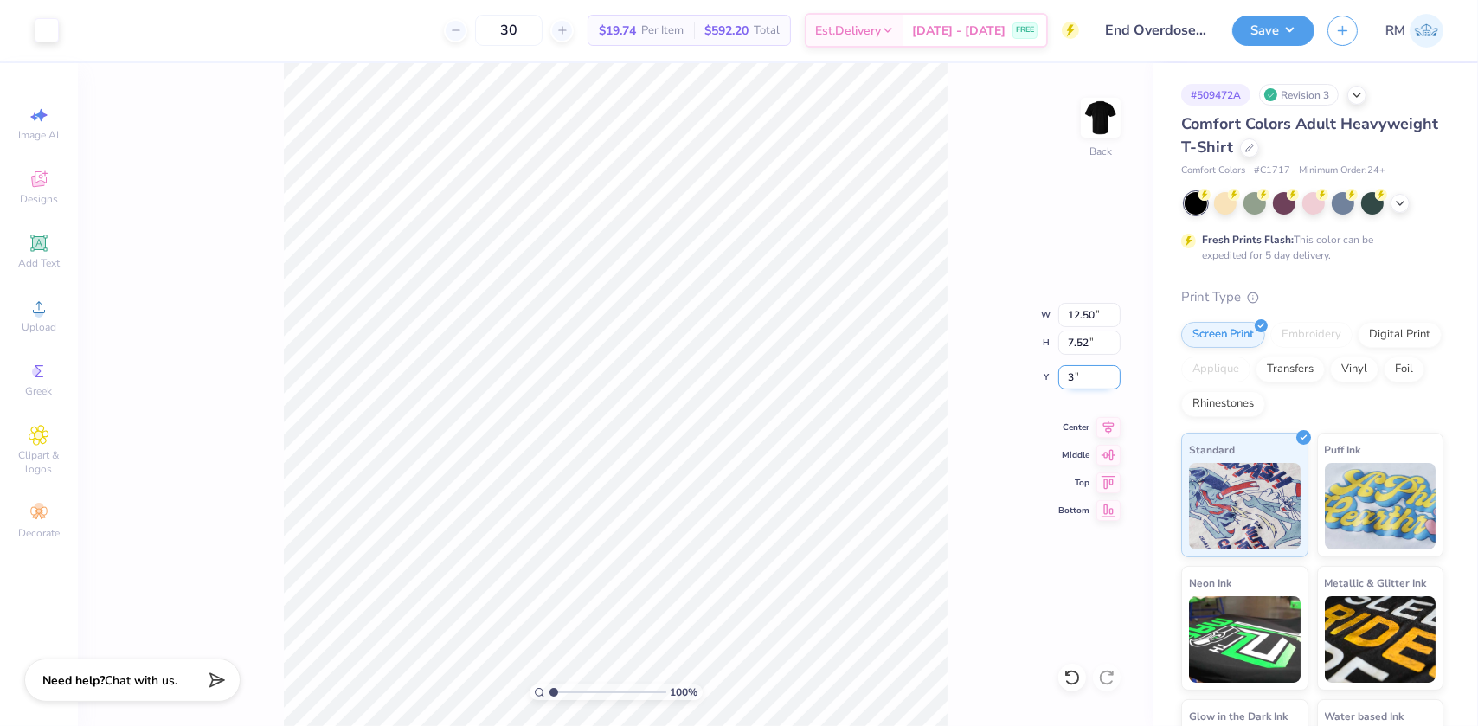
type input "3.00"
click at [1111, 426] on icon at bounding box center [1109, 424] width 11 height 15
type input "1"
click at [1285, 26] on button "Save" at bounding box center [1274, 28] width 82 height 30
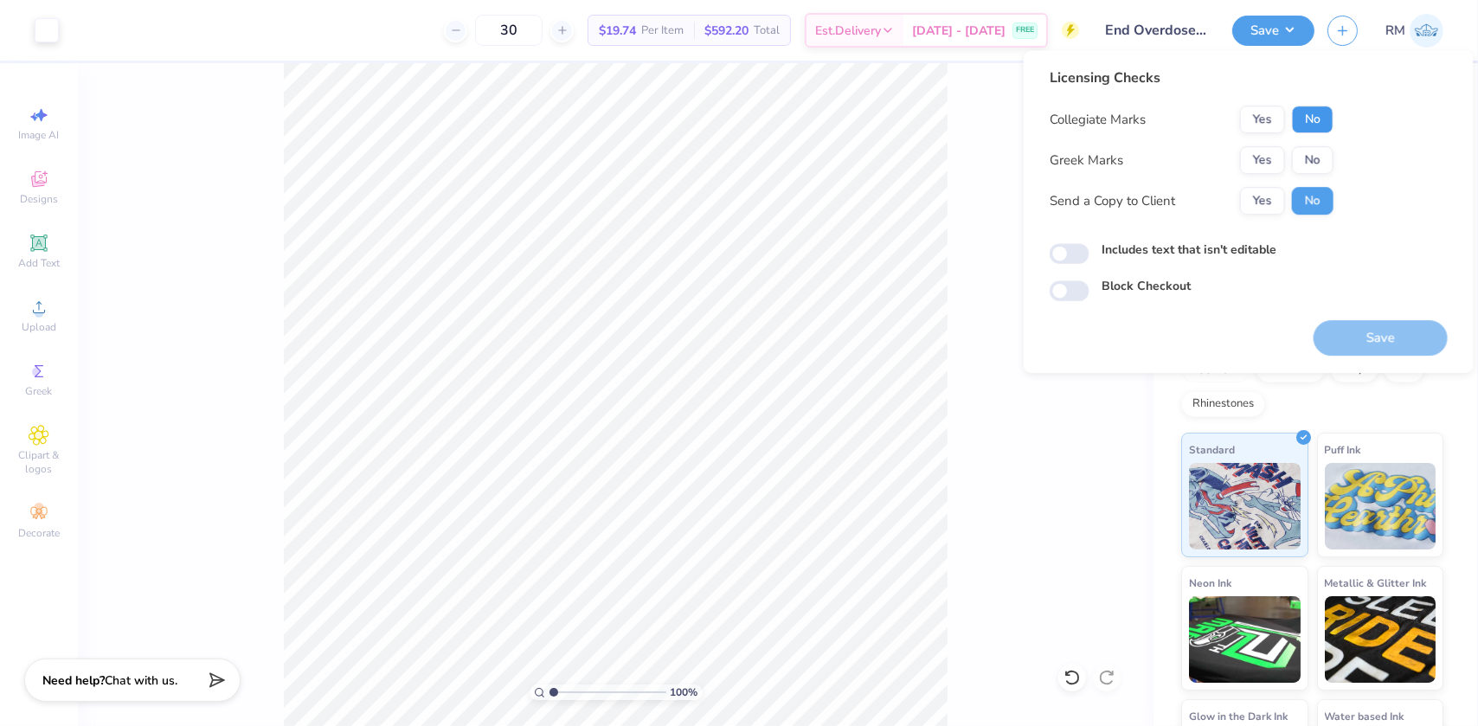
click at [1308, 119] on button "No" at bounding box center [1313, 120] width 42 height 28
click at [1302, 155] on button "No" at bounding box center [1313, 160] width 42 height 28
click at [1359, 329] on button "Save" at bounding box center [1381, 337] width 134 height 35
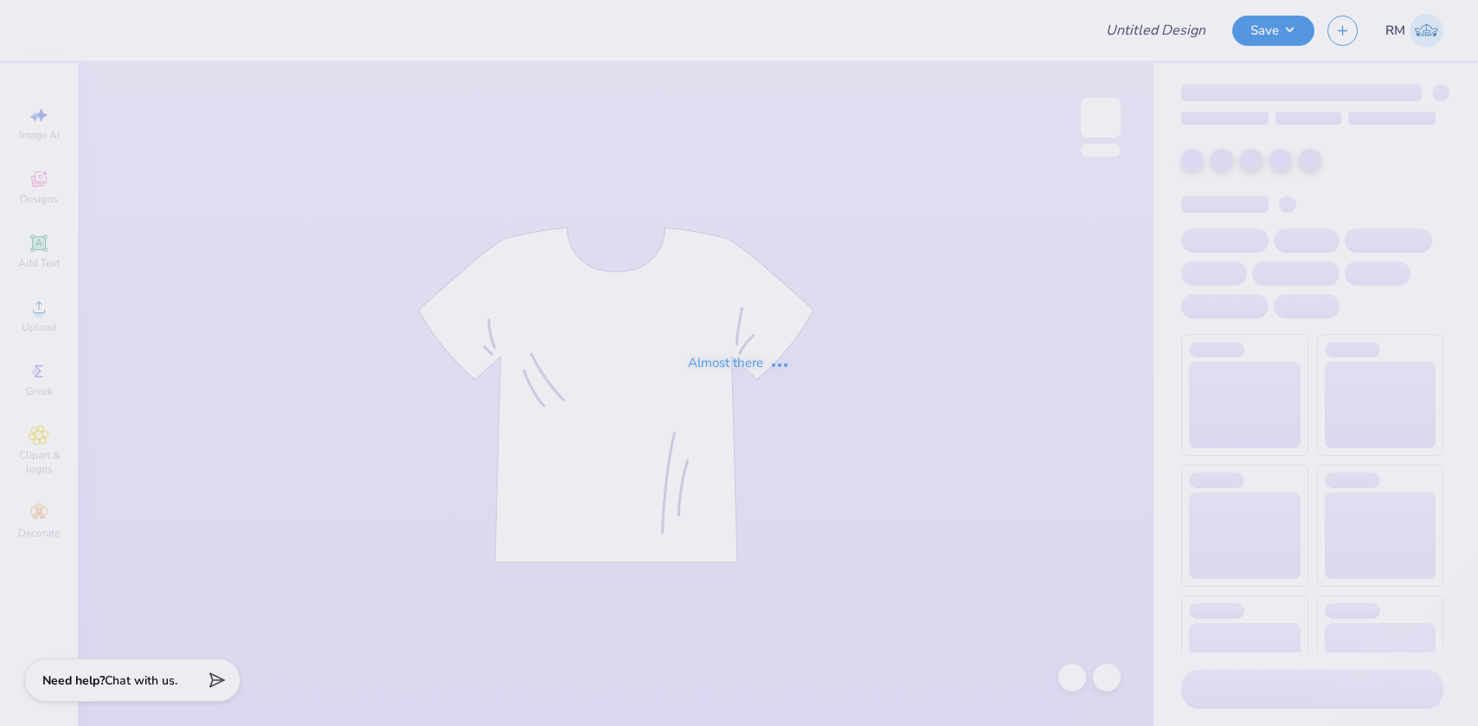
type input "Sweatsets for Lambda Theta Alpha"
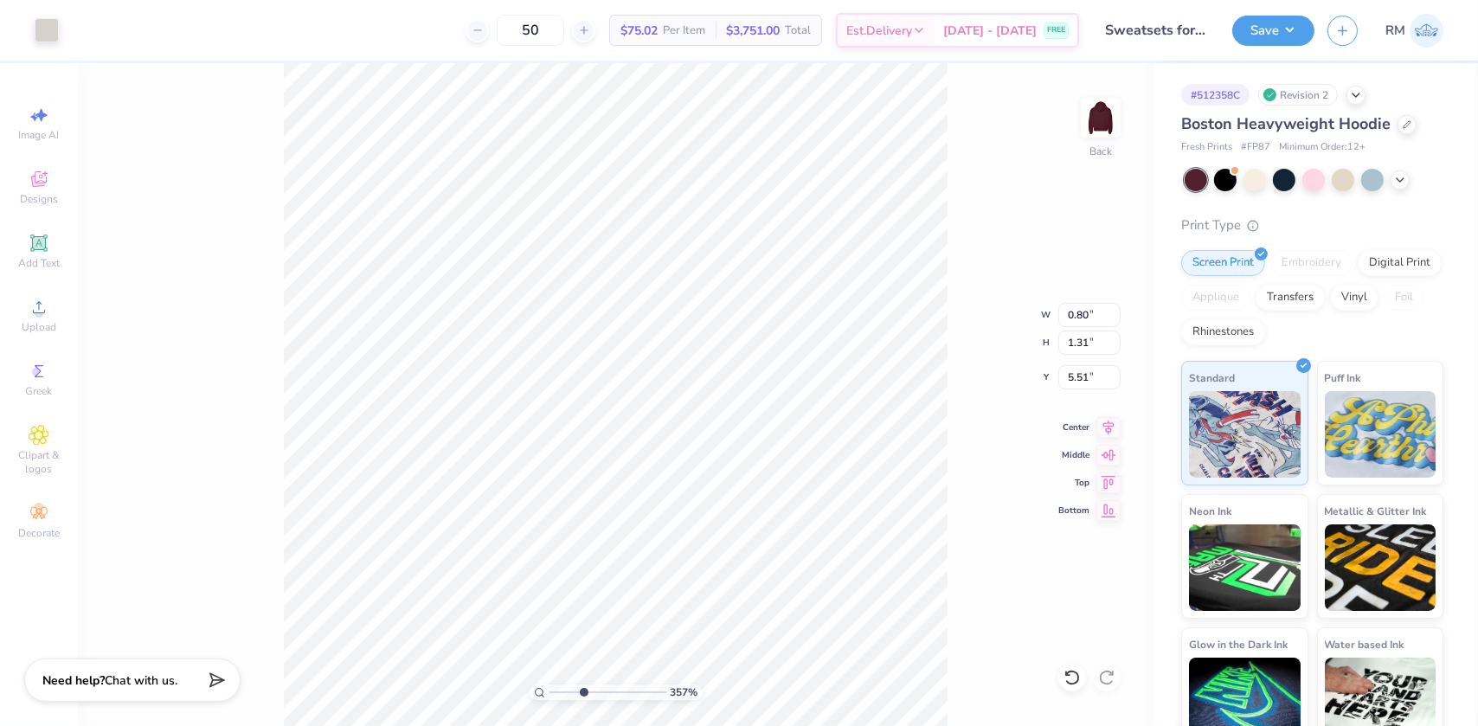
type input "3.57285156023957"
type input "14.10"
type input "2.40"
type input "3.00"
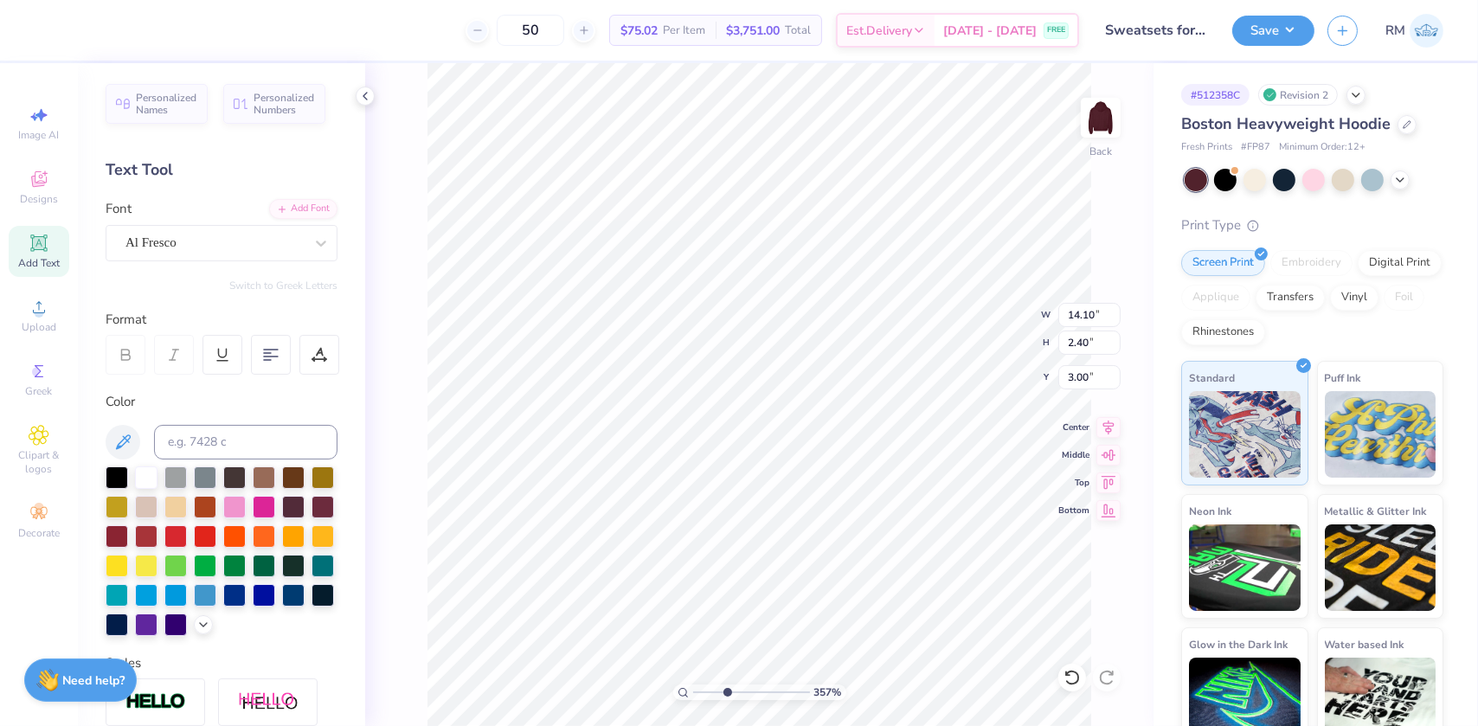
type input "3.57285156023957"
type input "5.37"
click at [1080, 678] on icon at bounding box center [1072, 677] width 17 height 17
click at [797, 473] on li "Group" at bounding box center [820, 486] width 136 height 34
drag, startPoint x: 698, startPoint y: 690, endPoint x: 738, endPoint y: 686, distance: 40.9
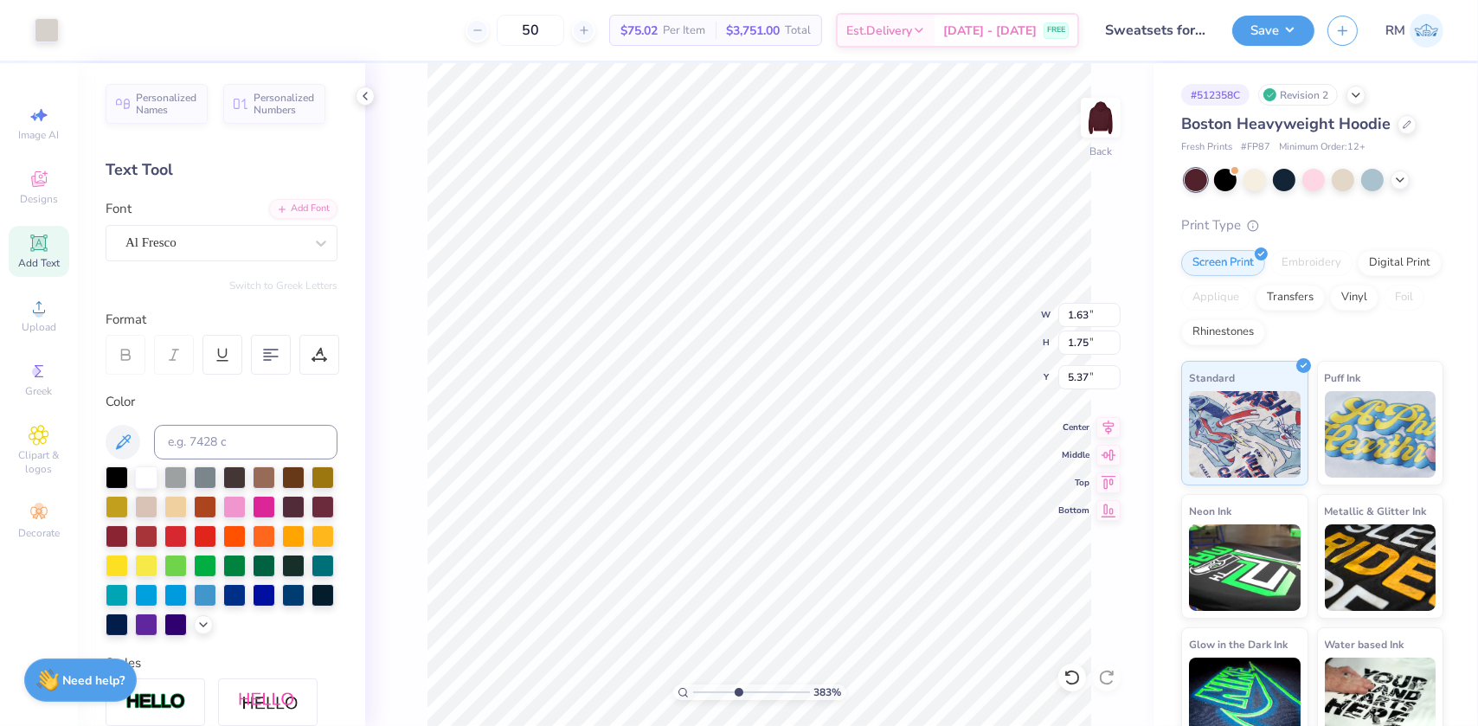
click at [738, 686] on input "range" at bounding box center [751, 693] width 117 height 16
click at [700, 690] on input "range" at bounding box center [751, 693] width 117 height 16
drag, startPoint x: 695, startPoint y: 691, endPoint x: 718, endPoint y: 692, distance: 23.4
type input "2.89"
click at [718, 692] on input "range" at bounding box center [751, 693] width 117 height 16
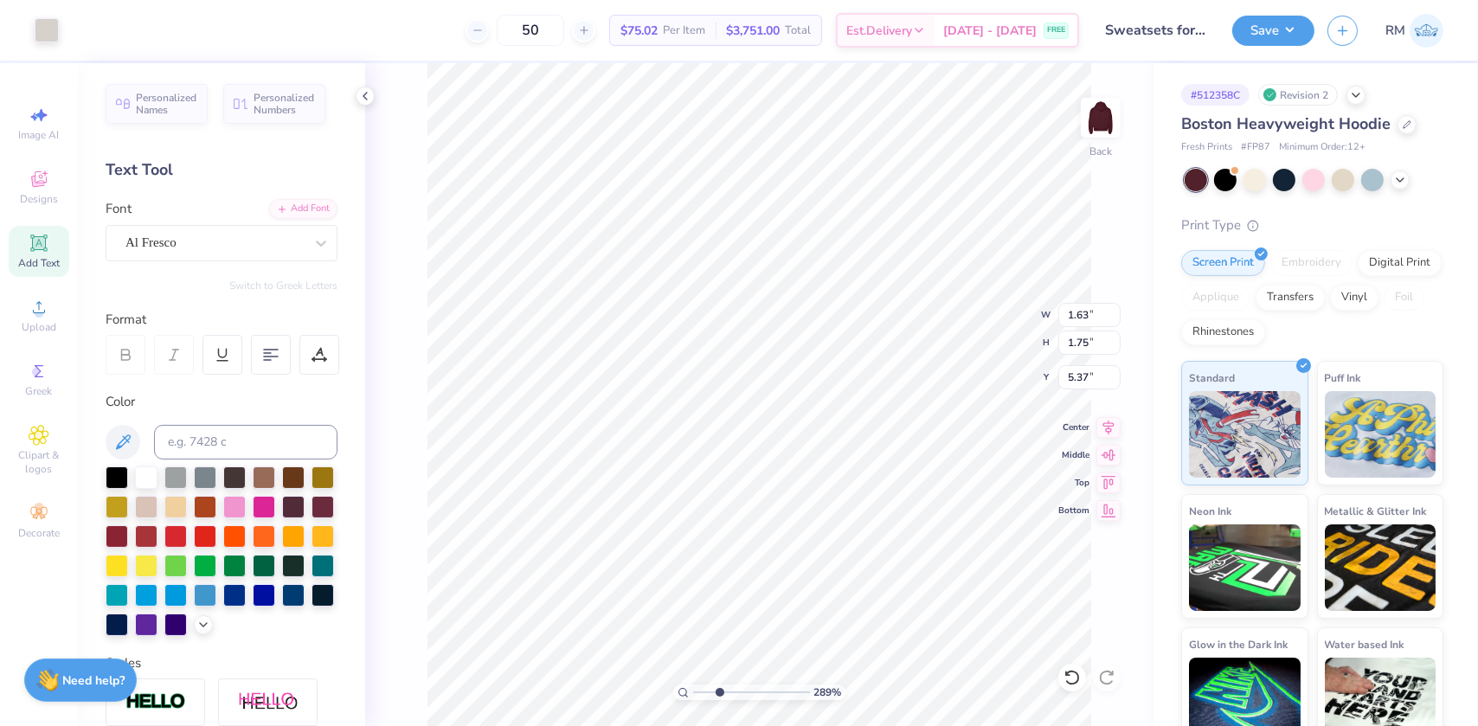
type input "0.86"
type input "0.92"
type input "6.19"
click at [1068, 669] on icon at bounding box center [1072, 677] width 17 height 17
type input "1.63"
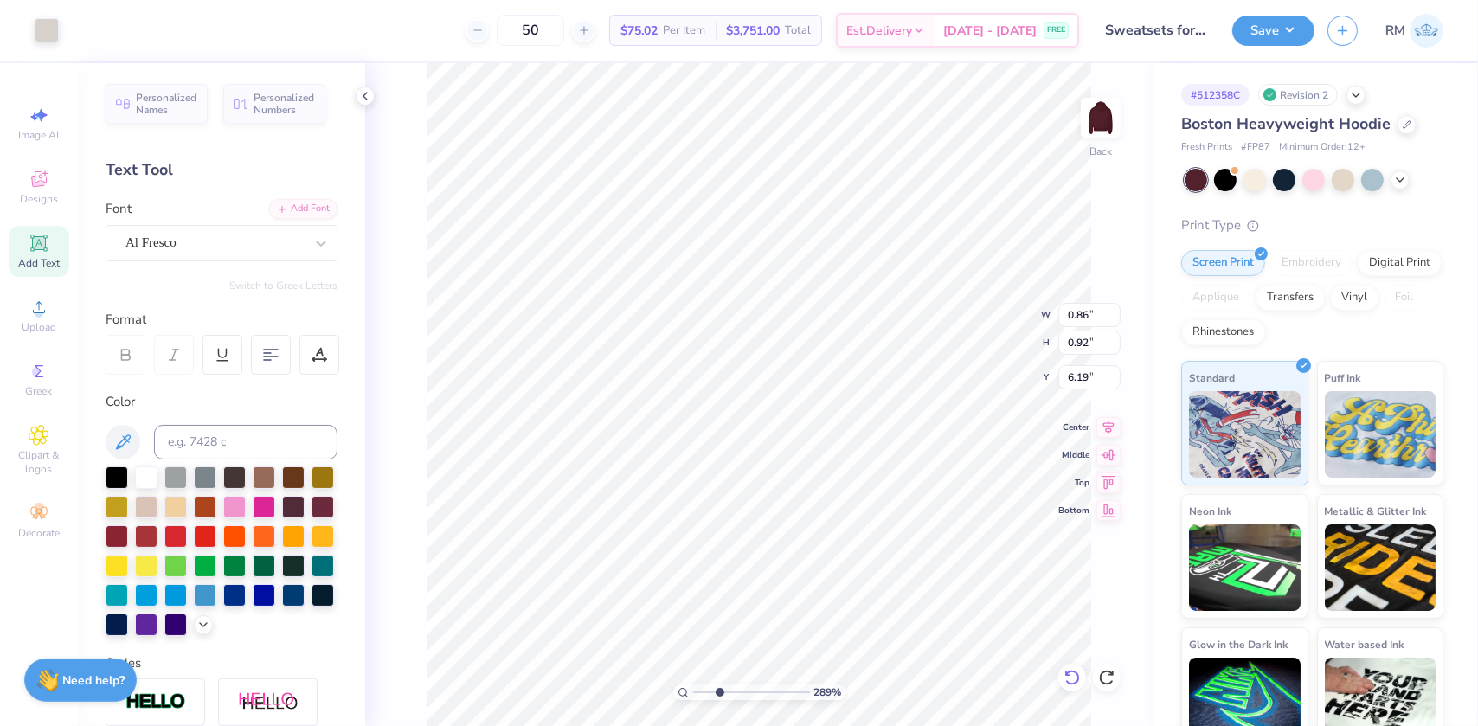
type input "1.75"
type input "5.37"
drag, startPoint x: 720, startPoint y: 692, endPoint x: 666, endPoint y: 684, distance: 55.2
click at [693, 685] on input "range" at bounding box center [751, 693] width 117 height 16
click at [1072, 680] on icon at bounding box center [1072, 677] width 17 height 17
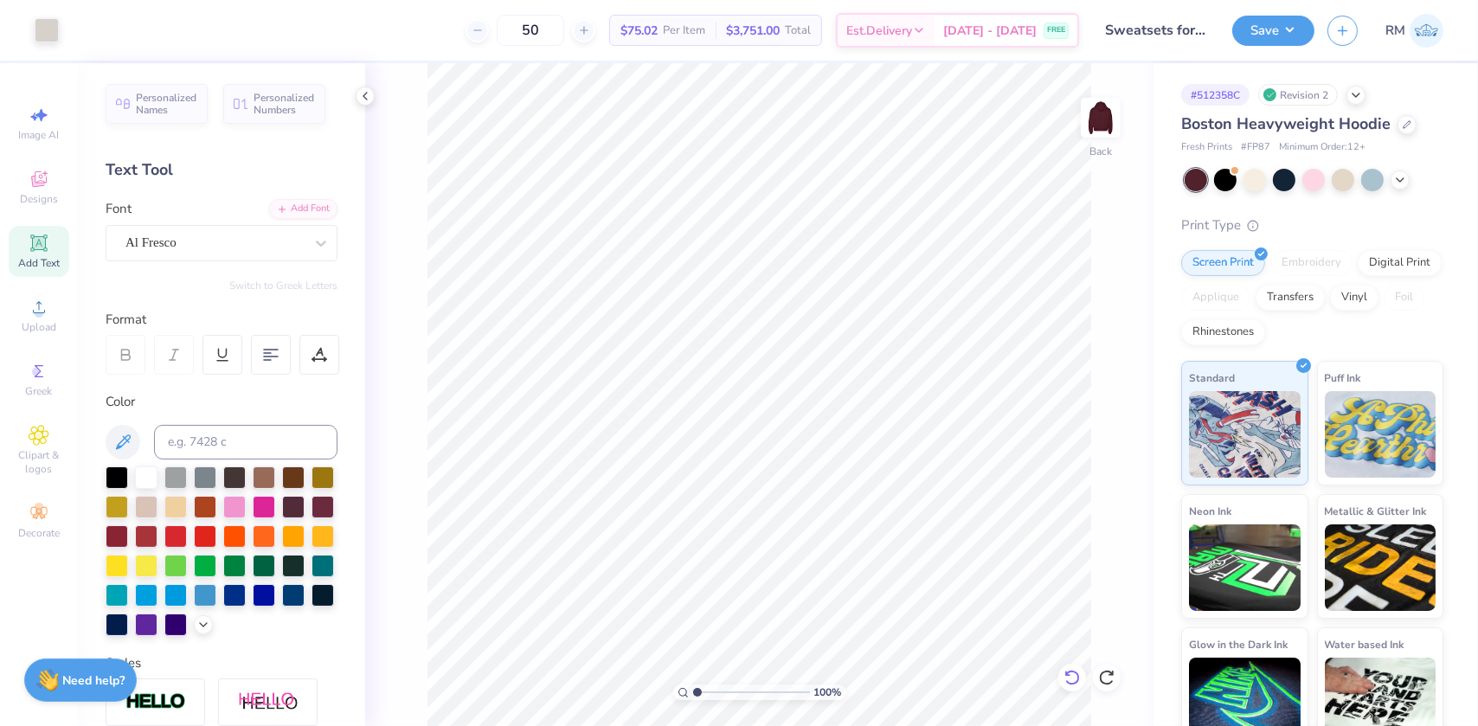
click at [1072, 680] on icon at bounding box center [1072, 677] width 17 height 17
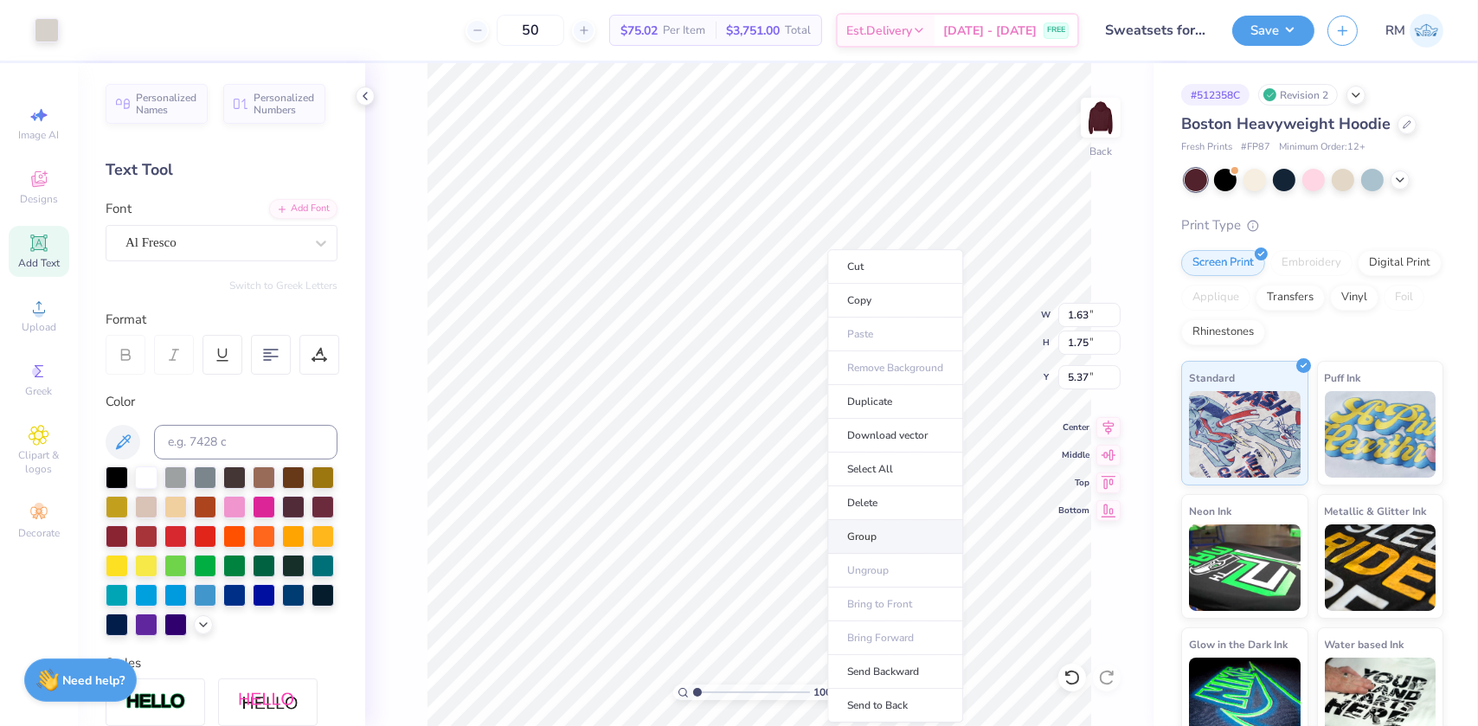
click at [885, 530] on li "Group" at bounding box center [895, 537] width 136 height 34
drag, startPoint x: 697, startPoint y: 694, endPoint x: 720, endPoint y: 692, distance: 23.4
type input "3.02"
click at [720, 692] on input "range" at bounding box center [751, 693] width 117 height 16
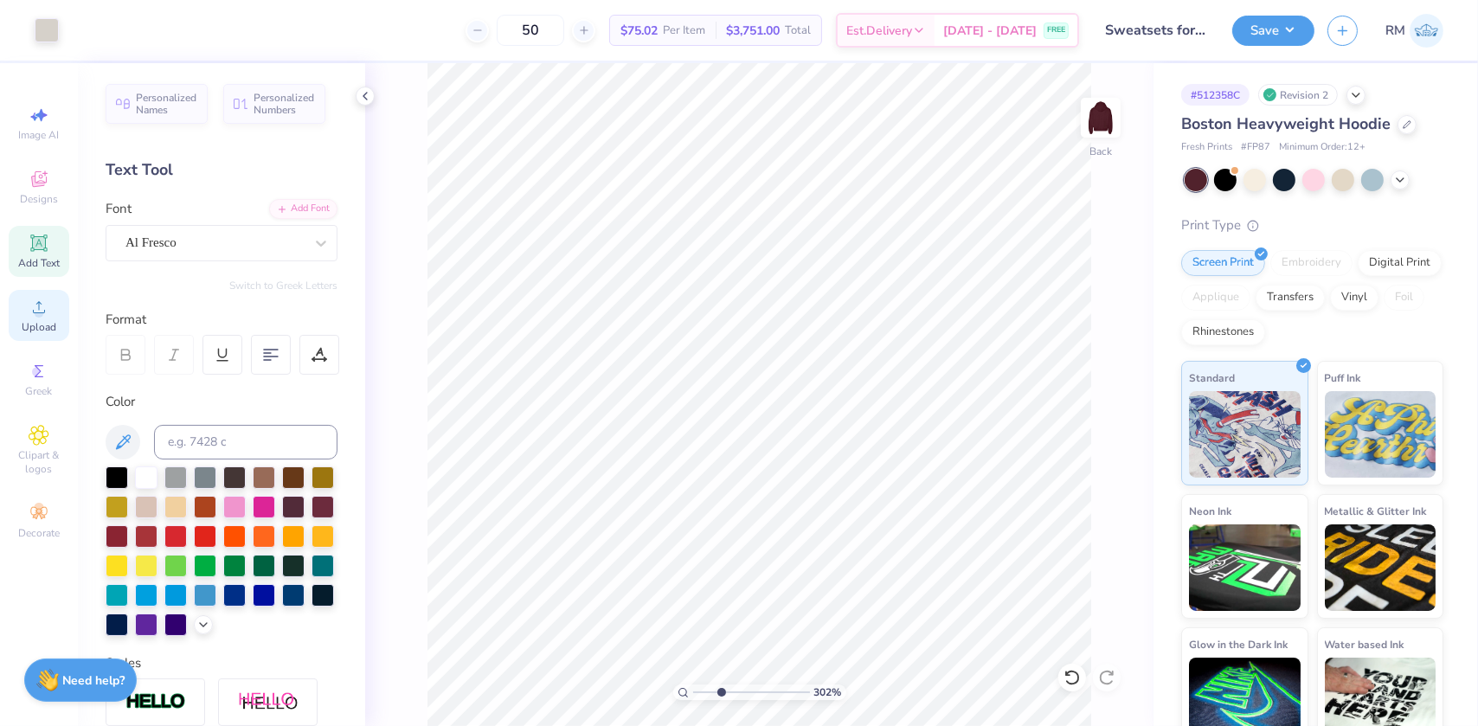
click at [21, 319] on div "Upload" at bounding box center [39, 315] width 61 height 51
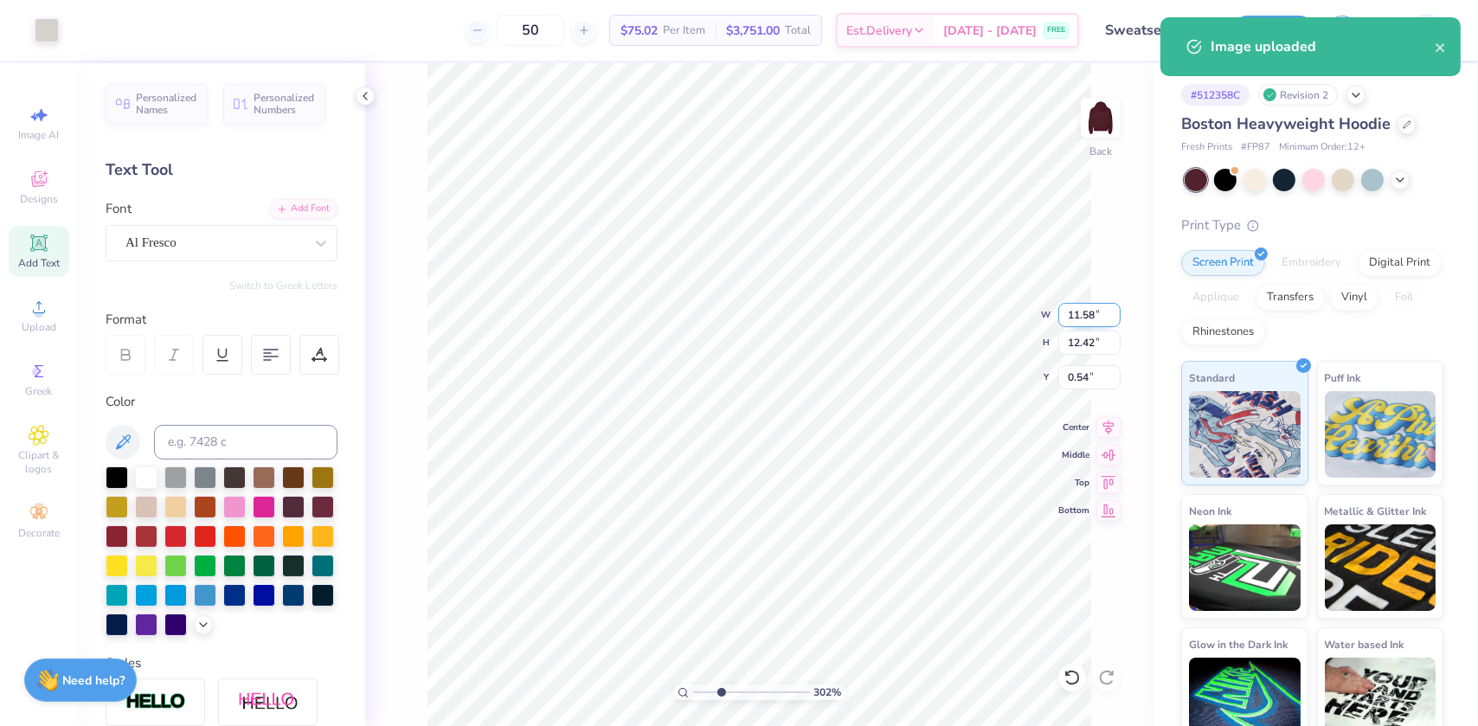
click at [1065, 312] on input "11.58" at bounding box center [1090, 315] width 62 height 24
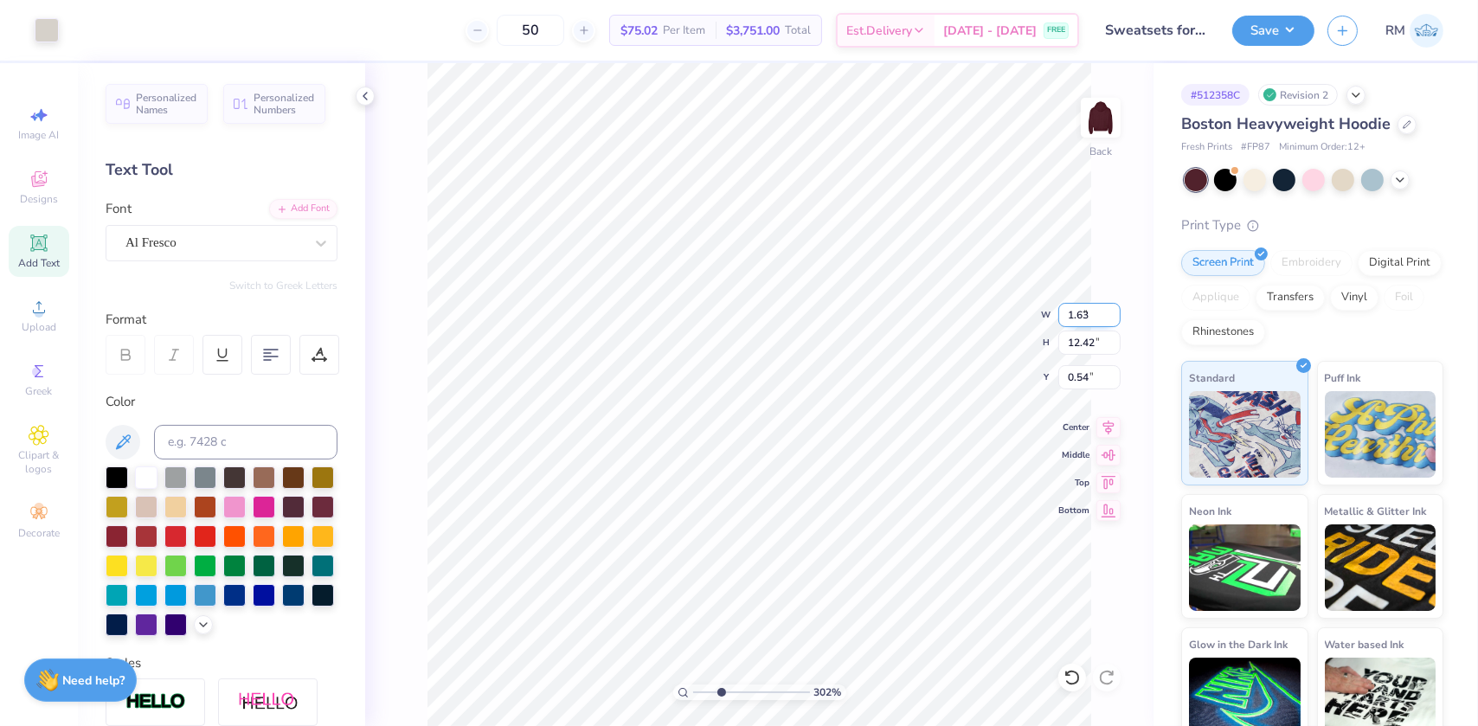
type input "1.63"
type input "1.75"
click at [1066, 375] on input "5.88" at bounding box center [1090, 377] width 62 height 24
click at [1066, 374] on input "5.88" at bounding box center [1090, 377] width 62 height 24
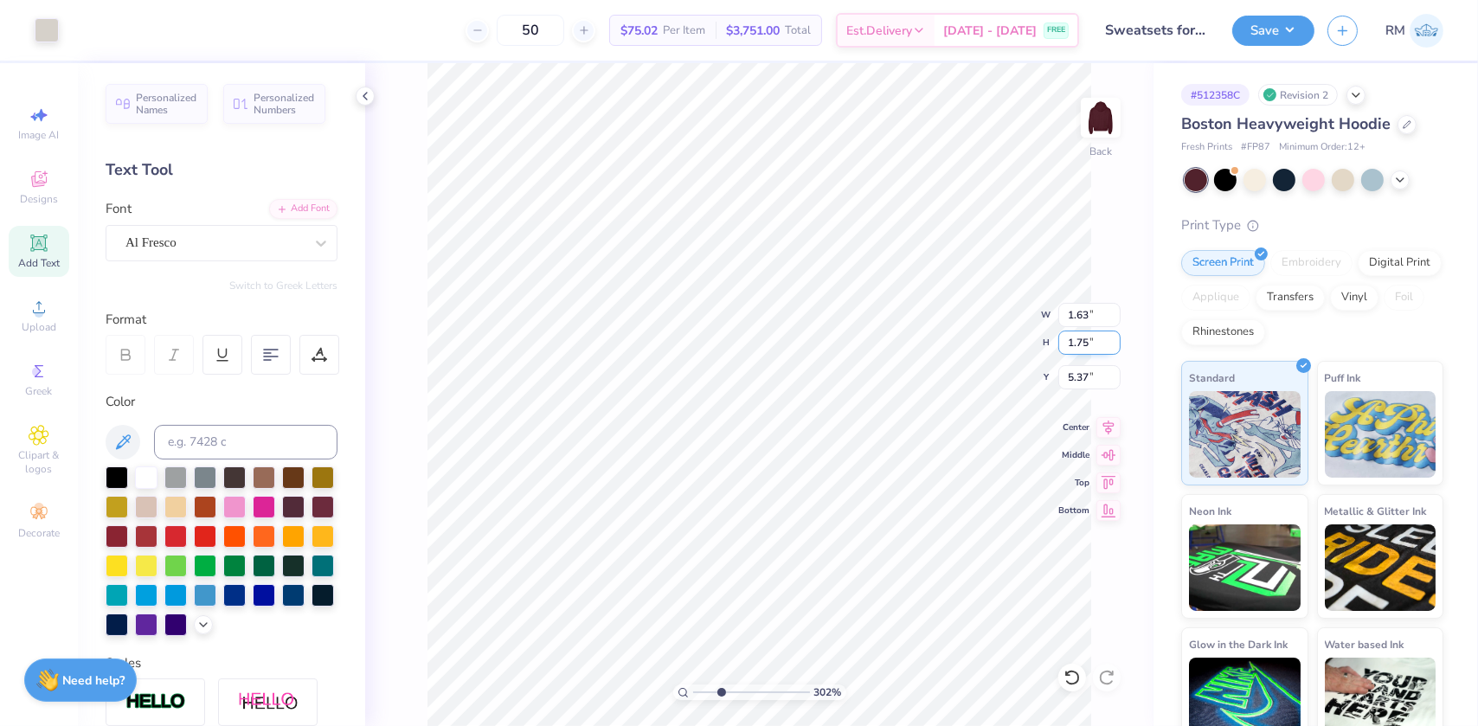
type input "5.36"
click at [708, 692] on input "range" at bounding box center [751, 693] width 117 height 16
type input "2.03"
click at [1066, 682] on icon at bounding box center [1072, 678] width 15 height 16
type input "5.36"
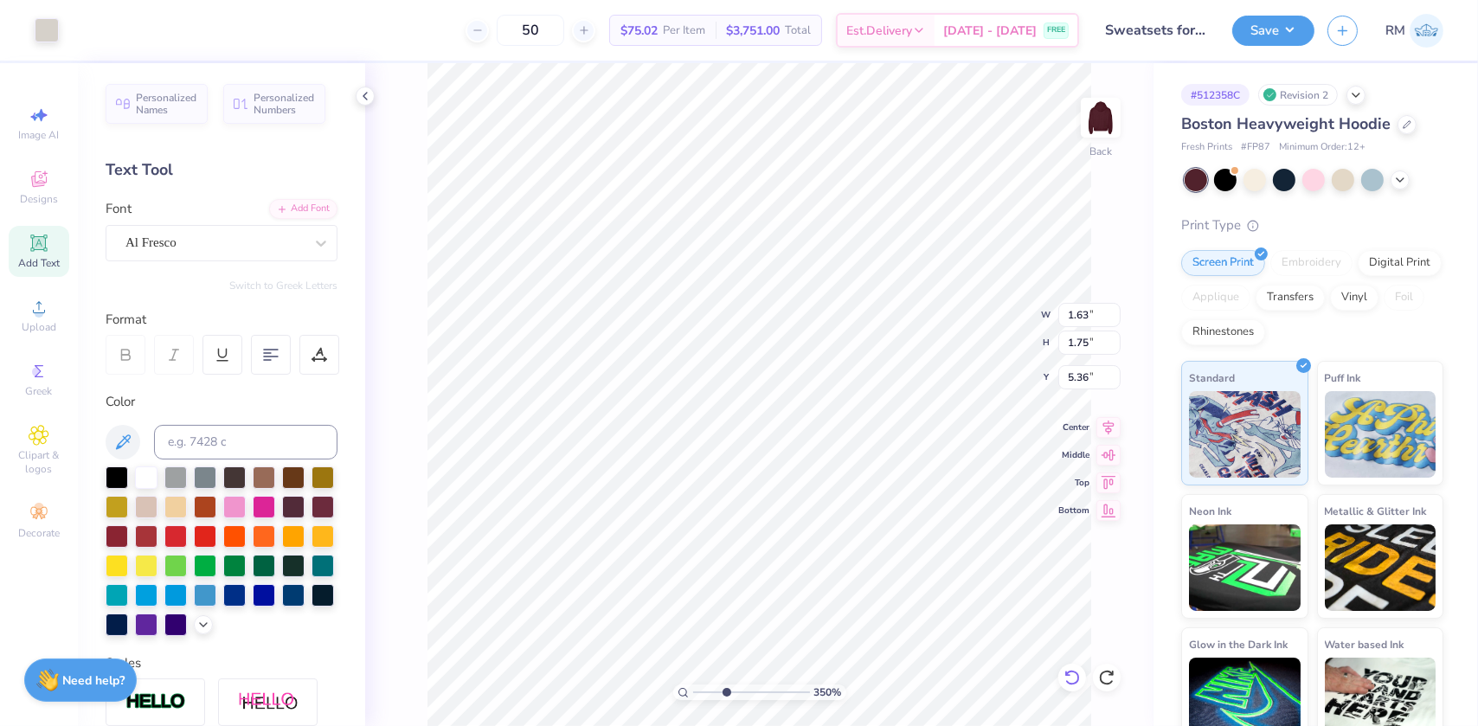
type input "4.60262575678748"
click at [1083, 377] on input "5.36" at bounding box center [1090, 377] width 62 height 24
click at [1088, 377] on input "5.36" at bounding box center [1090, 377] width 62 height 24
type input "5.37"
click at [1092, 380] on input "5.34" at bounding box center [1090, 377] width 62 height 24
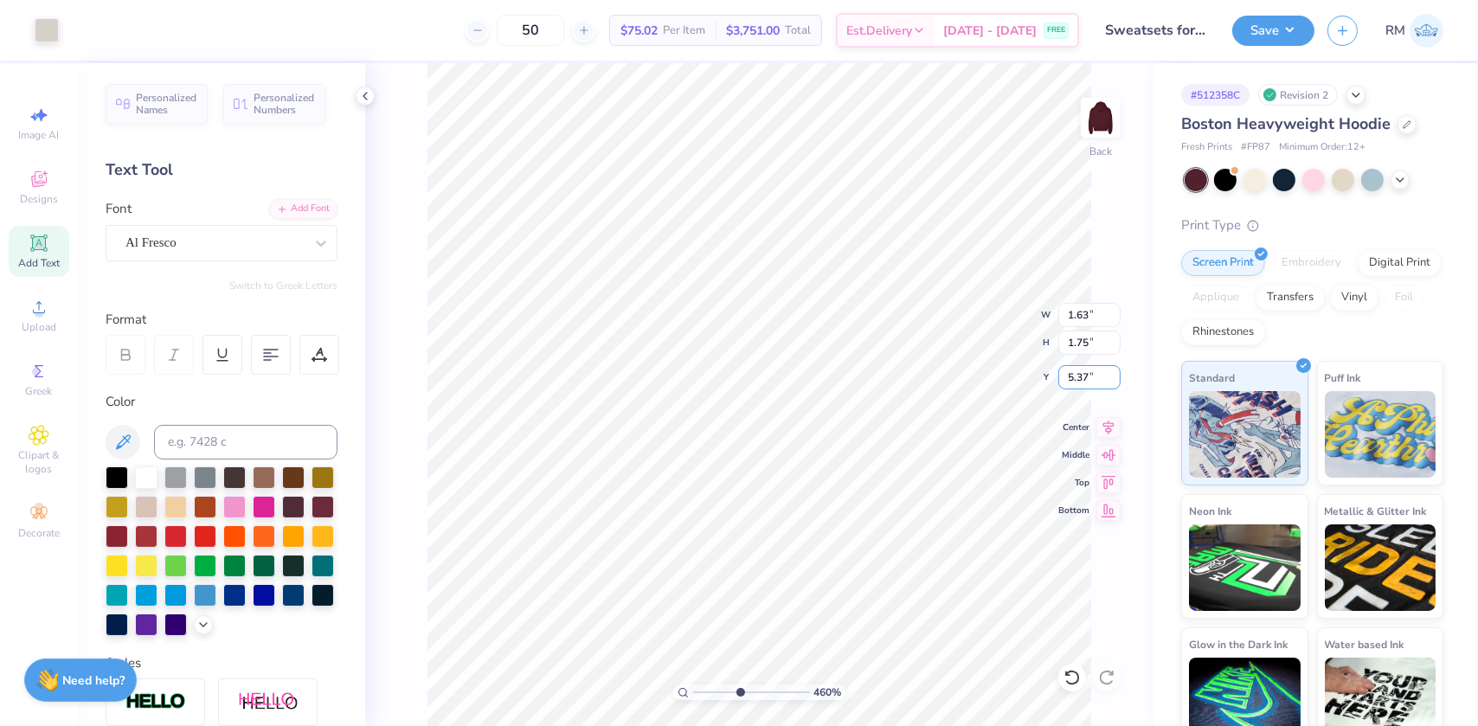
type input "5.37"
drag, startPoint x: 737, startPoint y: 689, endPoint x: 675, endPoint y: 681, distance: 61.9
type input "1"
click at [693, 685] on input "range" at bounding box center [751, 693] width 117 height 16
click at [853, 532] on li "Group" at bounding box center [896, 537] width 136 height 34
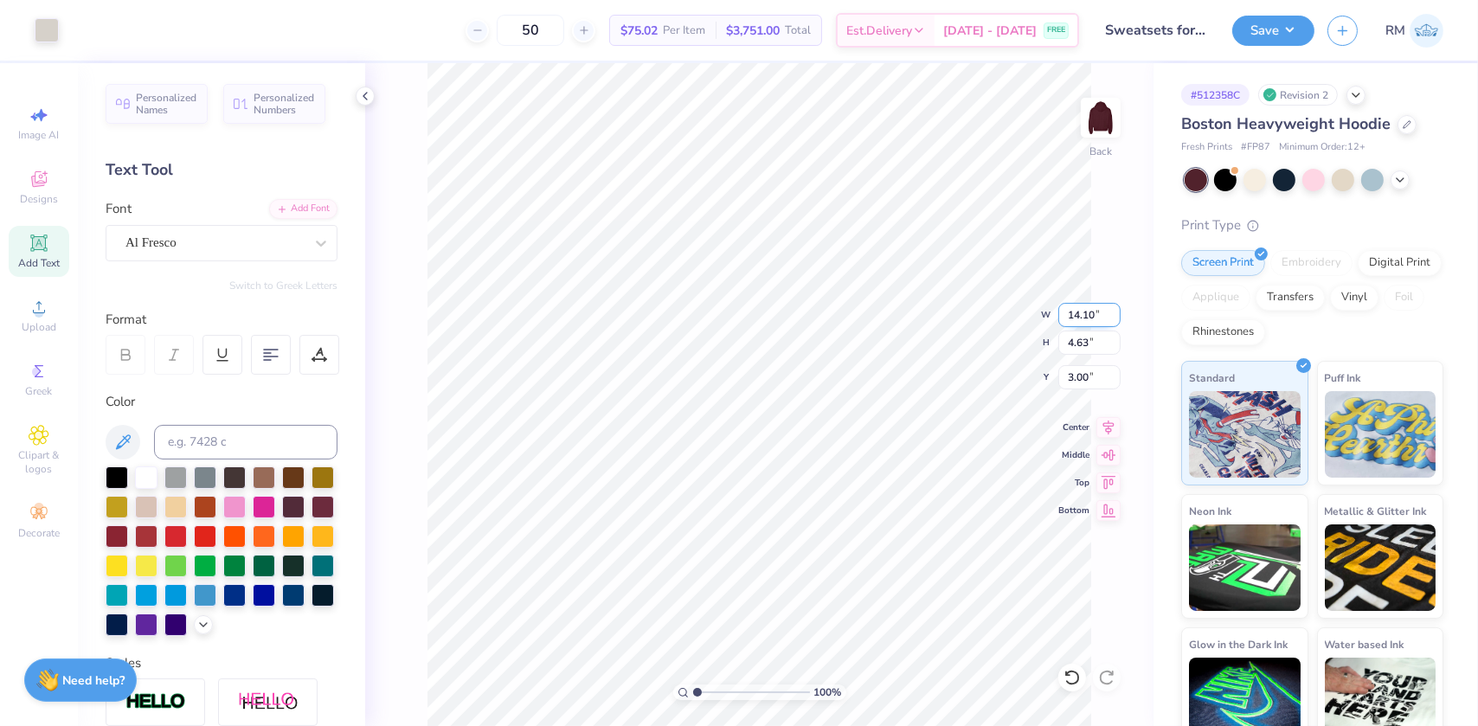
click at [1079, 318] on input "14.10" at bounding box center [1090, 315] width 62 height 24
type input "12.50"
type input "4.10"
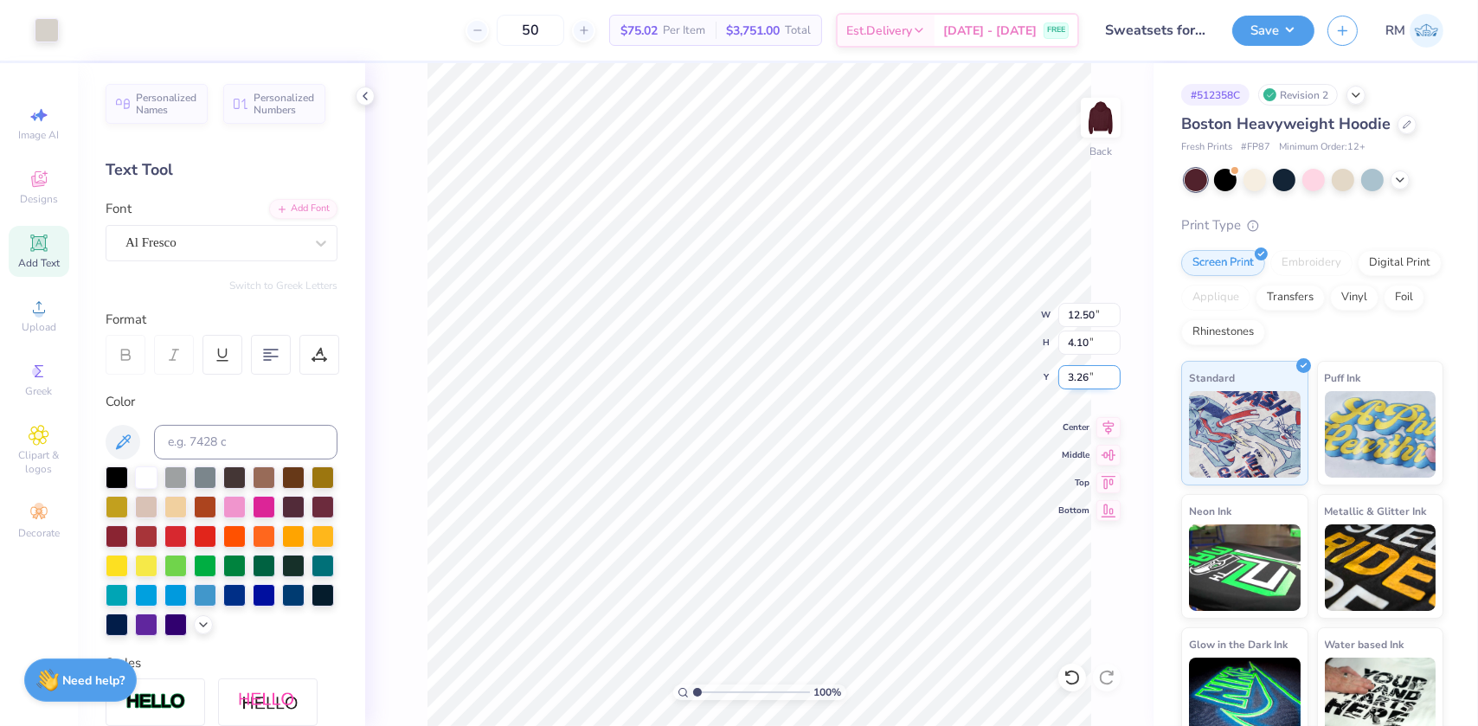
click at [1084, 377] on input "3.26" at bounding box center [1090, 377] width 62 height 24
type input "3.00"
click at [1101, 102] on img at bounding box center [1100, 117] width 69 height 69
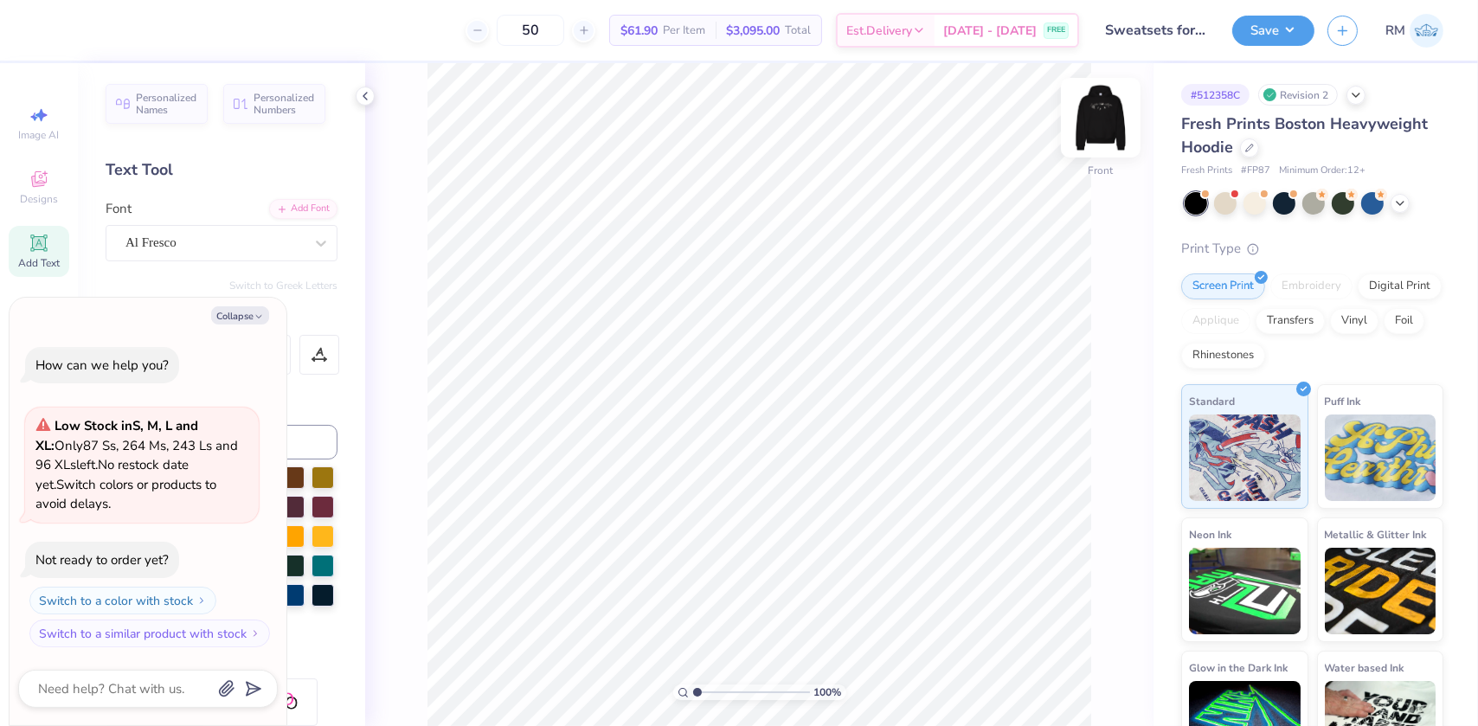
click at [1097, 122] on img at bounding box center [1100, 117] width 69 height 69
click at [1402, 199] on icon at bounding box center [1401, 202] width 14 height 14
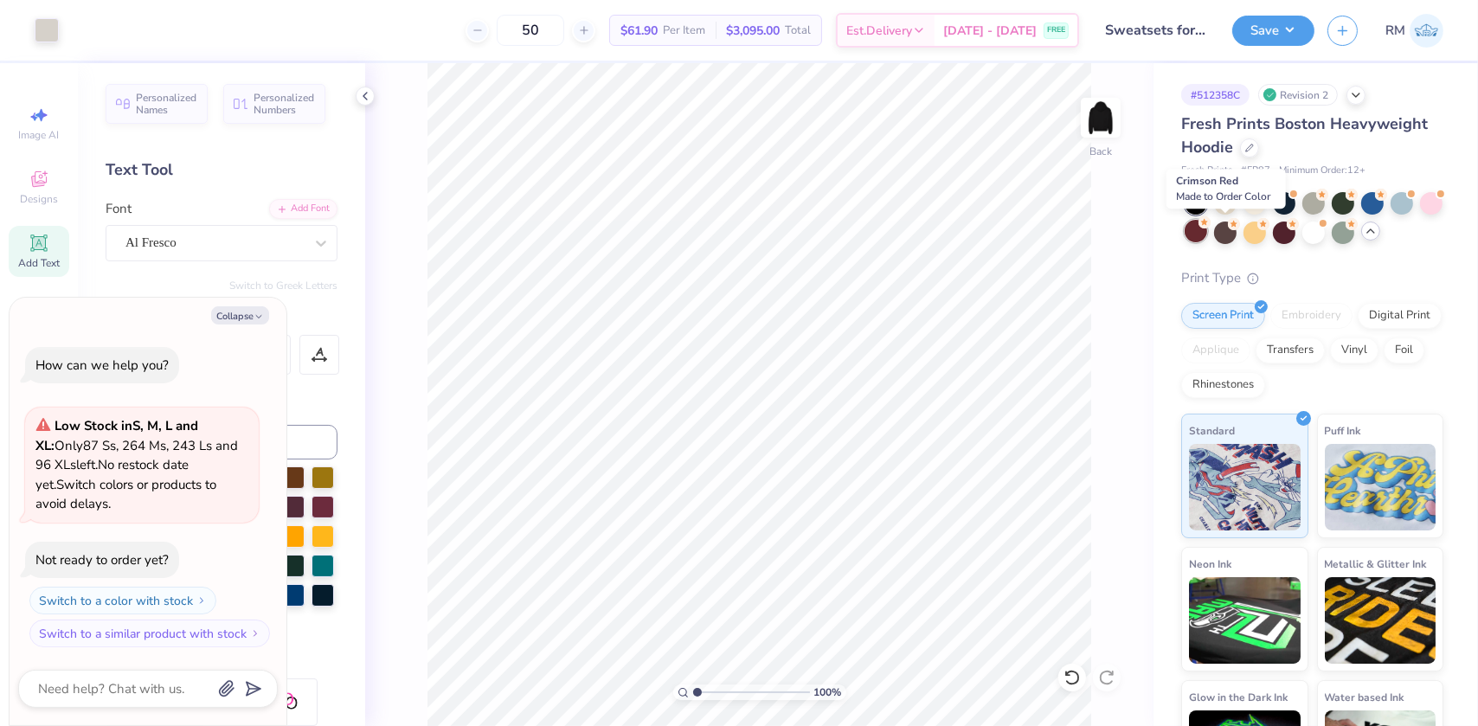
click at [1207, 234] on div at bounding box center [1196, 231] width 23 height 23
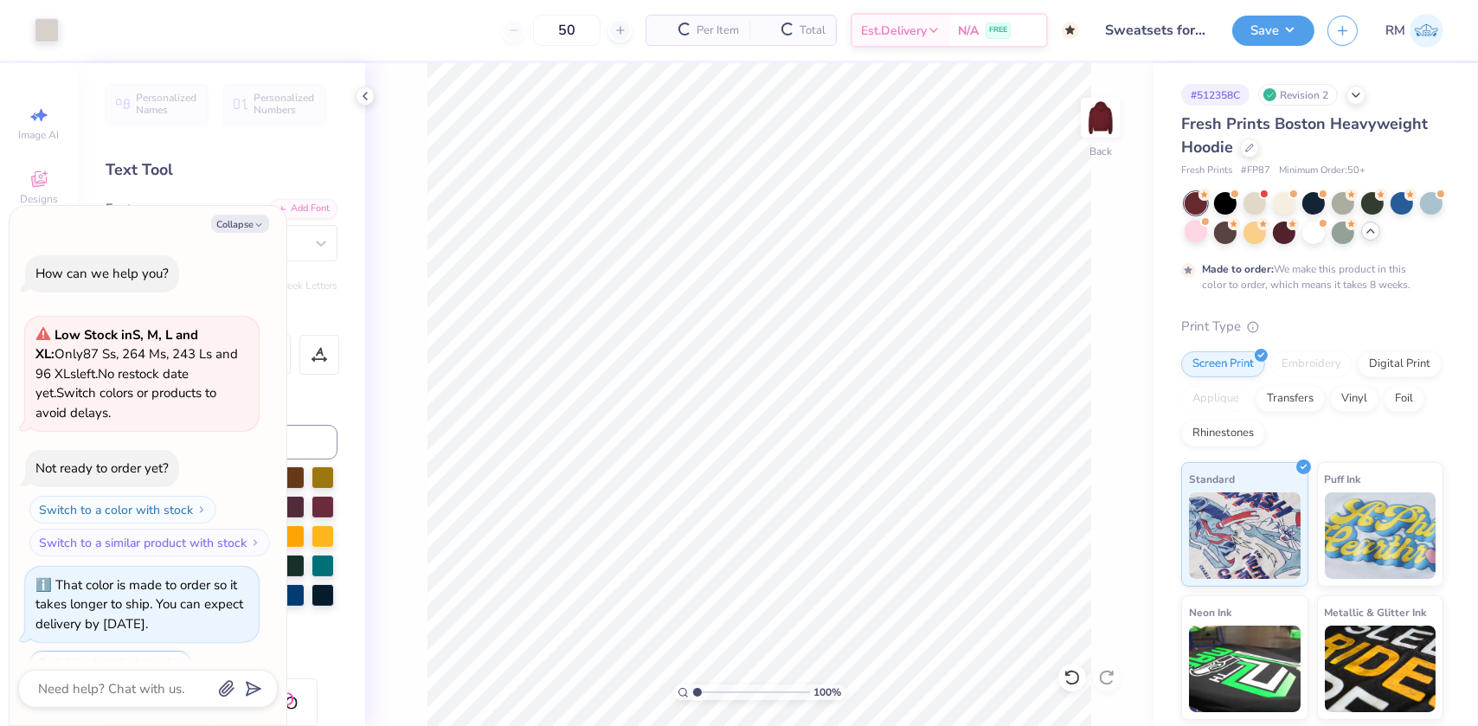
scroll to position [70, 0]
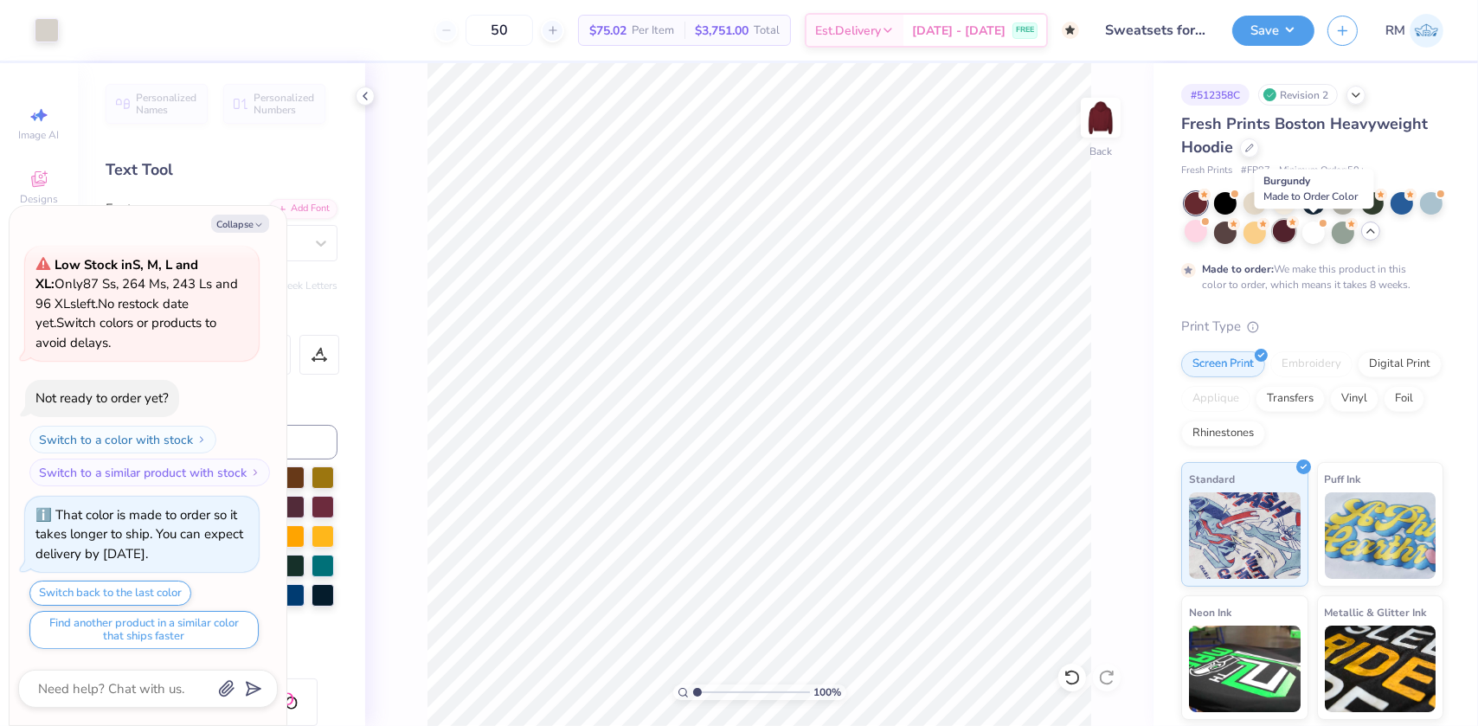
click at [1296, 229] on div at bounding box center [1284, 231] width 23 height 23
click at [1273, 16] on button "Save" at bounding box center [1274, 28] width 82 height 30
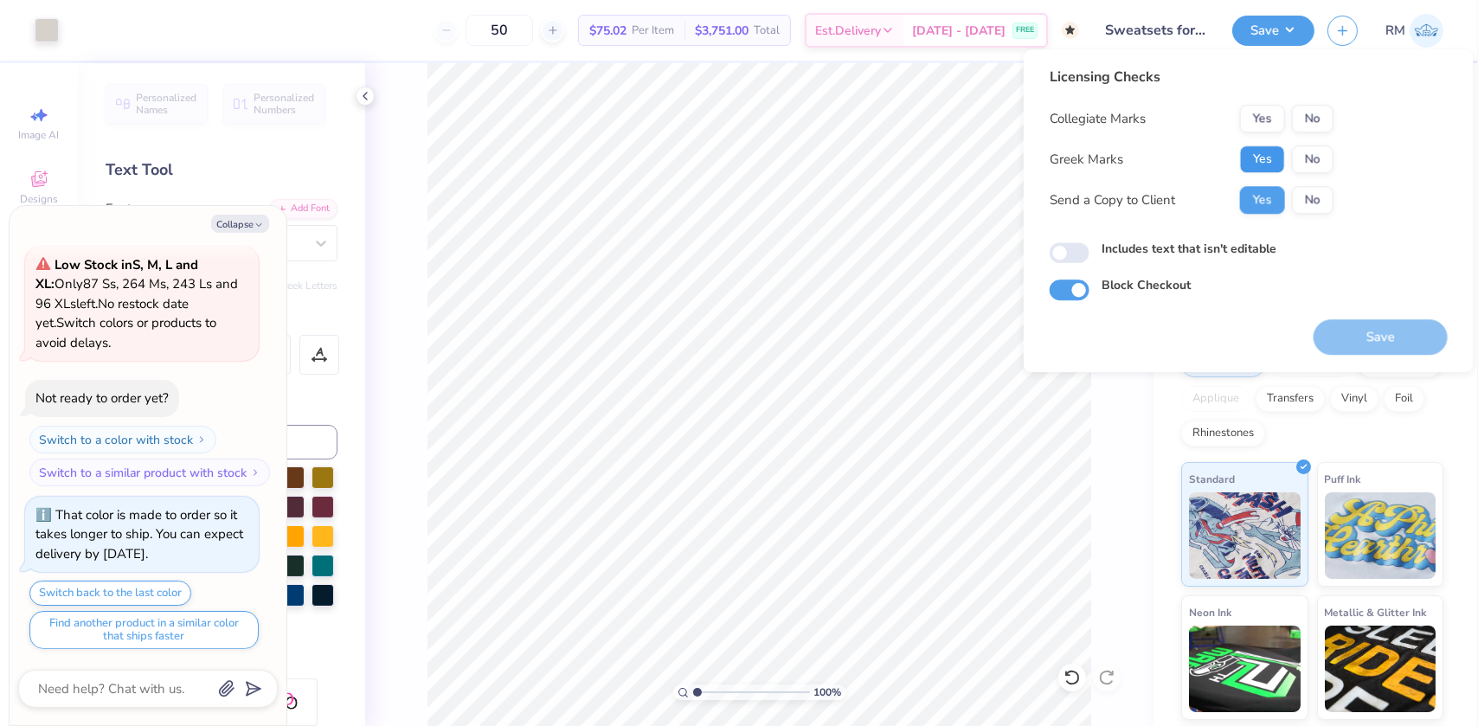
click at [1252, 159] on button "Yes" at bounding box center [1262, 159] width 45 height 28
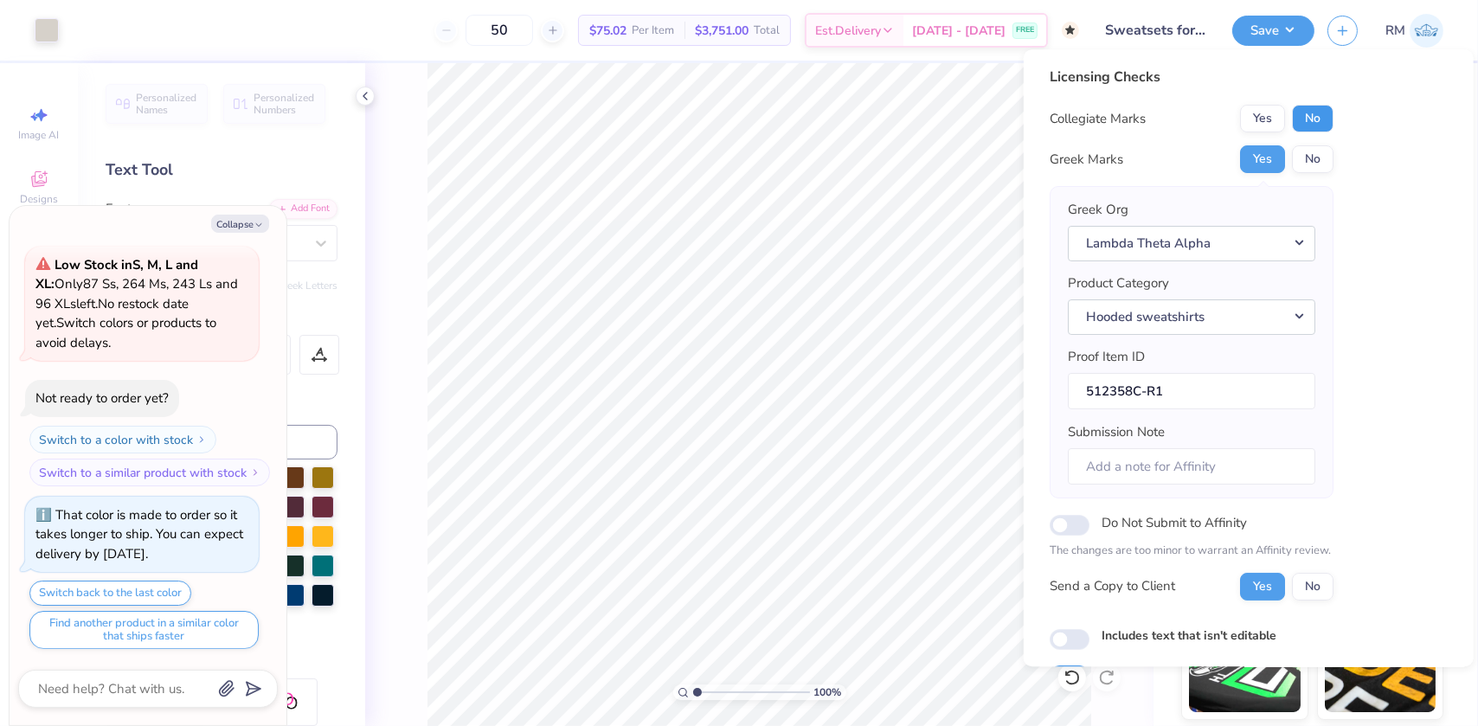
click at [1310, 115] on button "No" at bounding box center [1313, 119] width 42 height 28
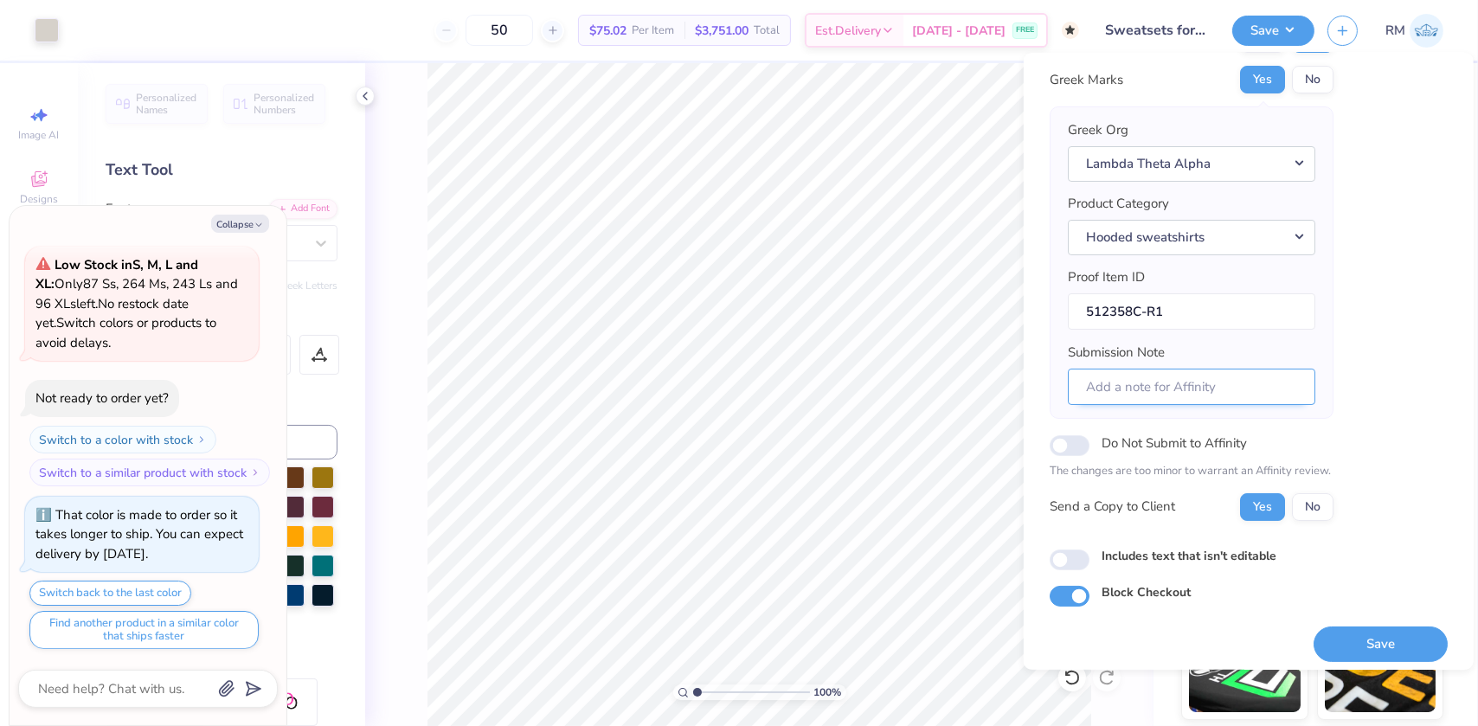
scroll to position [90, 0]
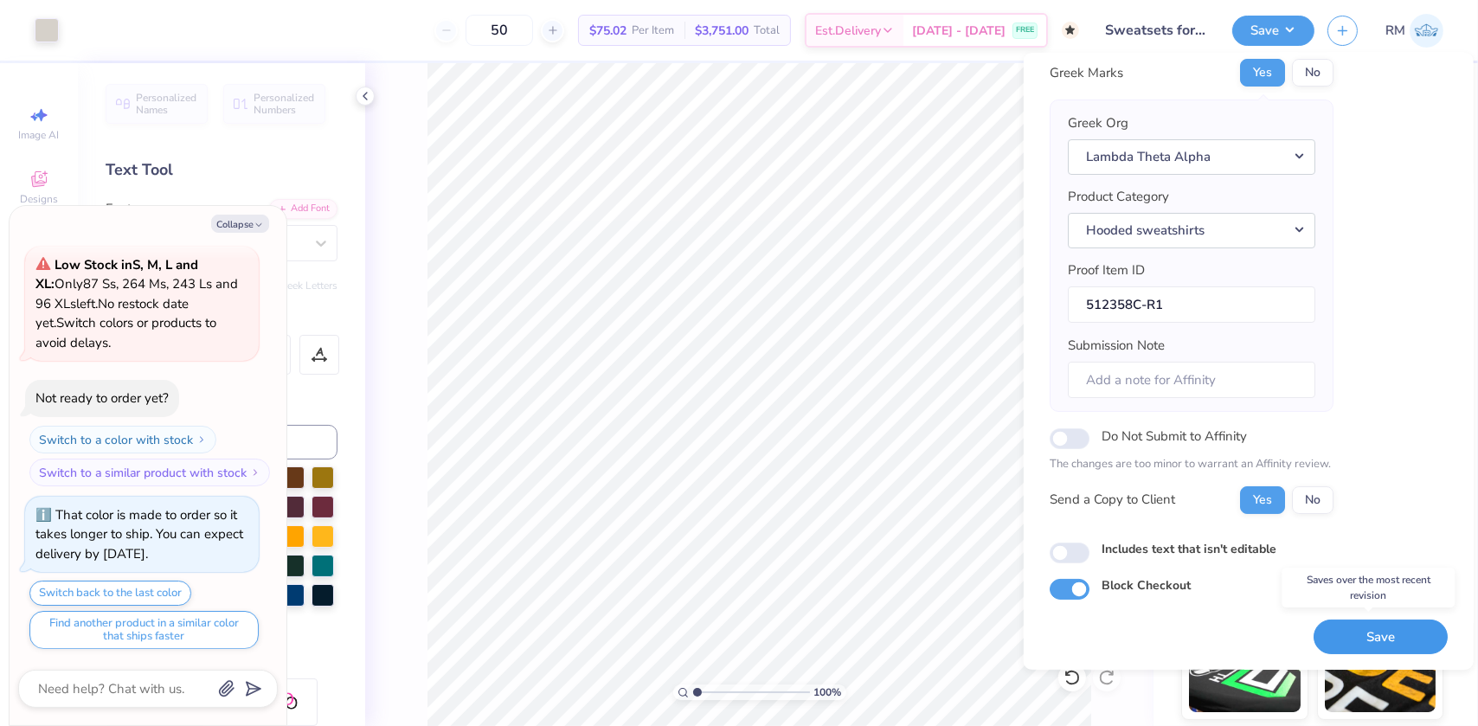
click at [1321, 638] on button "Save" at bounding box center [1381, 636] width 134 height 35
type textarea "x"
